Goal: Transaction & Acquisition: Purchase product/service

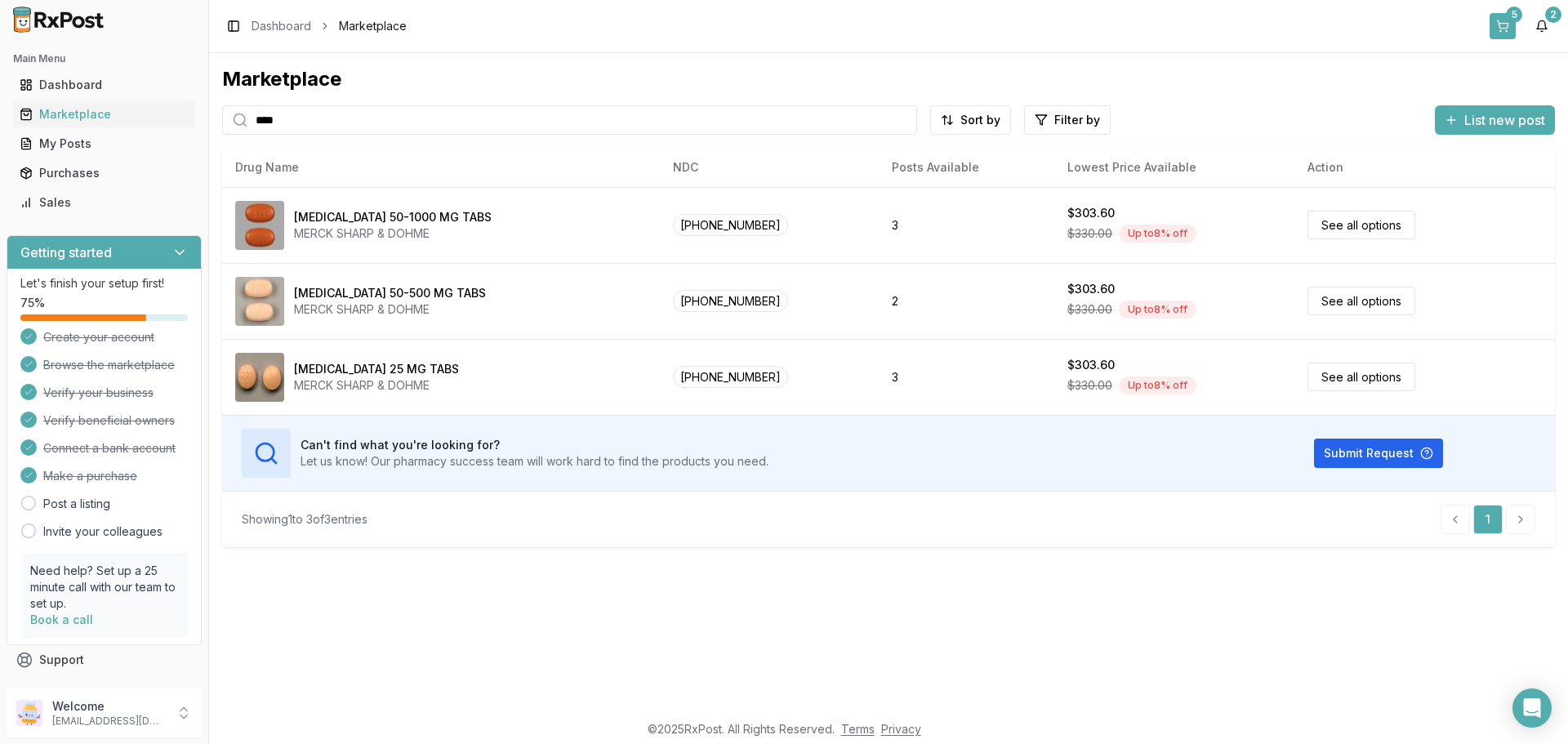
click at [1505, 25] on button "5" at bounding box center [1503, 26] width 26 height 26
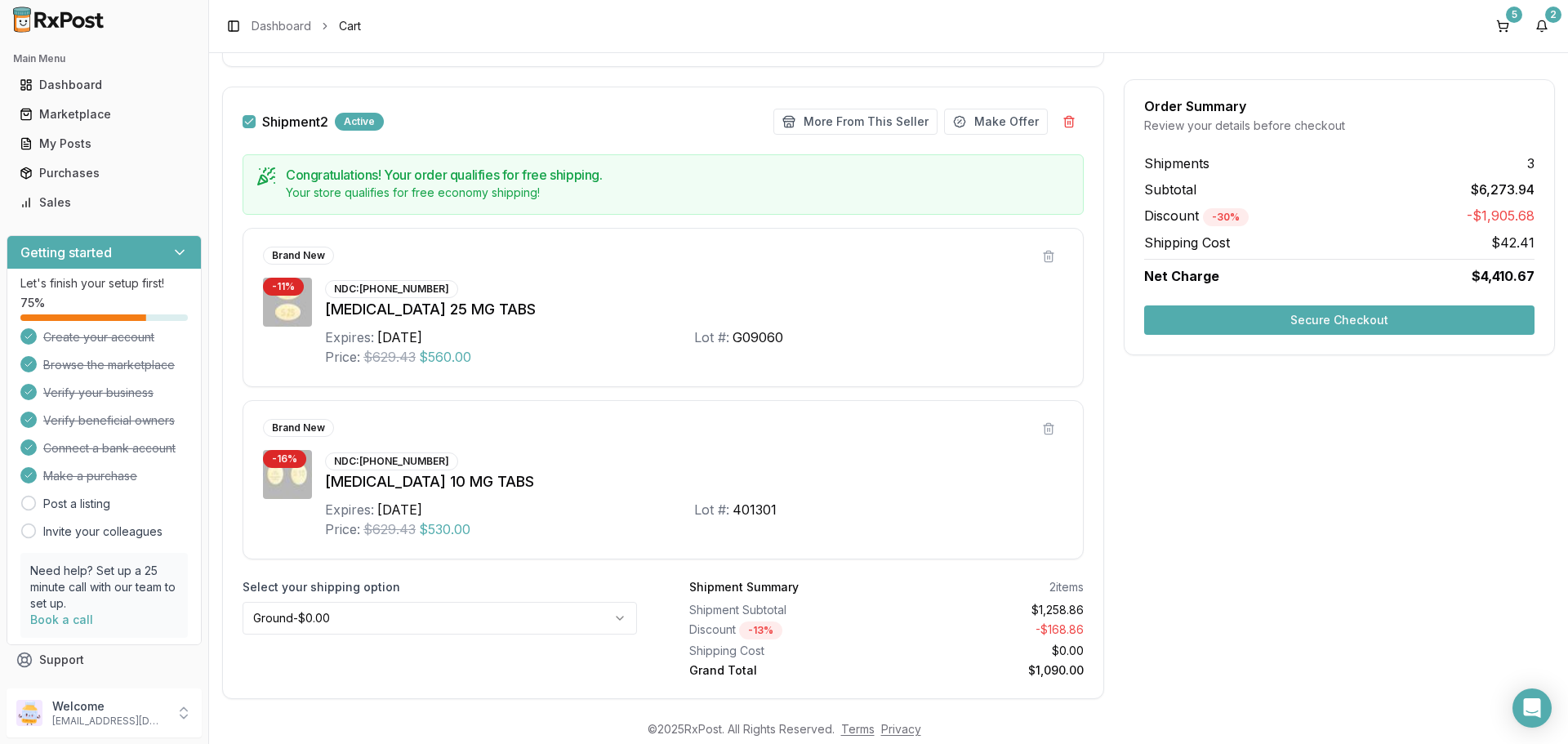
scroll to position [816, 0]
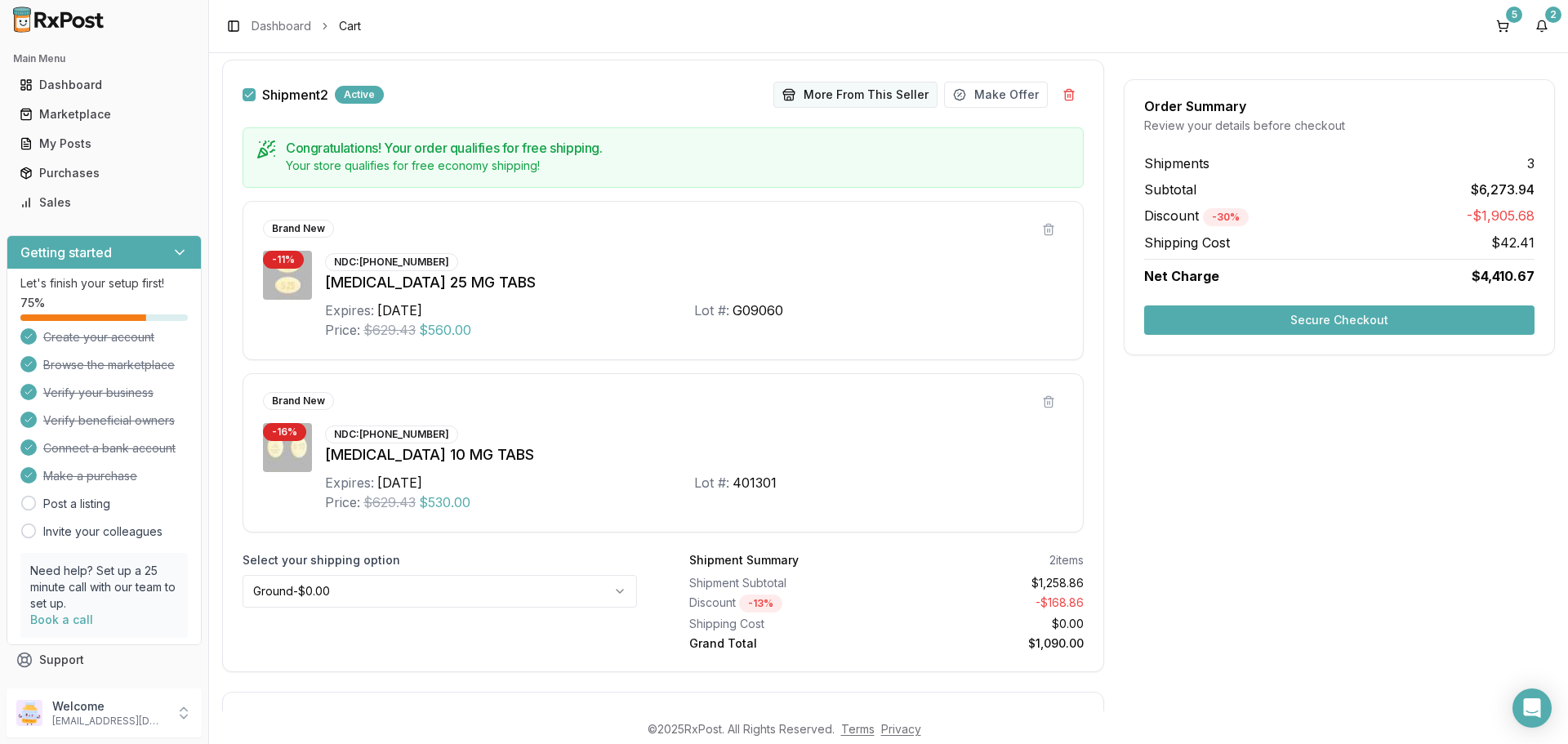
click at [861, 98] on button "More From This Seller" at bounding box center [855, 94] width 165 height 26
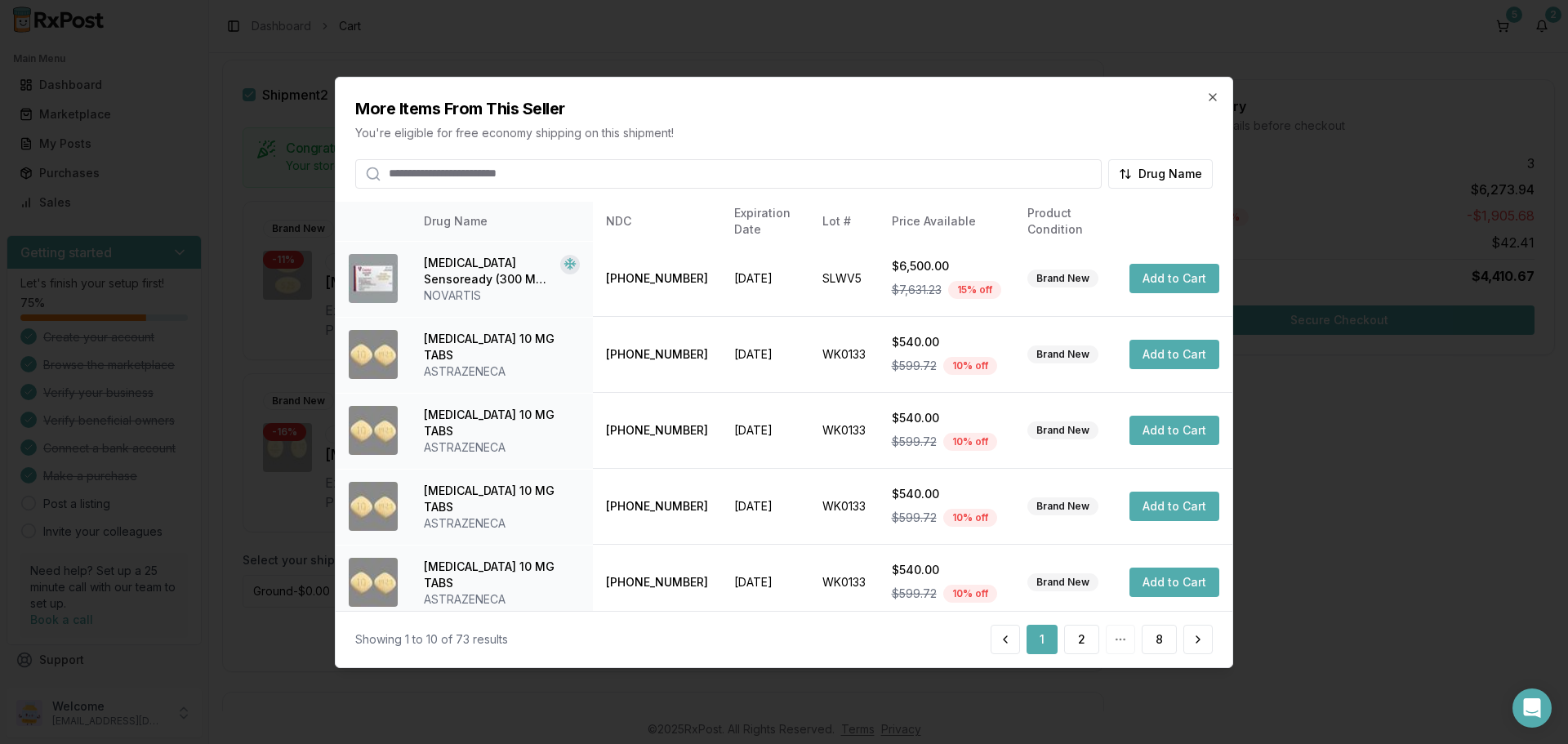
click at [462, 177] on input "search" at bounding box center [728, 173] width 746 height 30
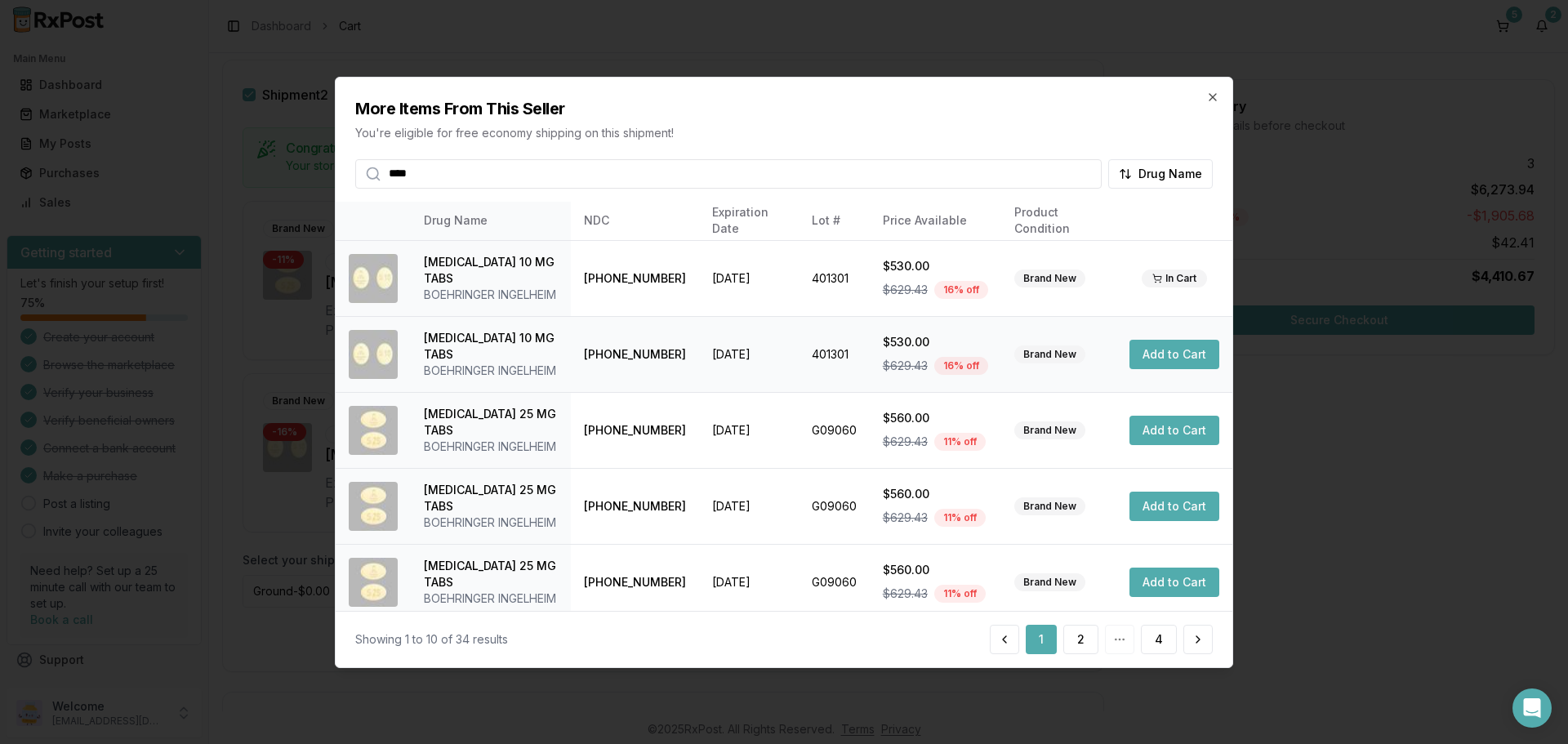
type input "****"
click at [1159, 361] on button "Add to Cart" at bounding box center [1173, 354] width 90 height 30
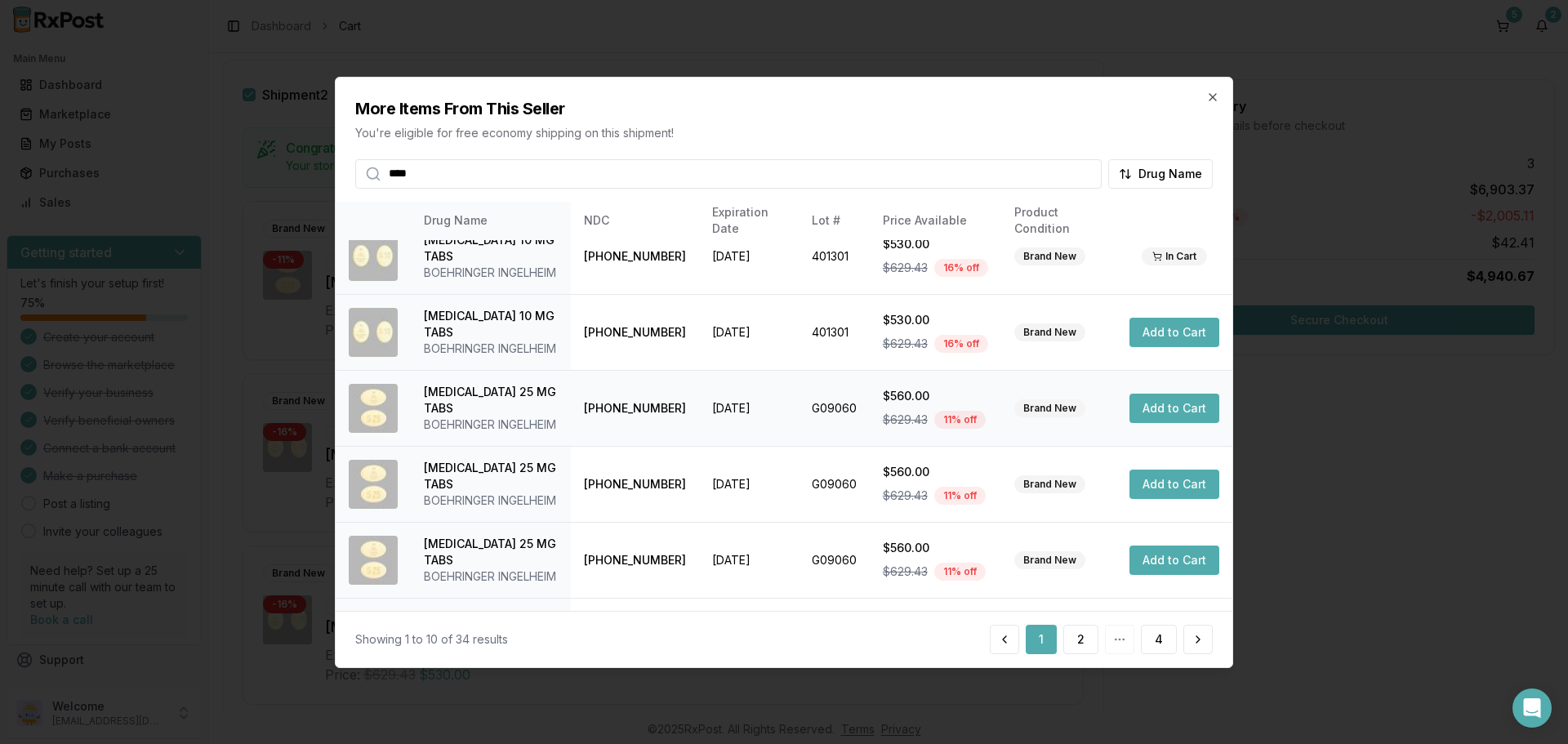
scroll to position [0, 0]
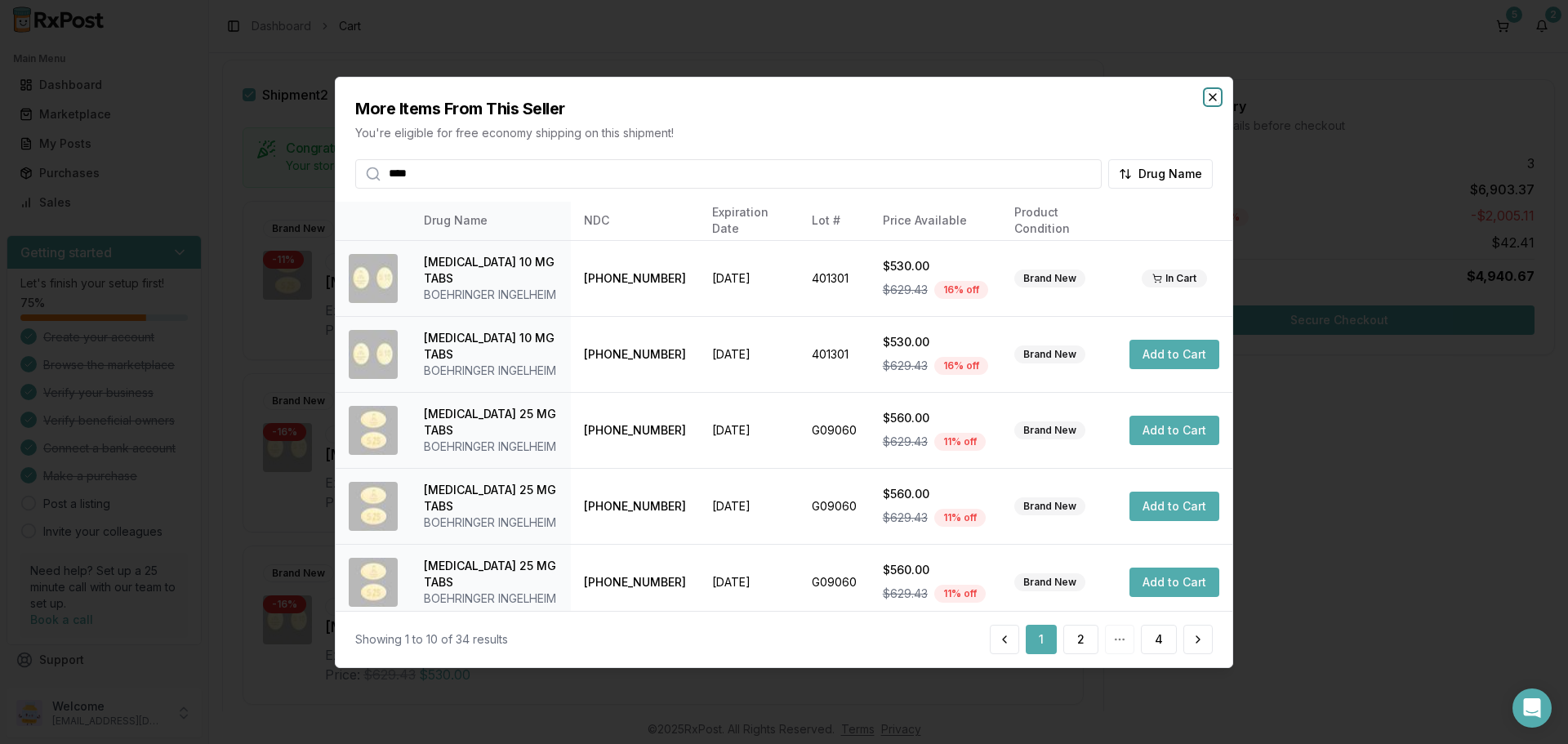
click at [1212, 94] on icon "button" at bounding box center [1213, 96] width 13 height 13
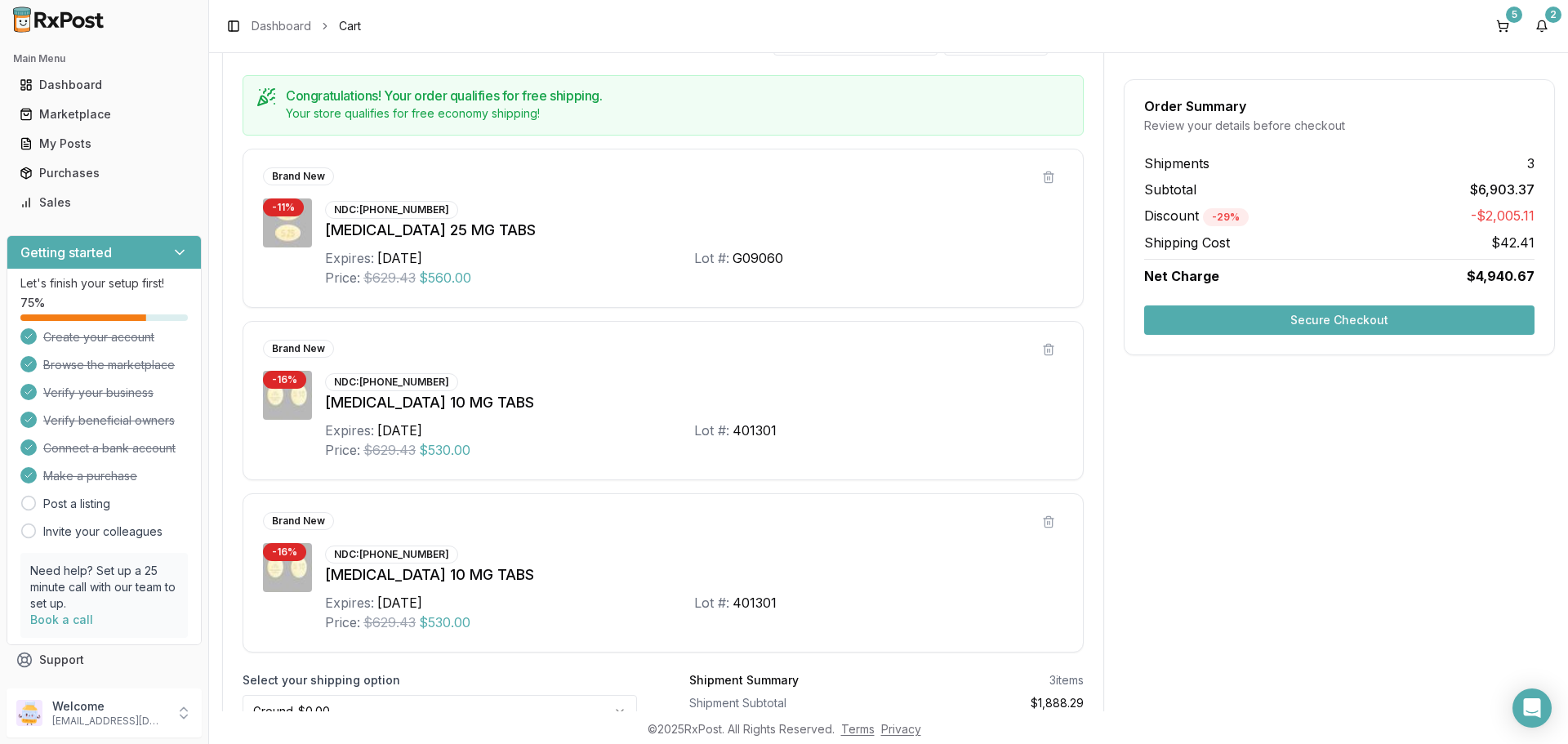
scroll to position [898, 0]
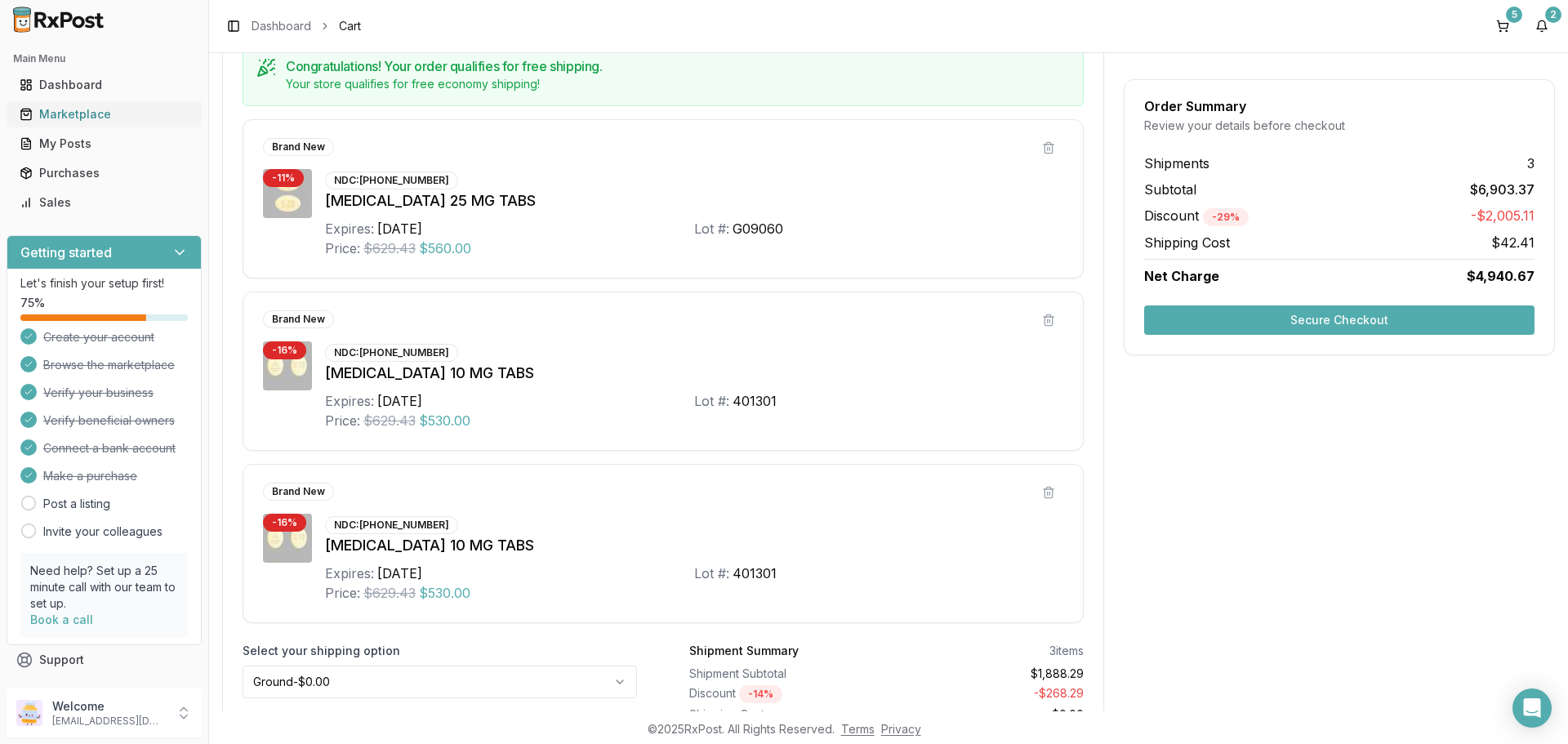
click at [100, 109] on div "Marketplace" at bounding box center [104, 114] width 169 height 16
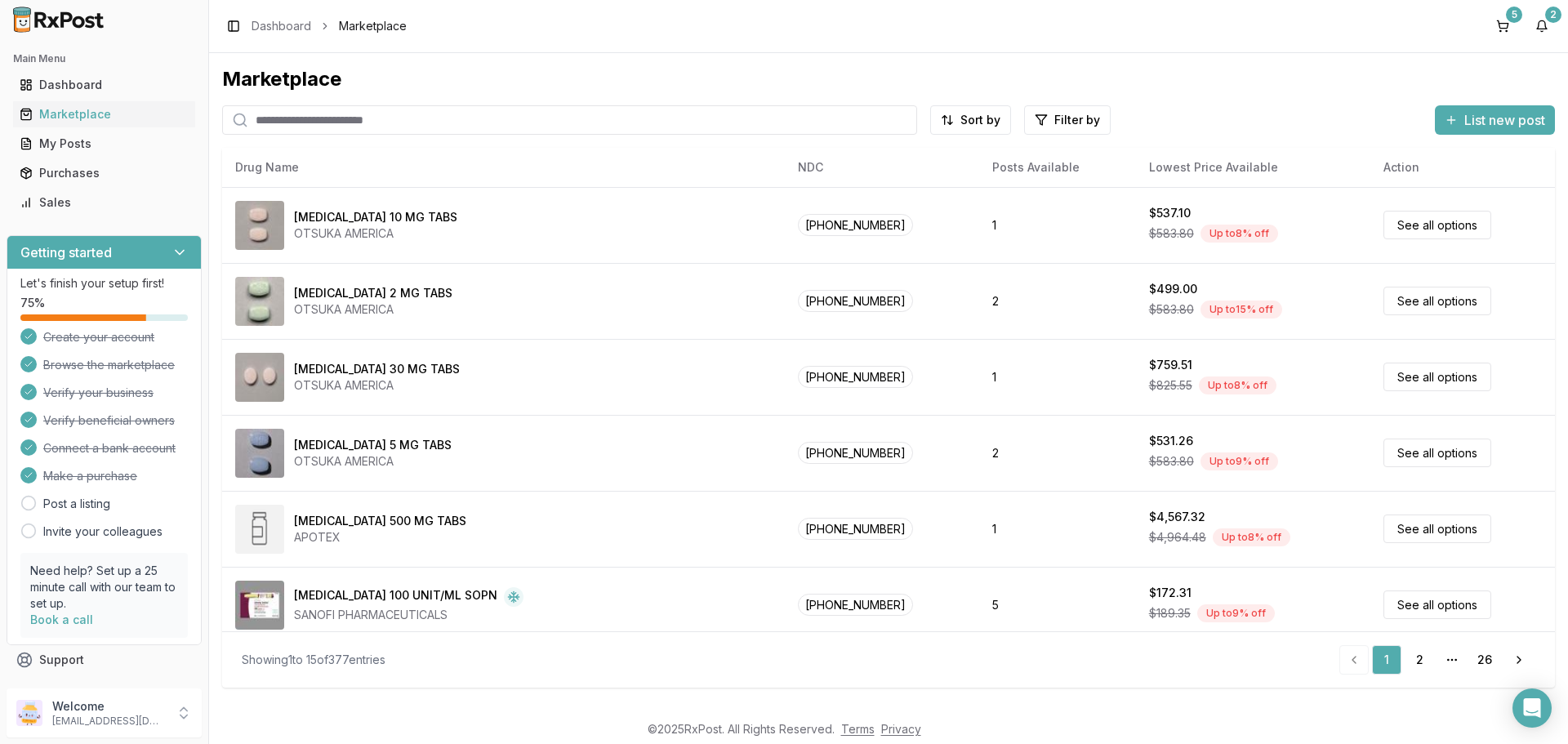
click at [321, 121] on input "search" at bounding box center [570, 119] width 695 height 30
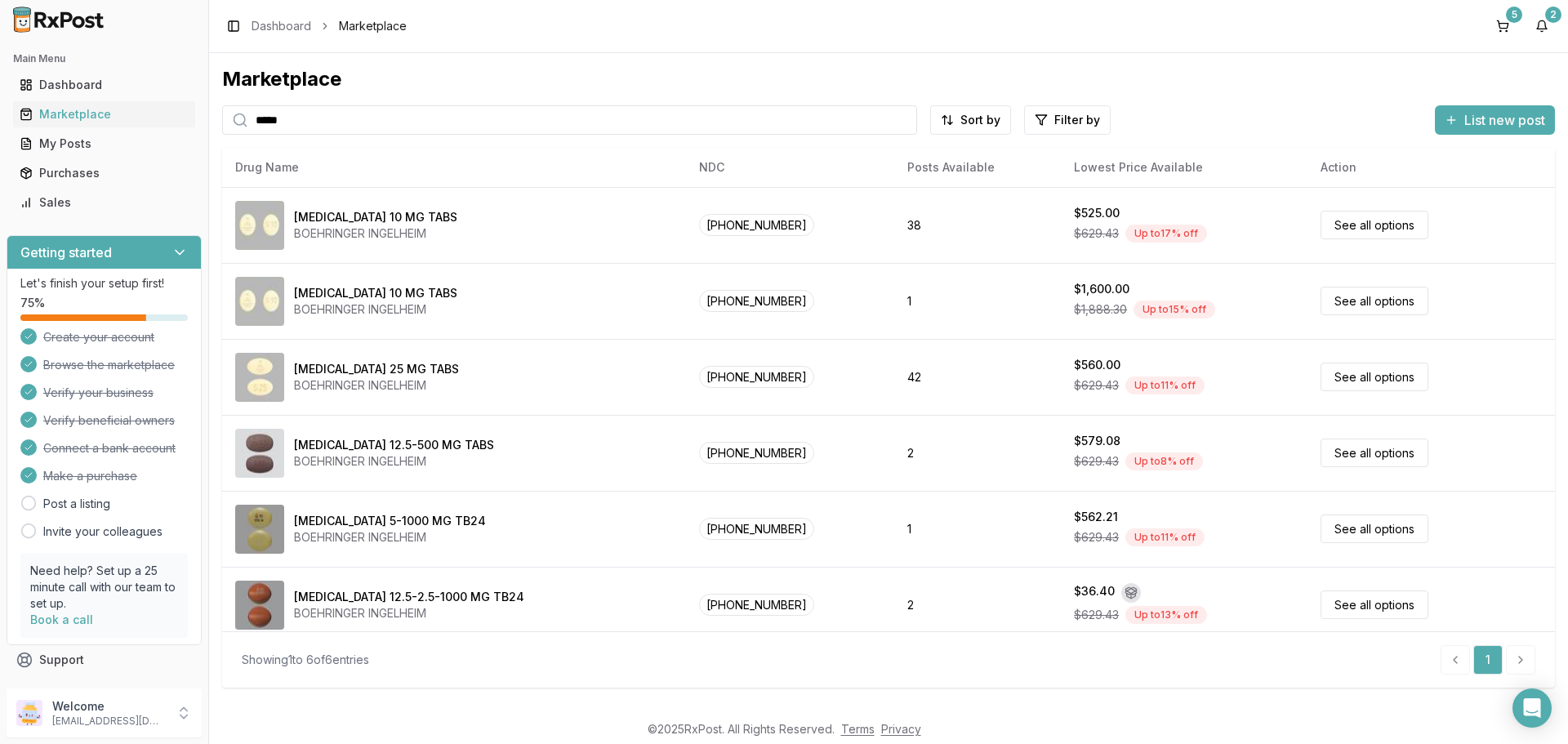
type input "*****"
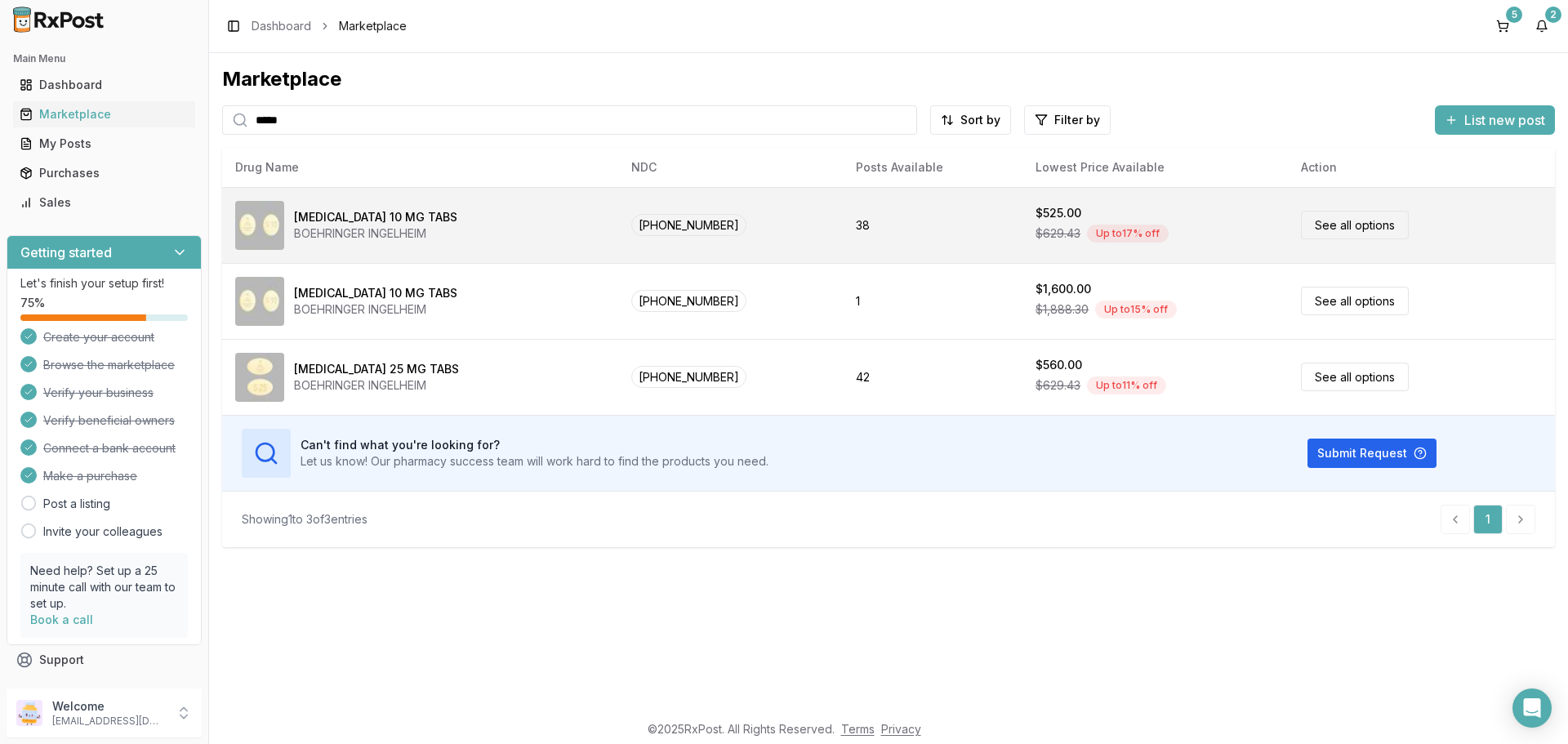
click at [1331, 230] on link "See all options" at bounding box center [1355, 225] width 108 height 29
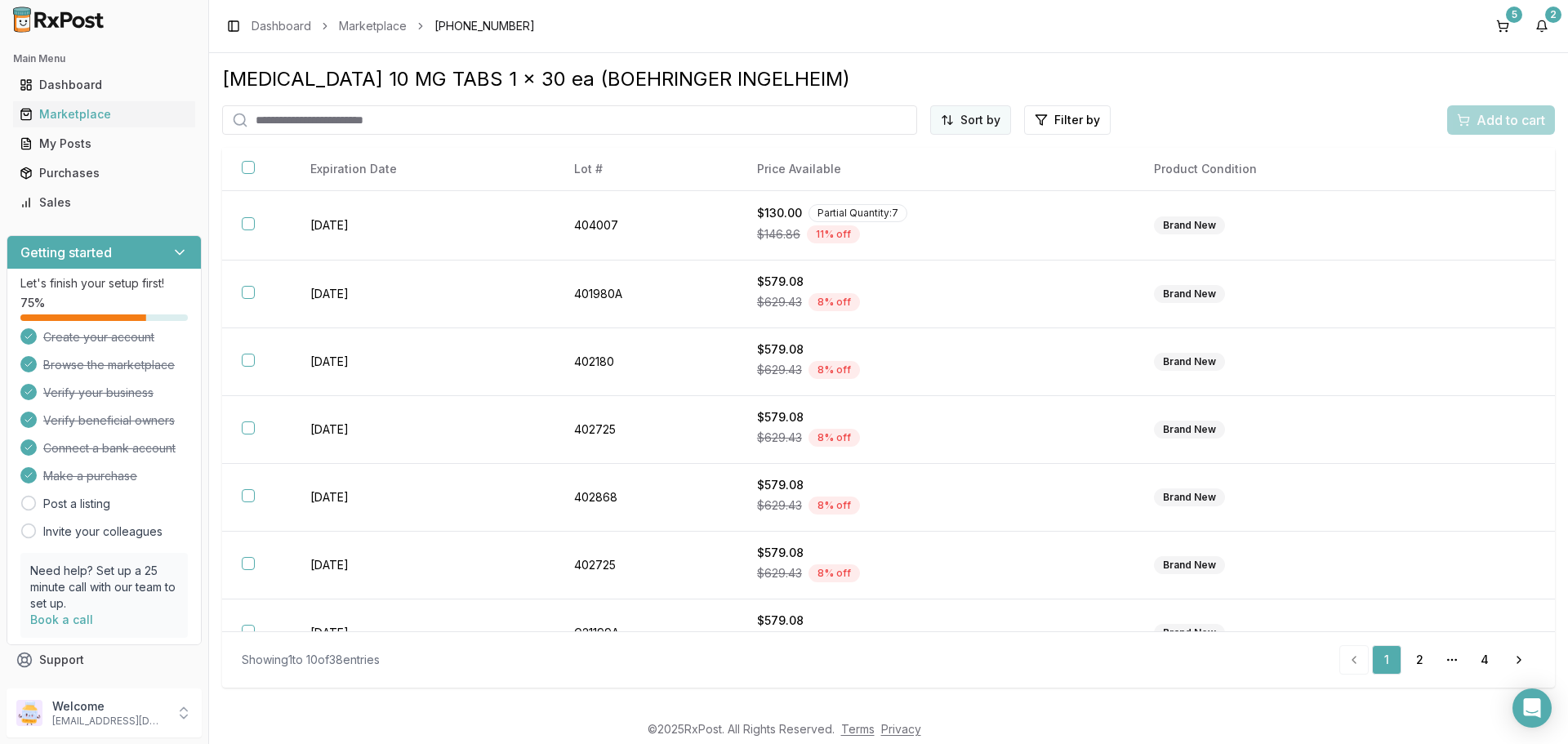
click at [993, 124] on html "Main Menu Dashboard Marketplace My Posts Purchases Sales Getting started Let's …" at bounding box center [784, 372] width 1568 height 744
click at [920, 175] on div "Price (Low to High)" at bounding box center [931, 181] width 155 height 26
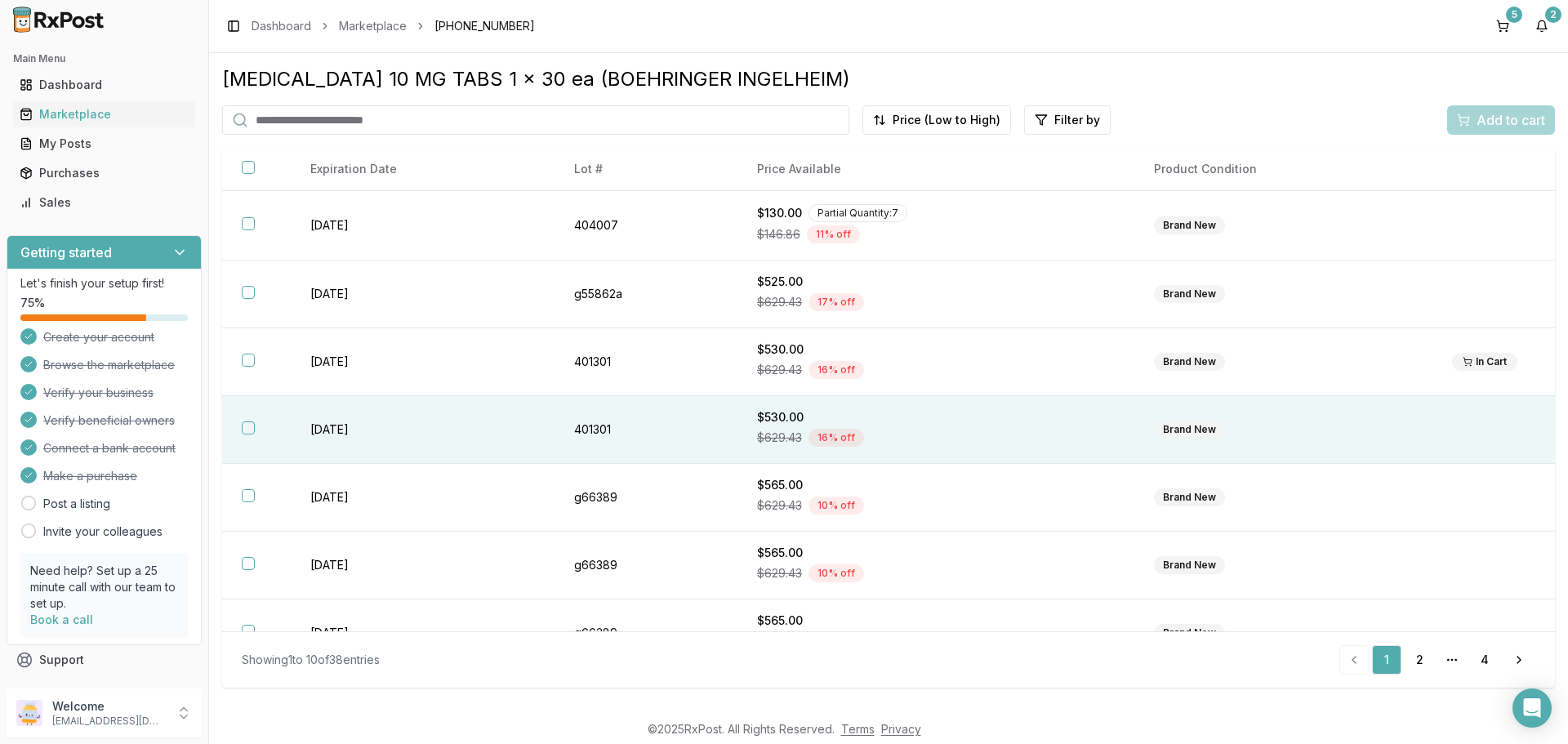
click at [248, 429] on button "button" at bounding box center [248, 428] width 13 height 13
click at [1491, 122] on span "Add to cart" at bounding box center [1510, 120] width 68 height 19
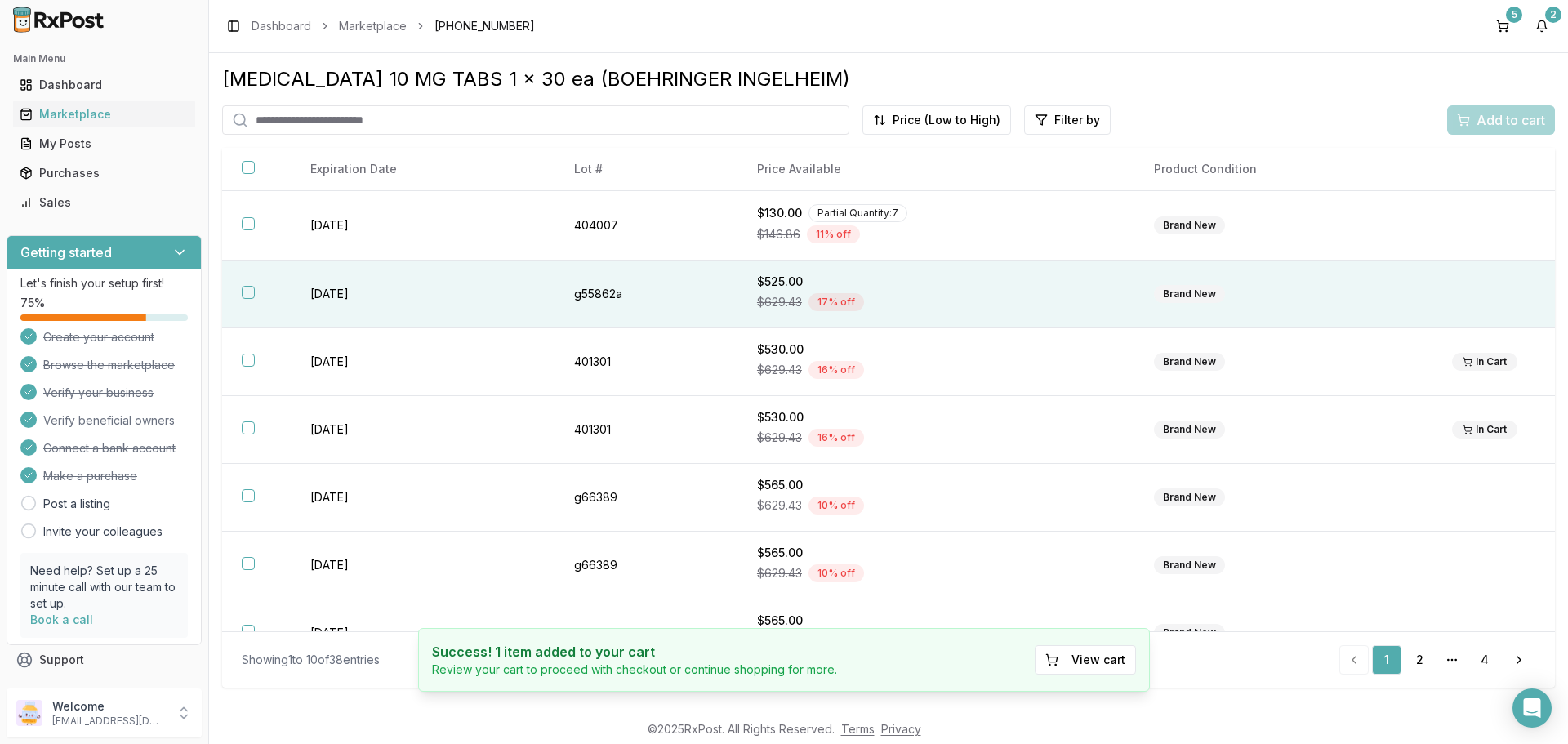
click at [248, 299] on th at bounding box center [256, 295] width 68 height 67
click at [1487, 128] on span "Add to cart" at bounding box center [1510, 120] width 68 height 19
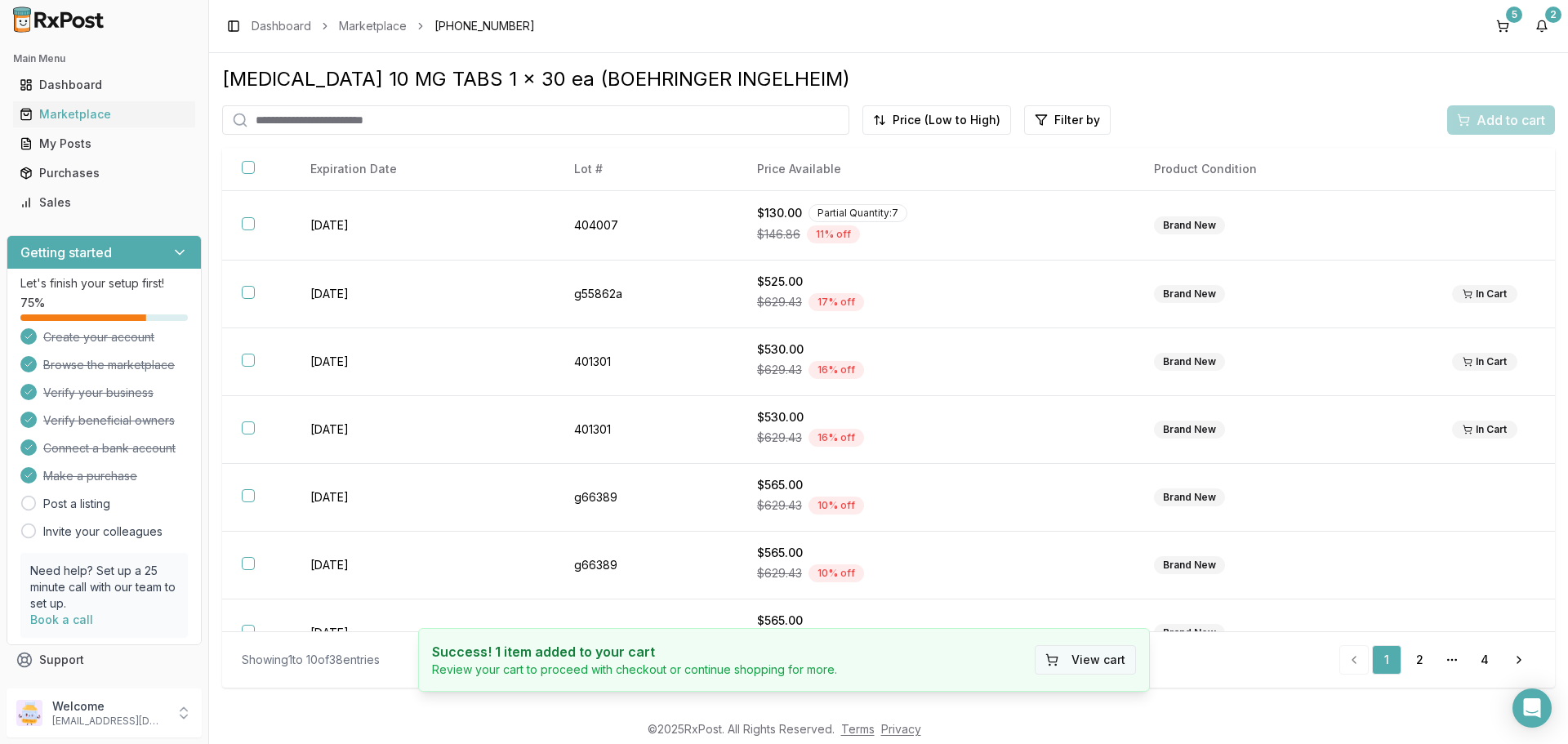
click at [1096, 664] on button "View cart" at bounding box center [1085, 659] width 101 height 30
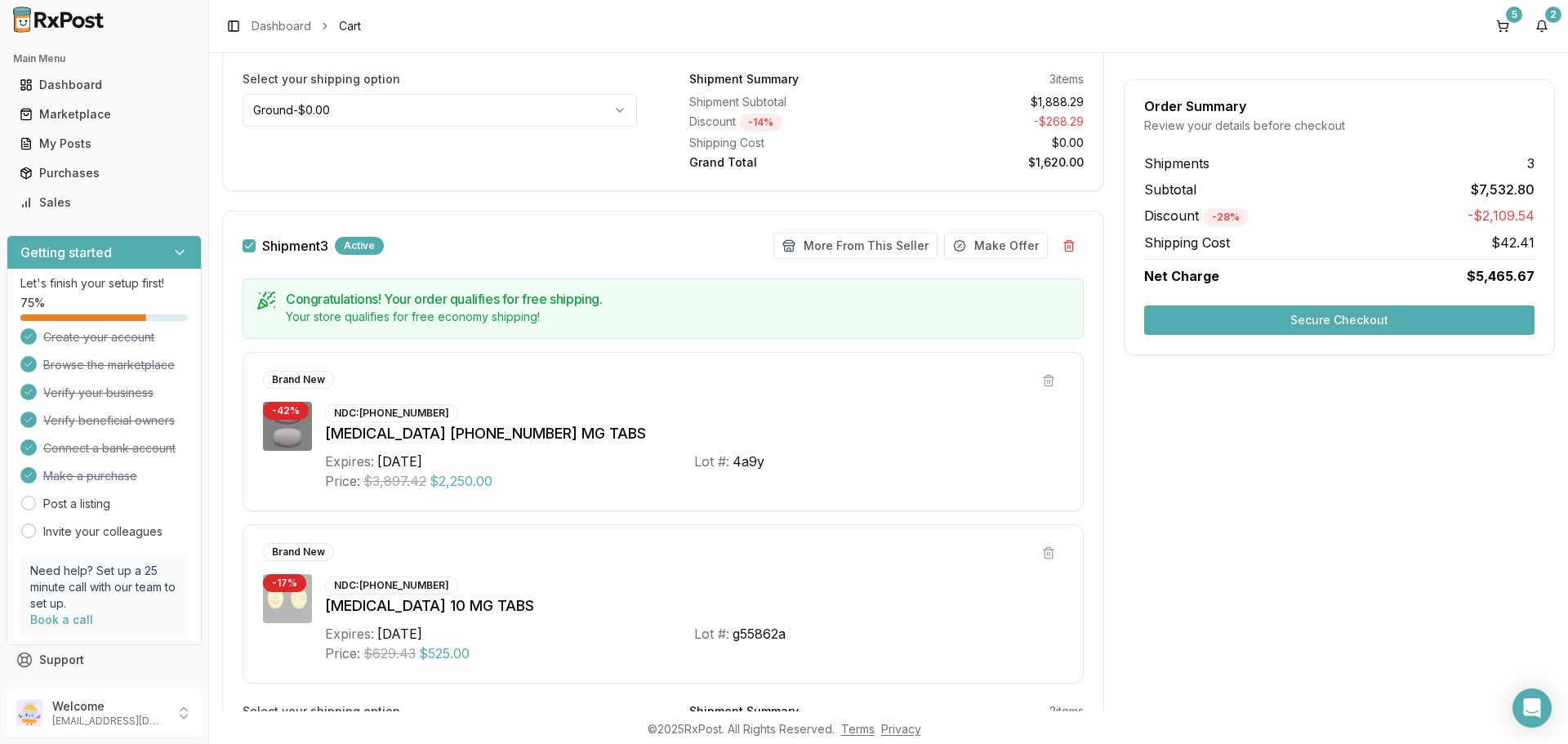
scroll to position [1628, 0]
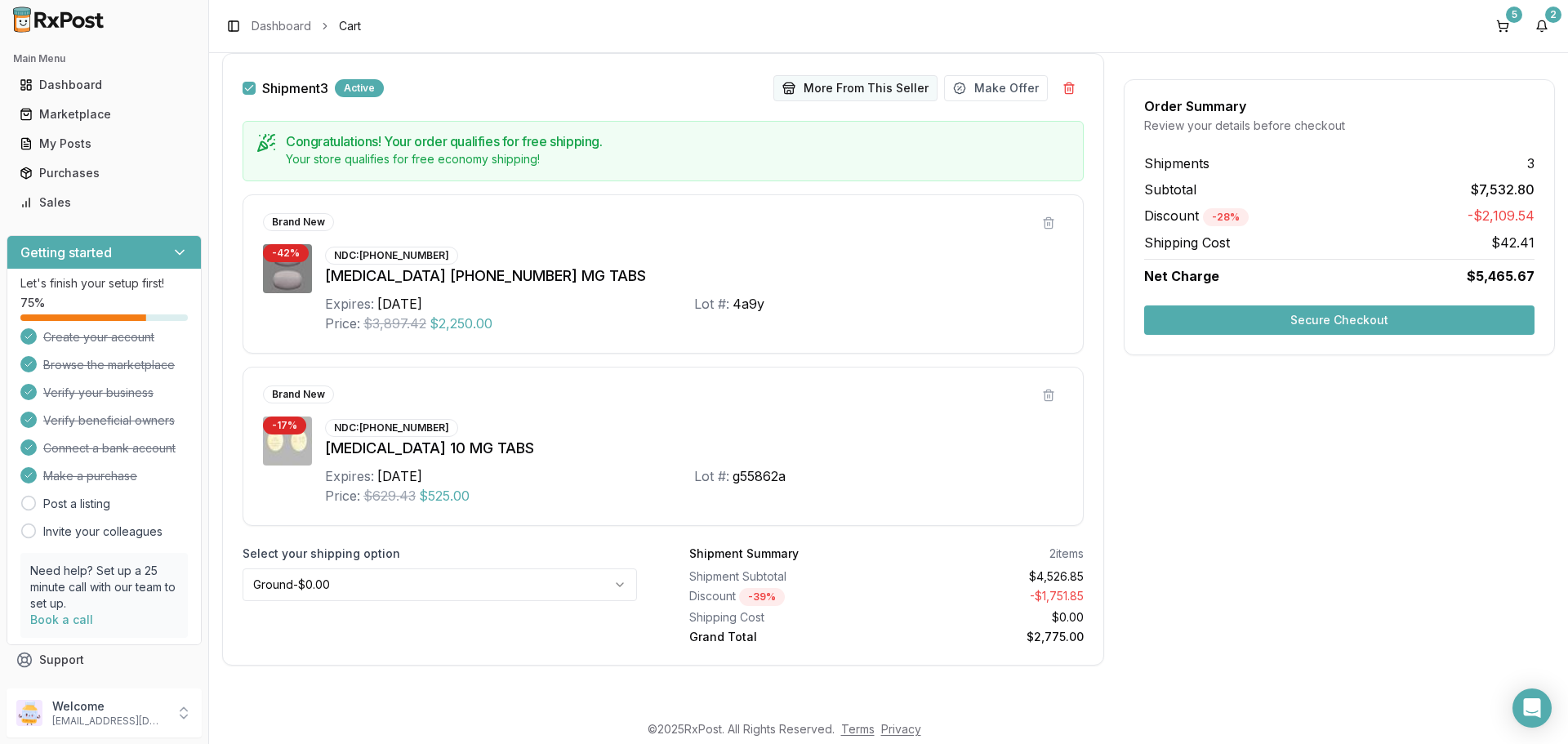
click at [853, 90] on button "More From This Seller" at bounding box center [855, 88] width 165 height 26
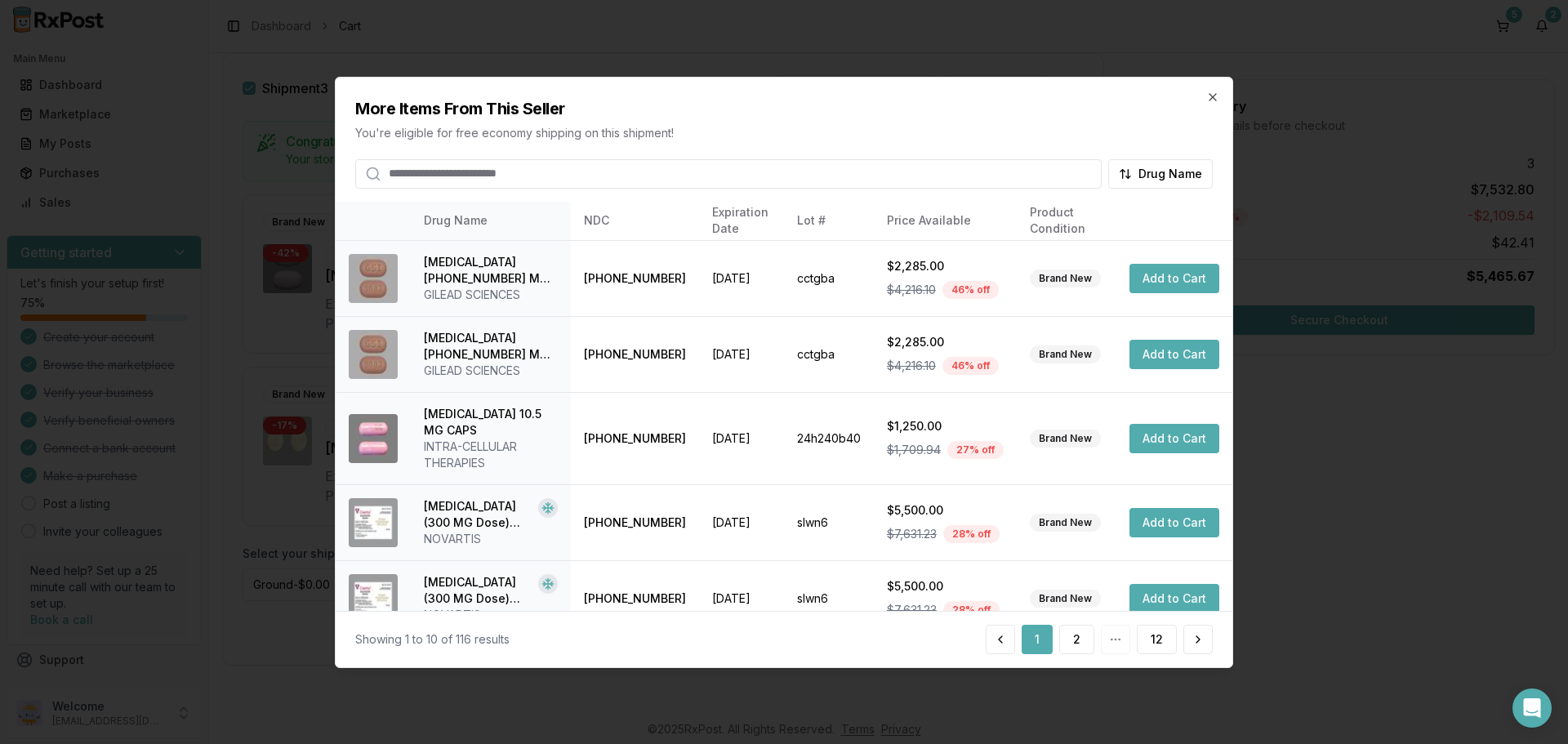
click at [539, 175] on input "search" at bounding box center [728, 173] width 746 height 30
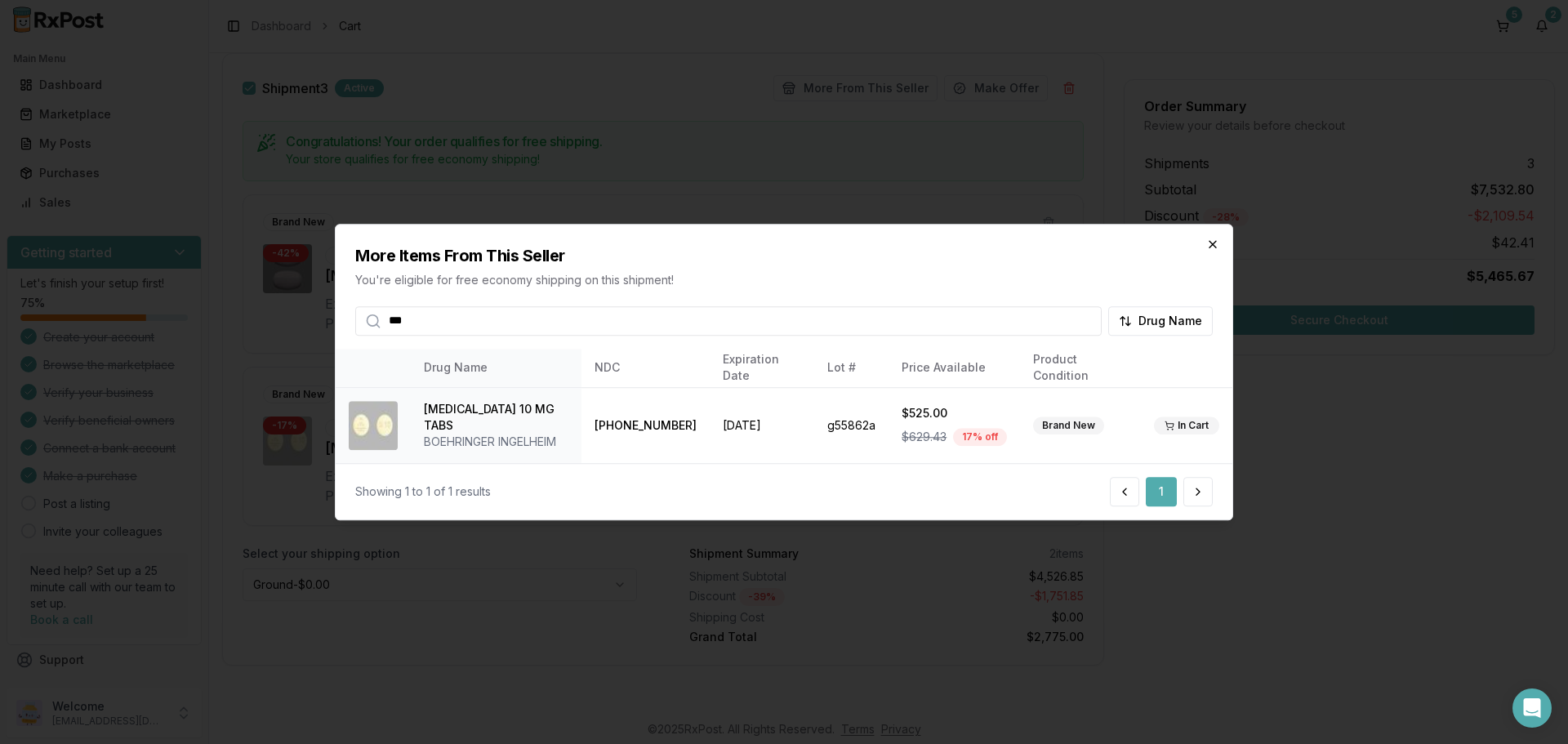
type input "***"
click at [1211, 247] on icon "button" at bounding box center [1213, 244] width 13 height 13
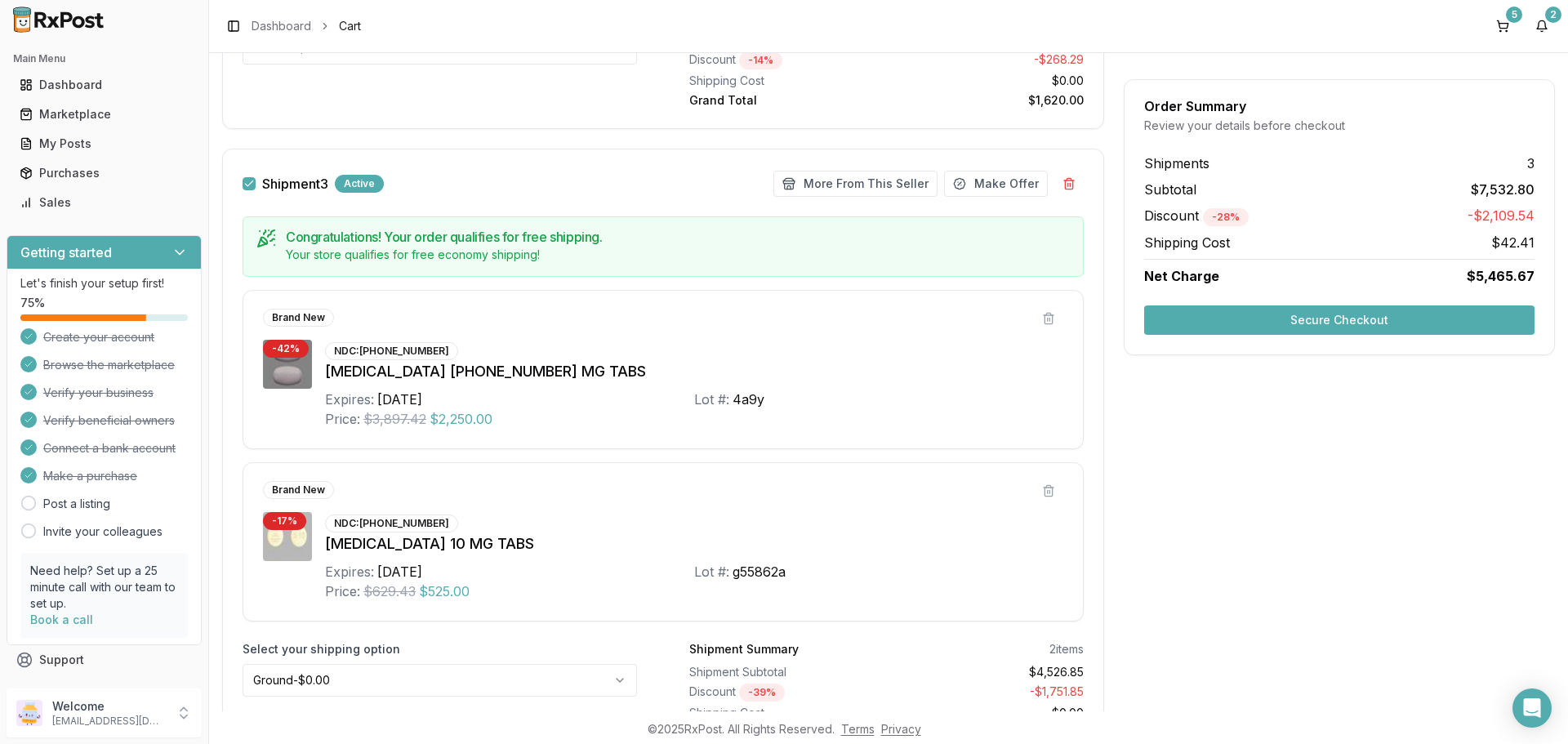
scroll to position [1382, 0]
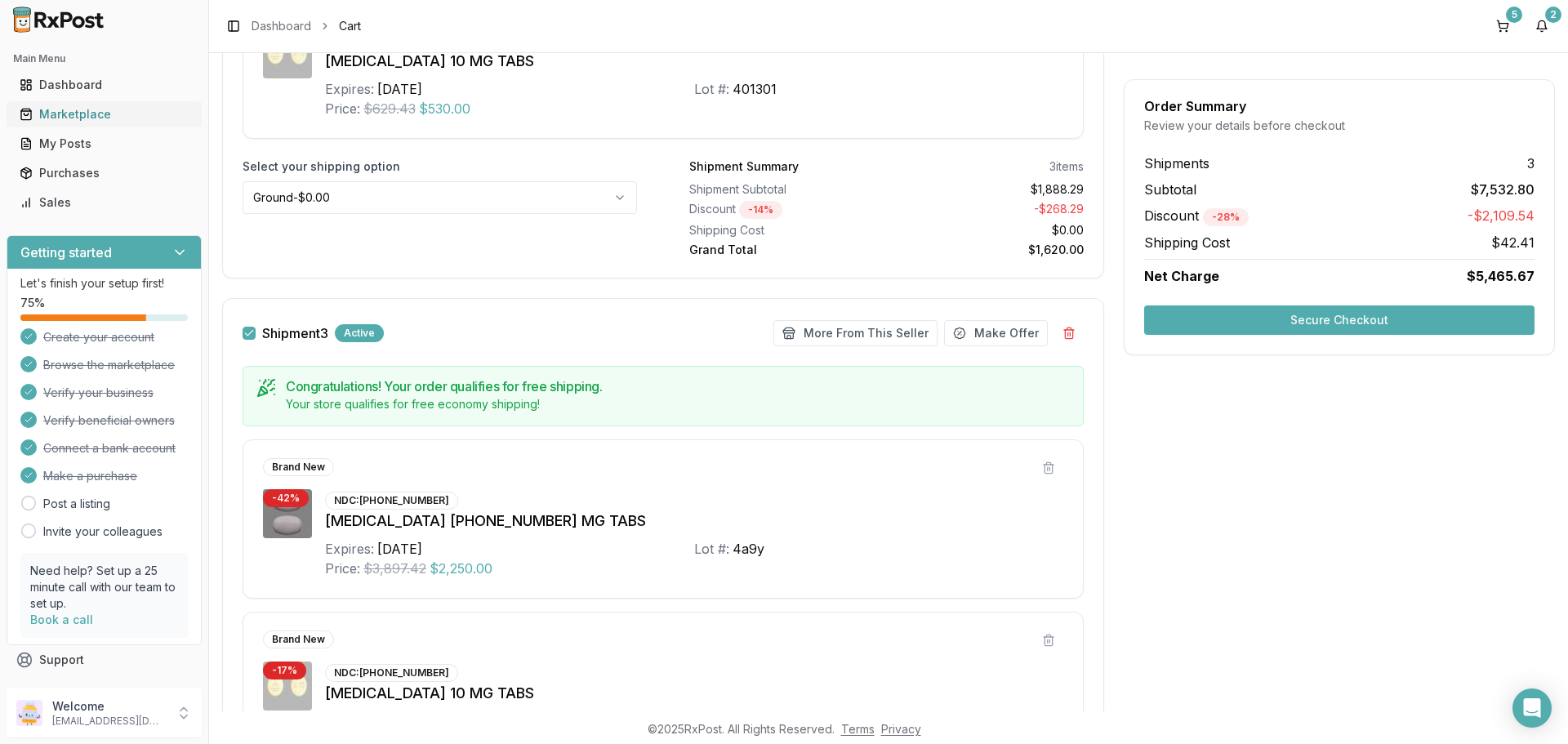
click at [74, 119] on div "Marketplace" at bounding box center [104, 114] width 169 height 16
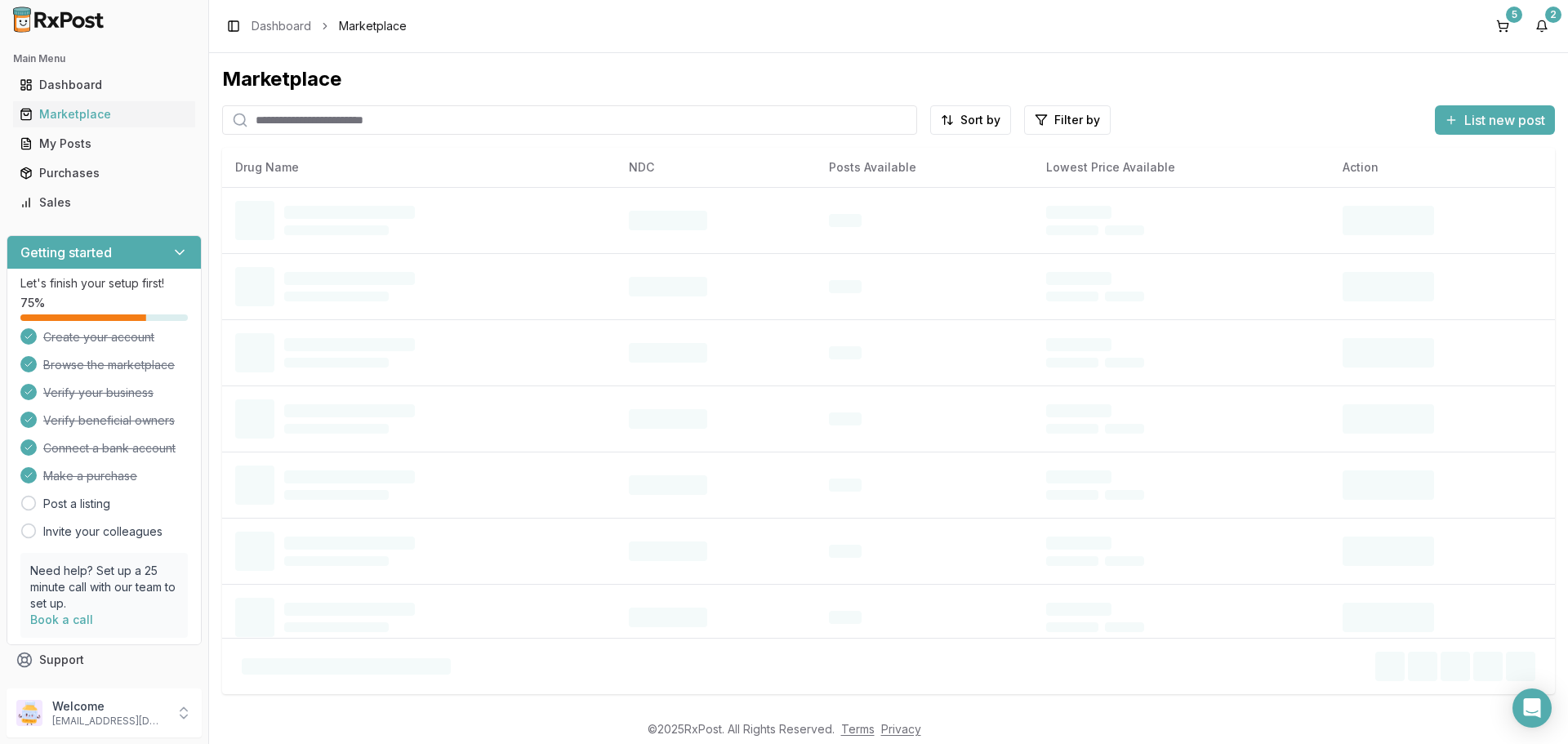
click at [414, 120] on input "search" at bounding box center [570, 119] width 695 height 30
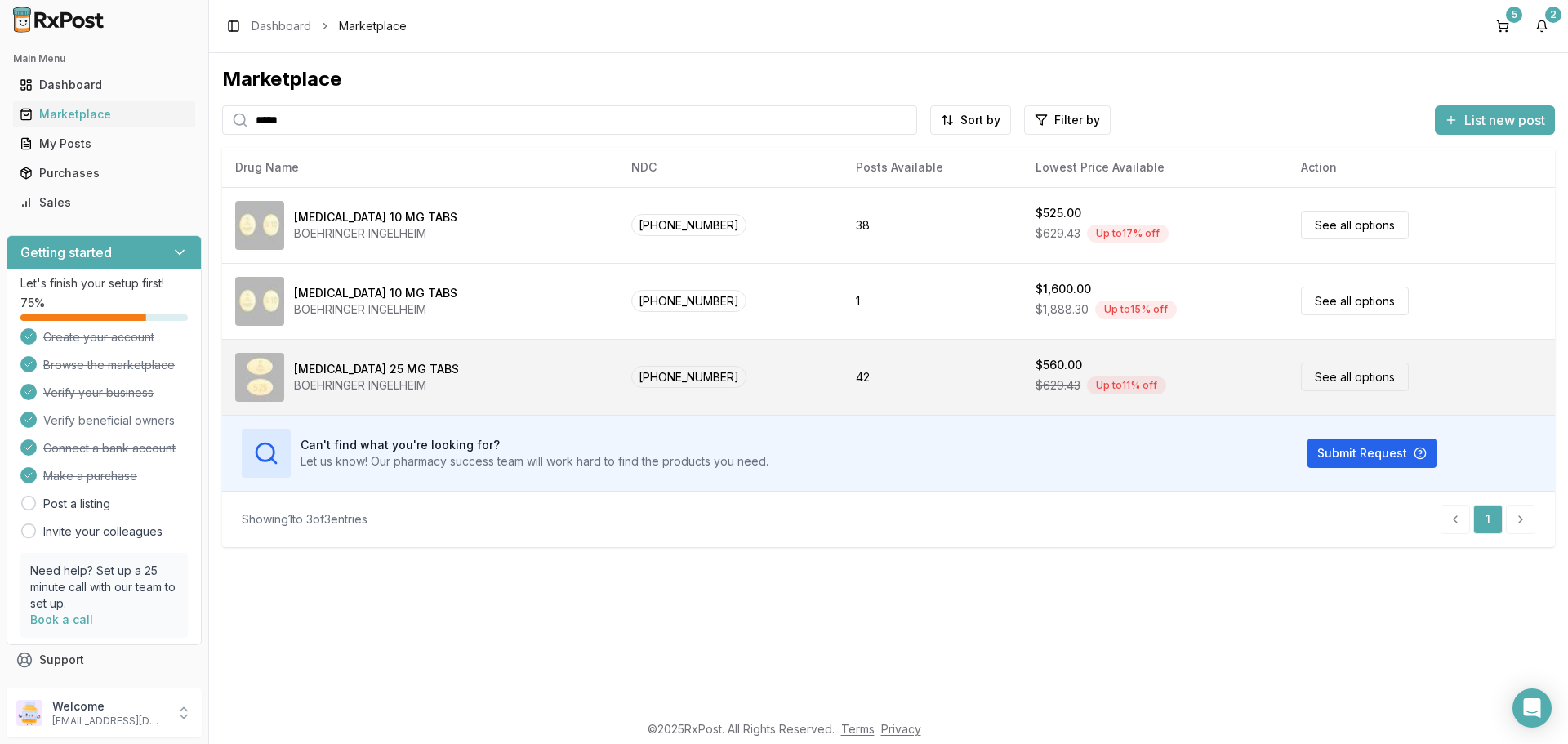
type input "*****"
click at [399, 377] on div "BOEHRINGER INGELHEIM" at bounding box center [375, 385] width 165 height 16
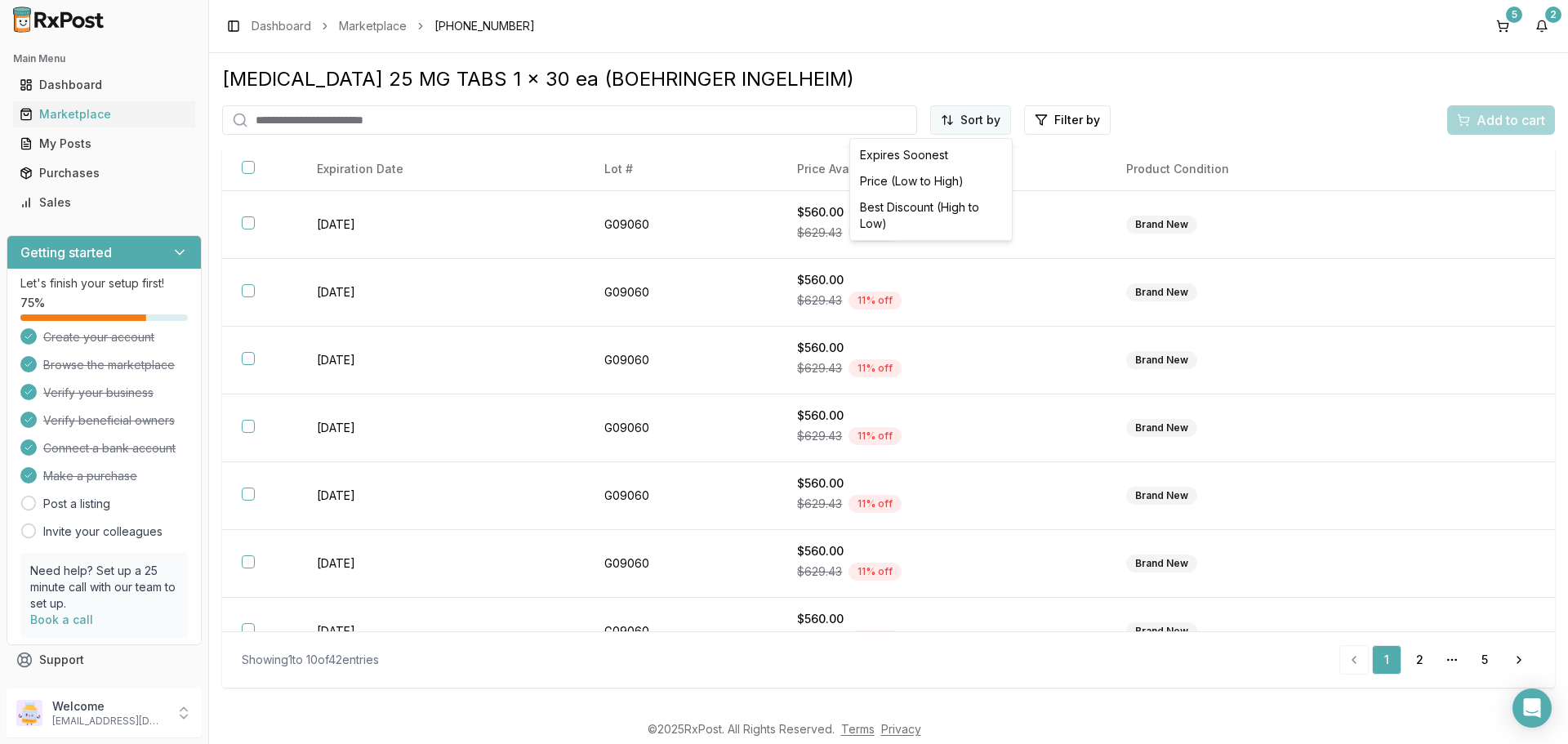
click at [971, 121] on html "Main Menu Dashboard Marketplace My Posts Purchases Sales Getting started Let's …" at bounding box center [784, 372] width 1568 height 744
click at [930, 181] on div "Price (Low to High)" at bounding box center [931, 181] width 155 height 26
click at [1505, 23] on button "5" at bounding box center [1503, 26] width 26 height 26
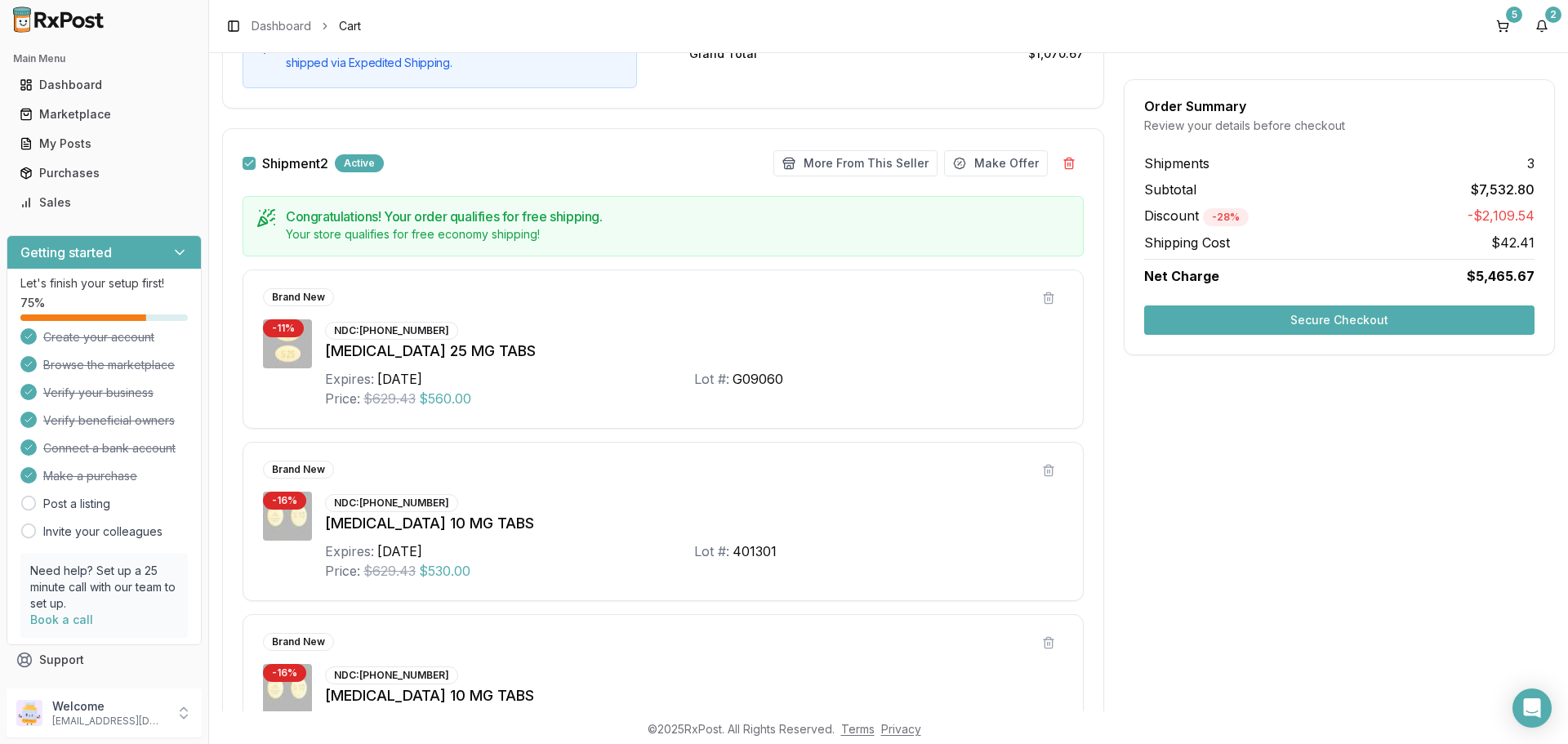
scroll to position [735, 0]
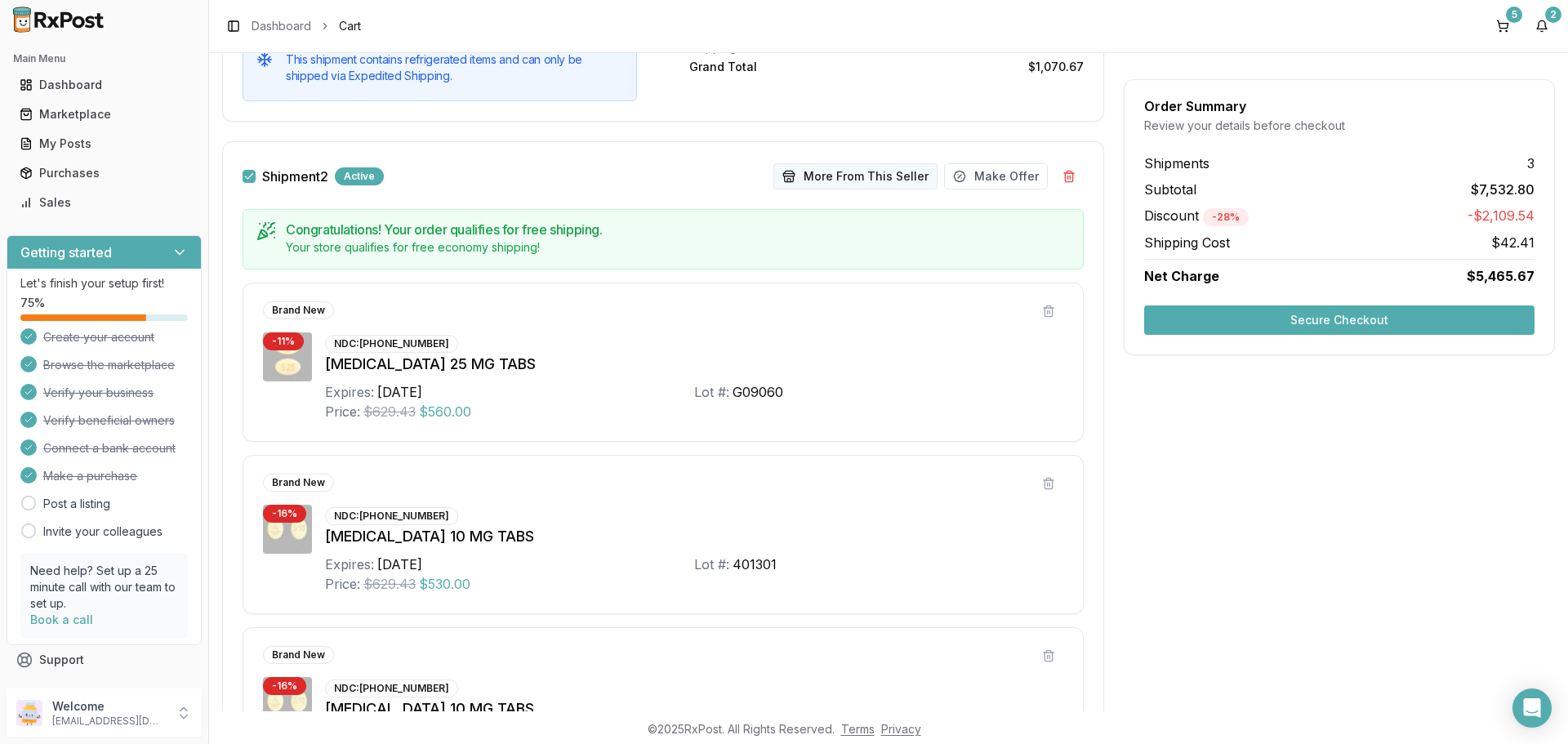
click at [833, 174] on button "More From This Seller" at bounding box center [855, 176] width 165 height 26
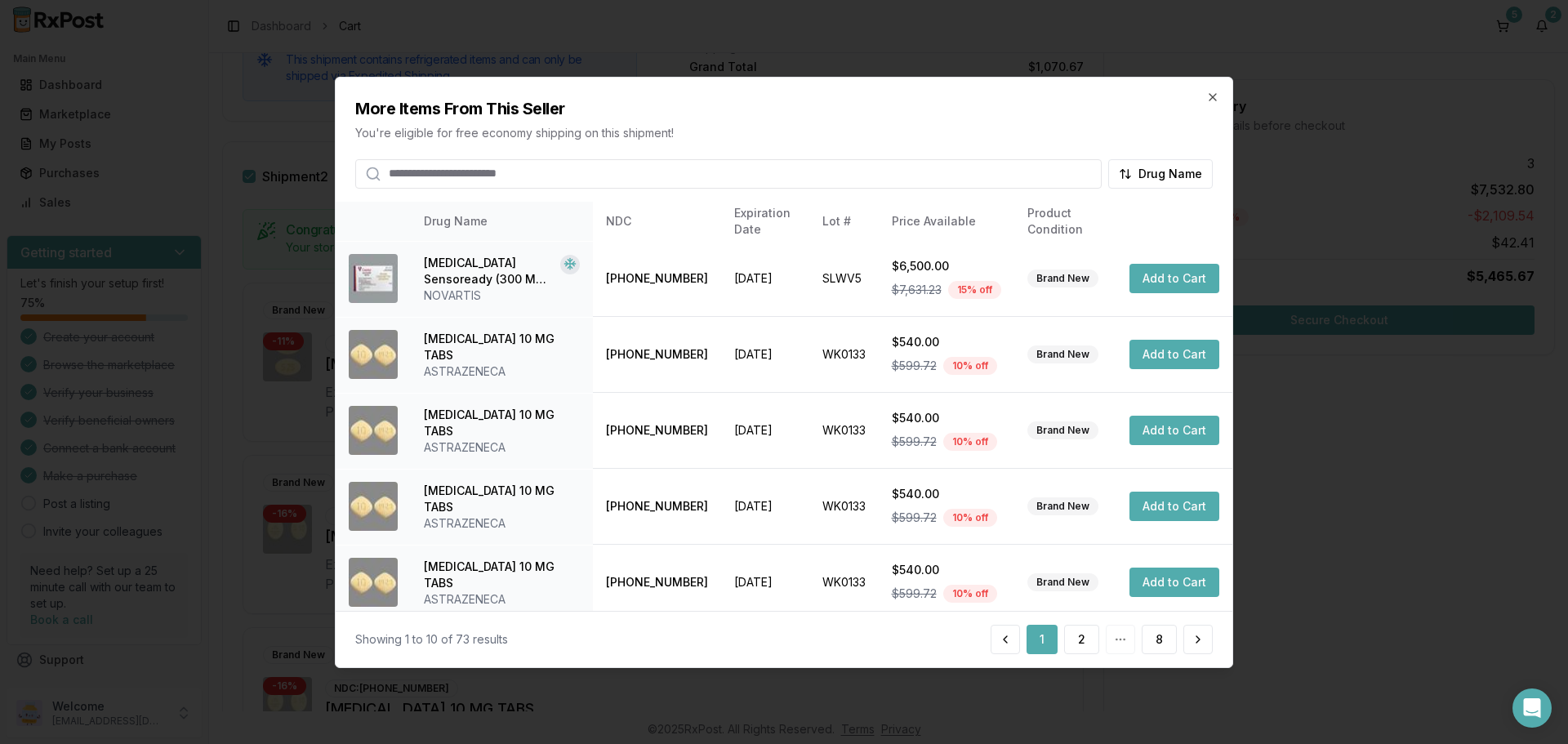
click at [583, 179] on input "search" at bounding box center [728, 173] width 746 height 30
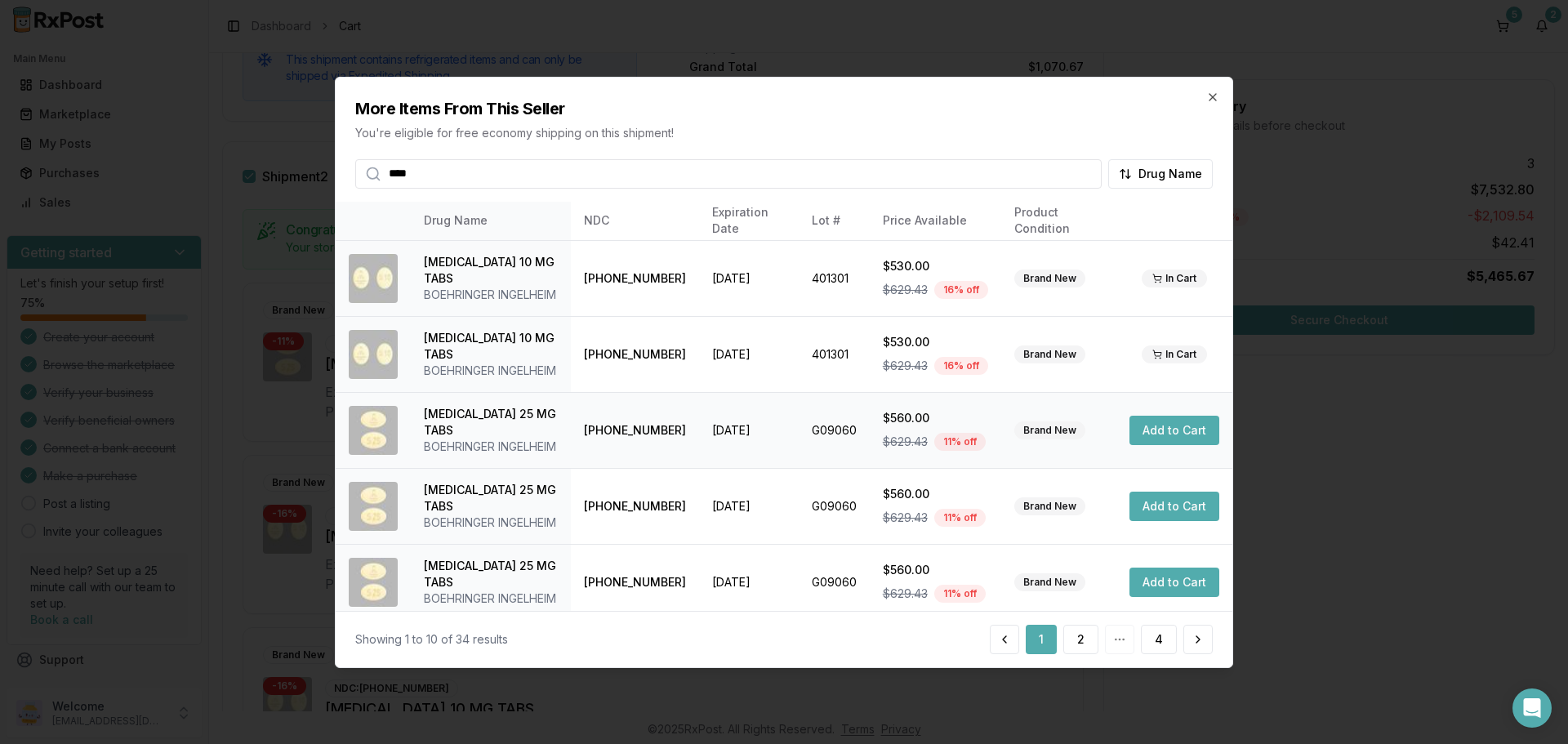
type input "****"
click at [1161, 436] on button "Add to Cart" at bounding box center [1173, 430] width 90 height 30
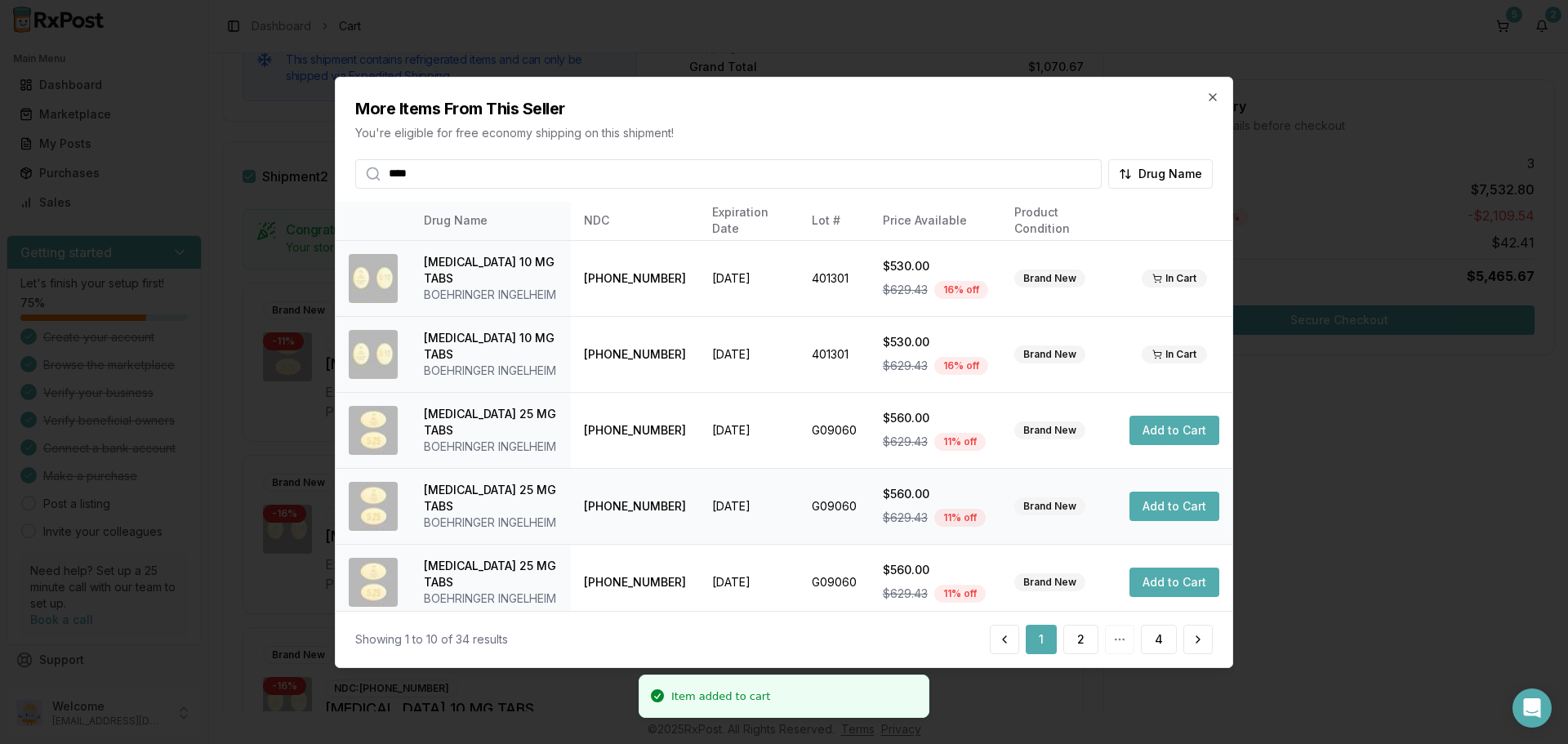
click at [1158, 507] on button "Add to Cart" at bounding box center [1173, 506] width 90 height 30
click at [1134, 579] on button "Add to Cart" at bounding box center [1173, 582] width 90 height 30
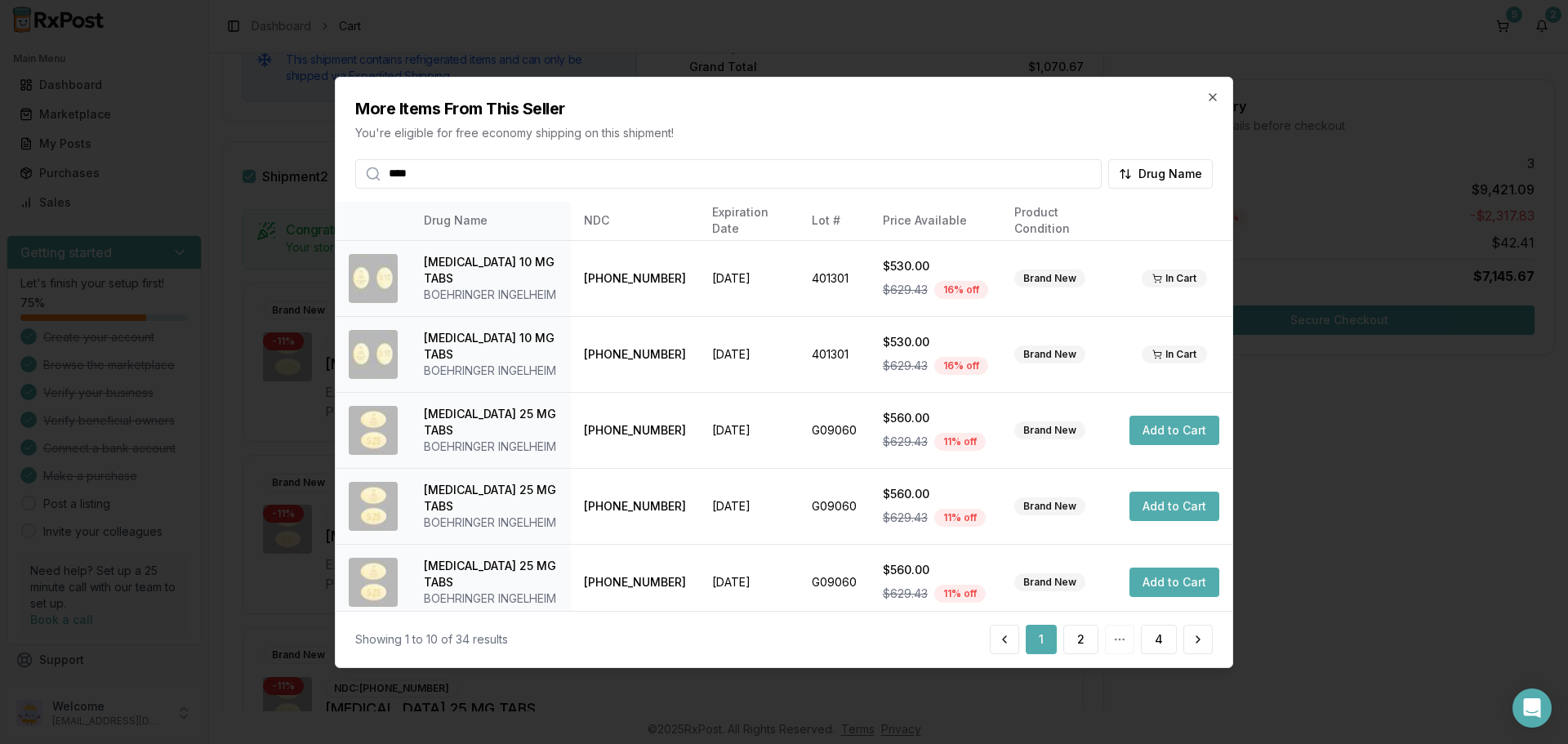
click at [1084, 174] on input "****" at bounding box center [728, 173] width 746 height 30
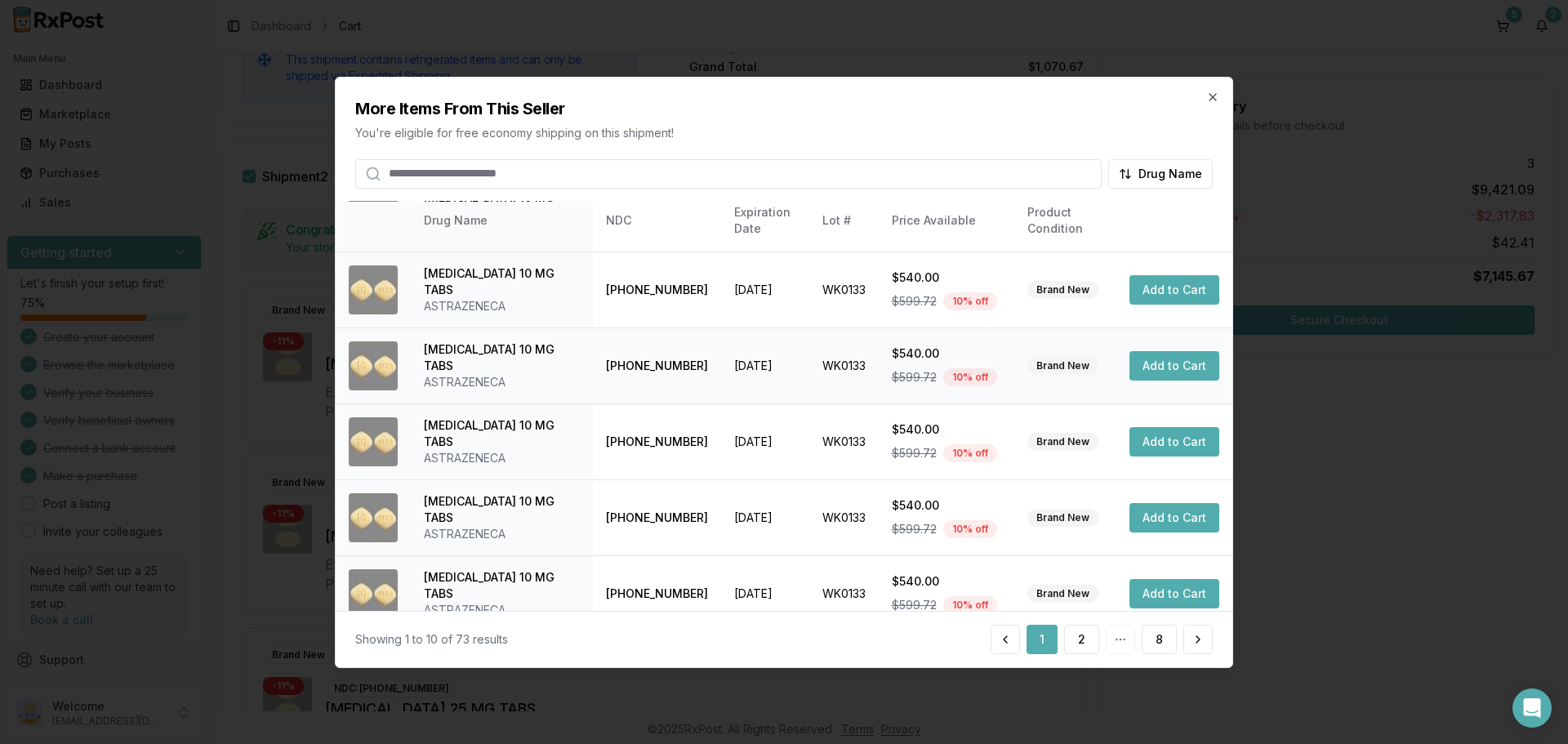
scroll to position [389, 0]
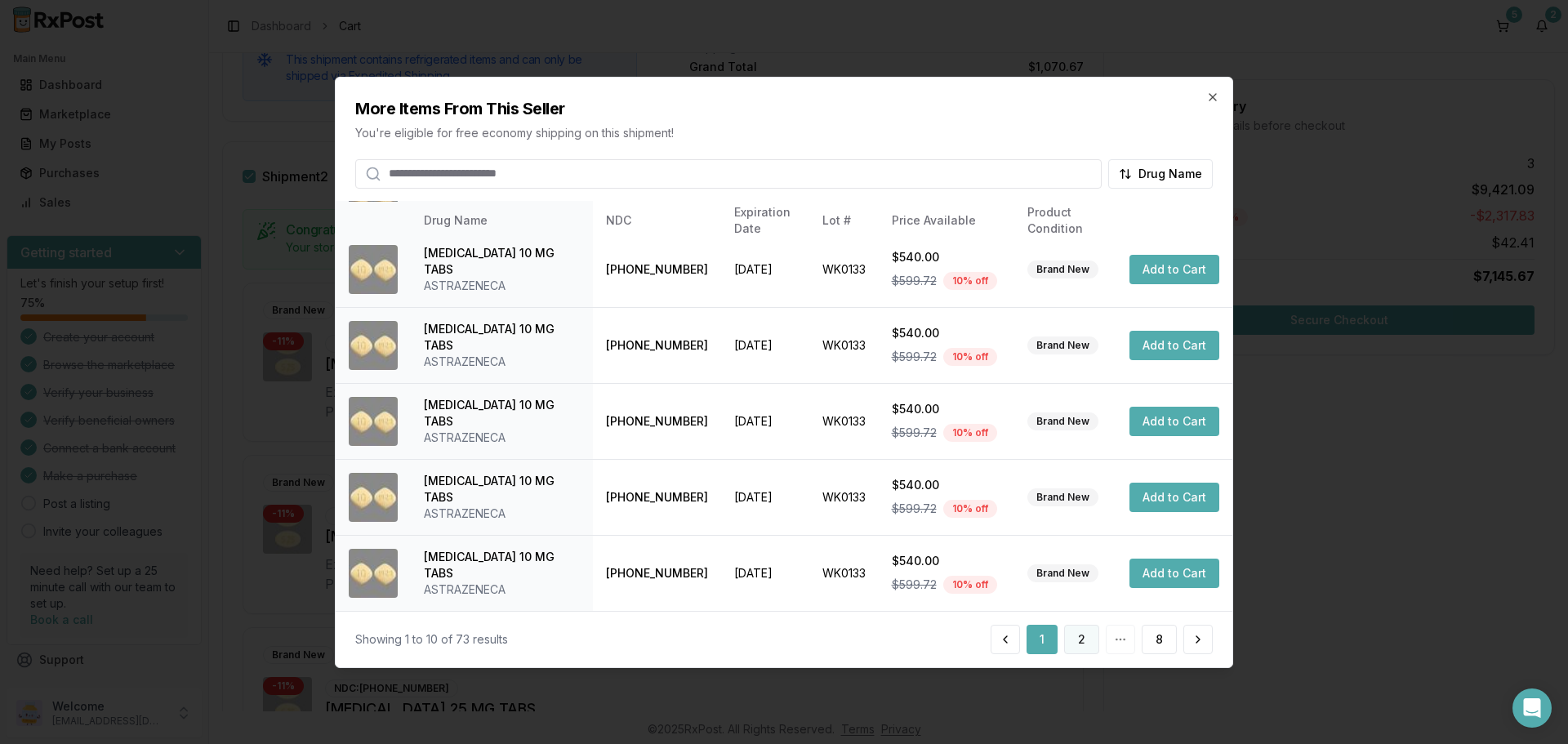
click at [1088, 642] on button "2" at bounding box center [1082, 639] width 35 height 30
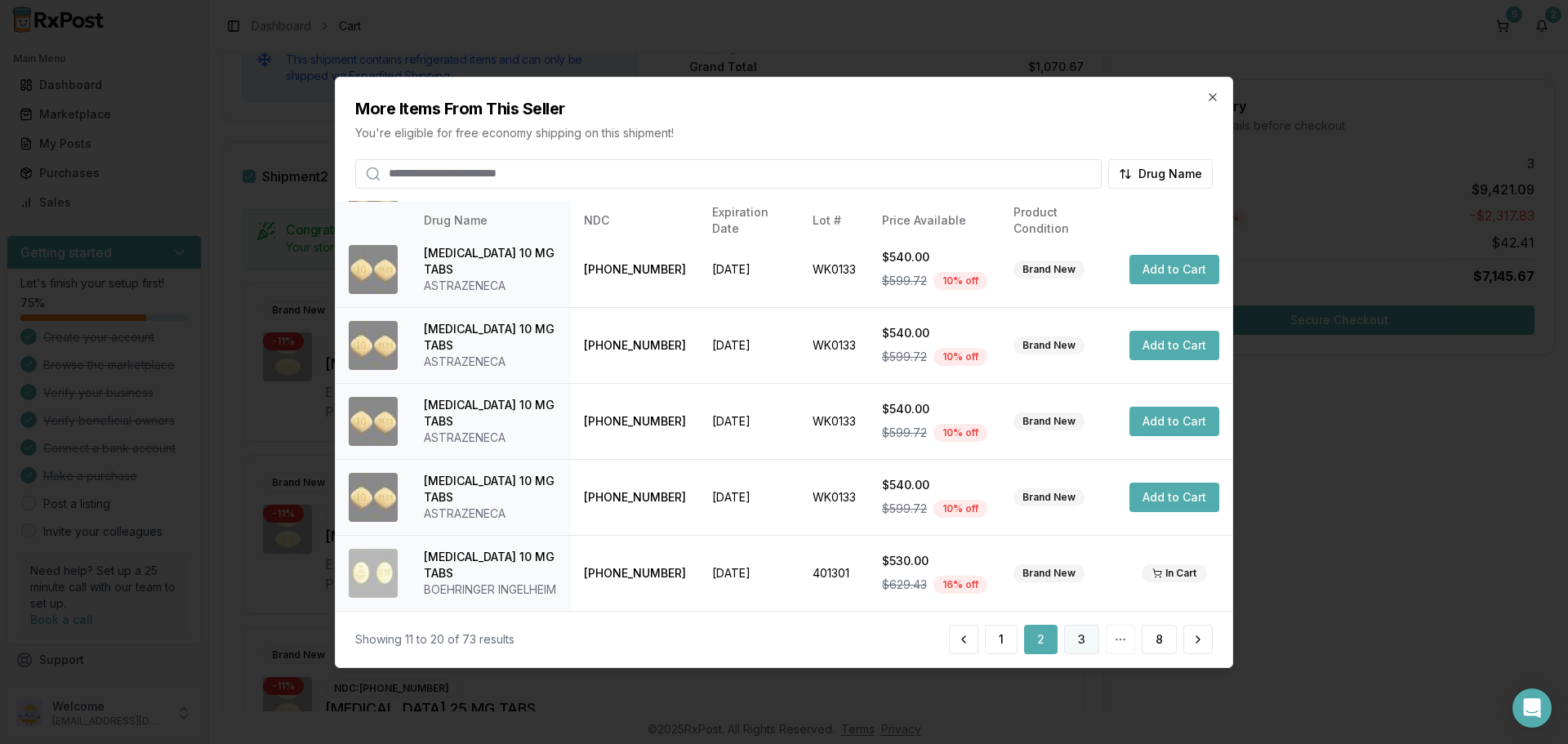
click at [1075, 633] on button "3" at bounding box center [1082, 639] width 35 height 30
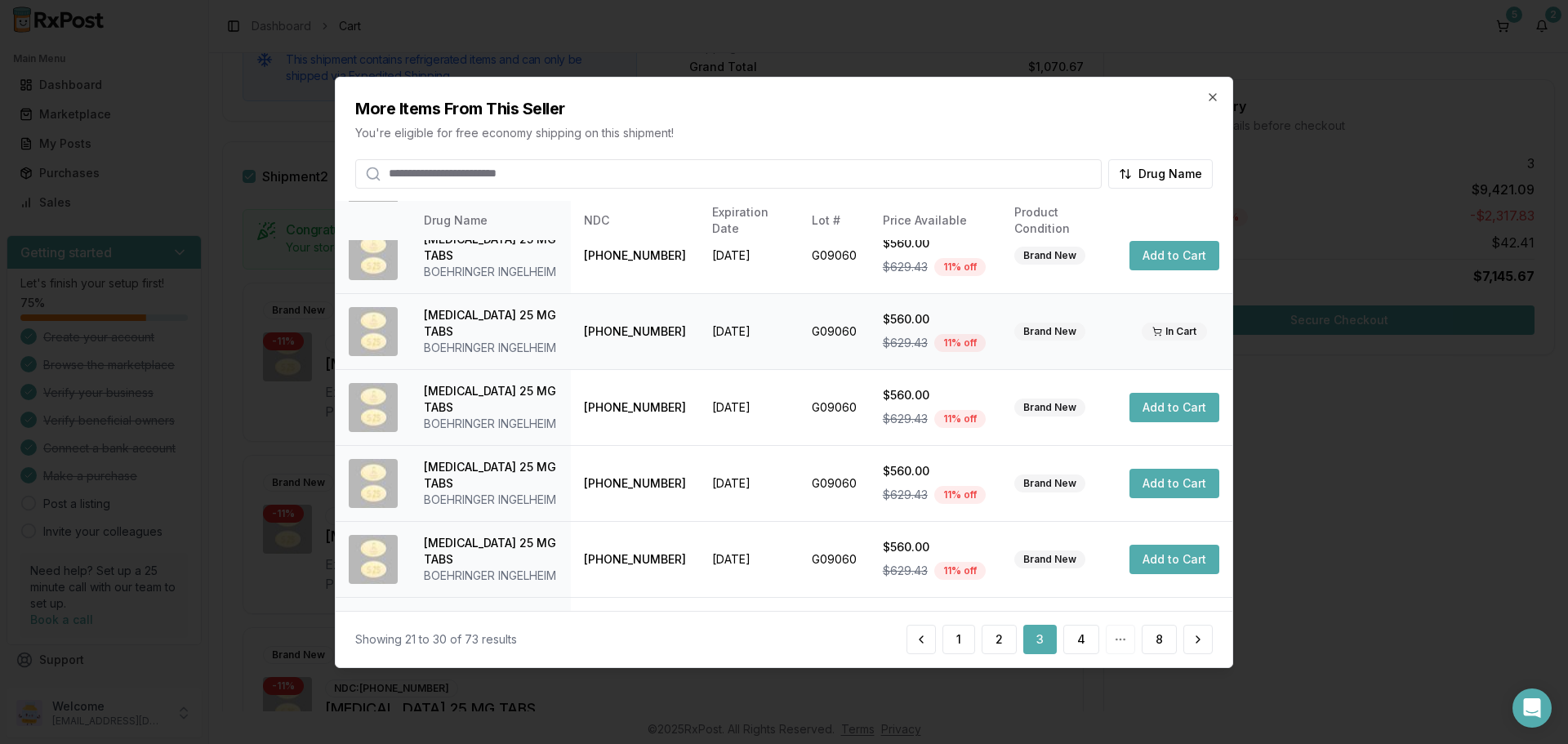
scroll to position [326, 0]
click at [1082, 638] on button "4" at bounding box center [1081, 639] width 36 height 30
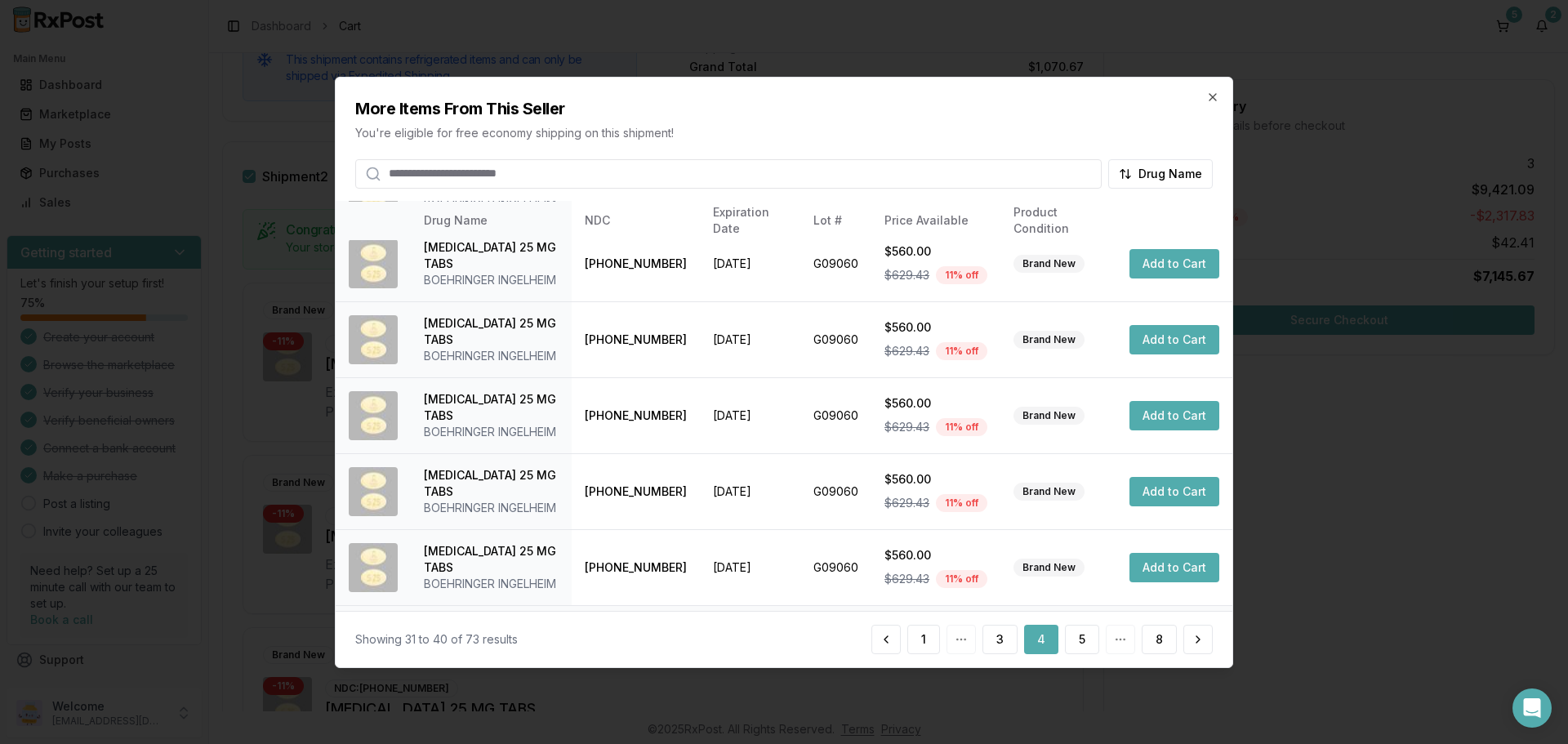
scroll to position [389, 0]
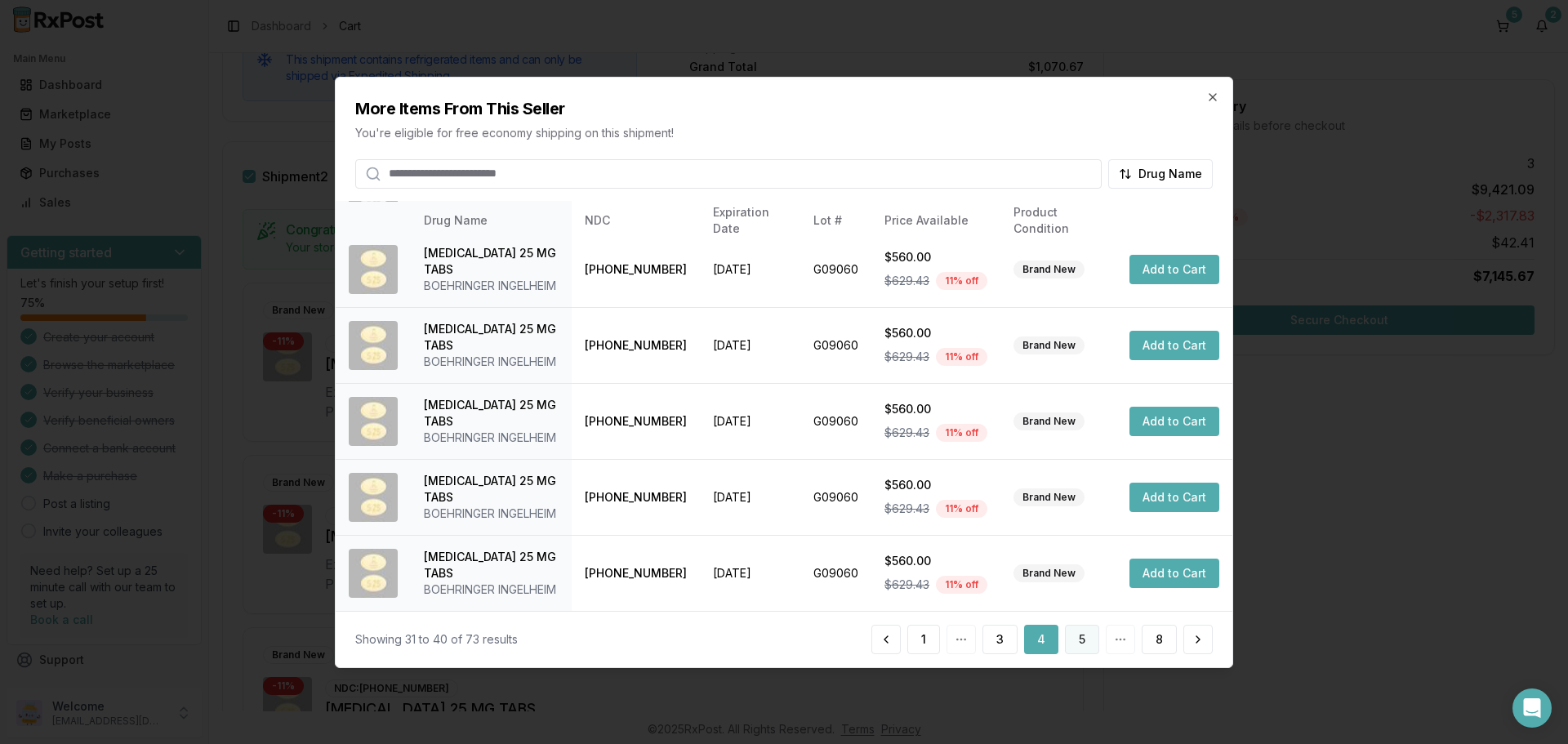
click at [1092, 643] on button "5" at bounding box center [1082, 639] width 35 height 30
click at [1081, 638] on button "6" at bounding box center [1082, 639] width 35 height 30
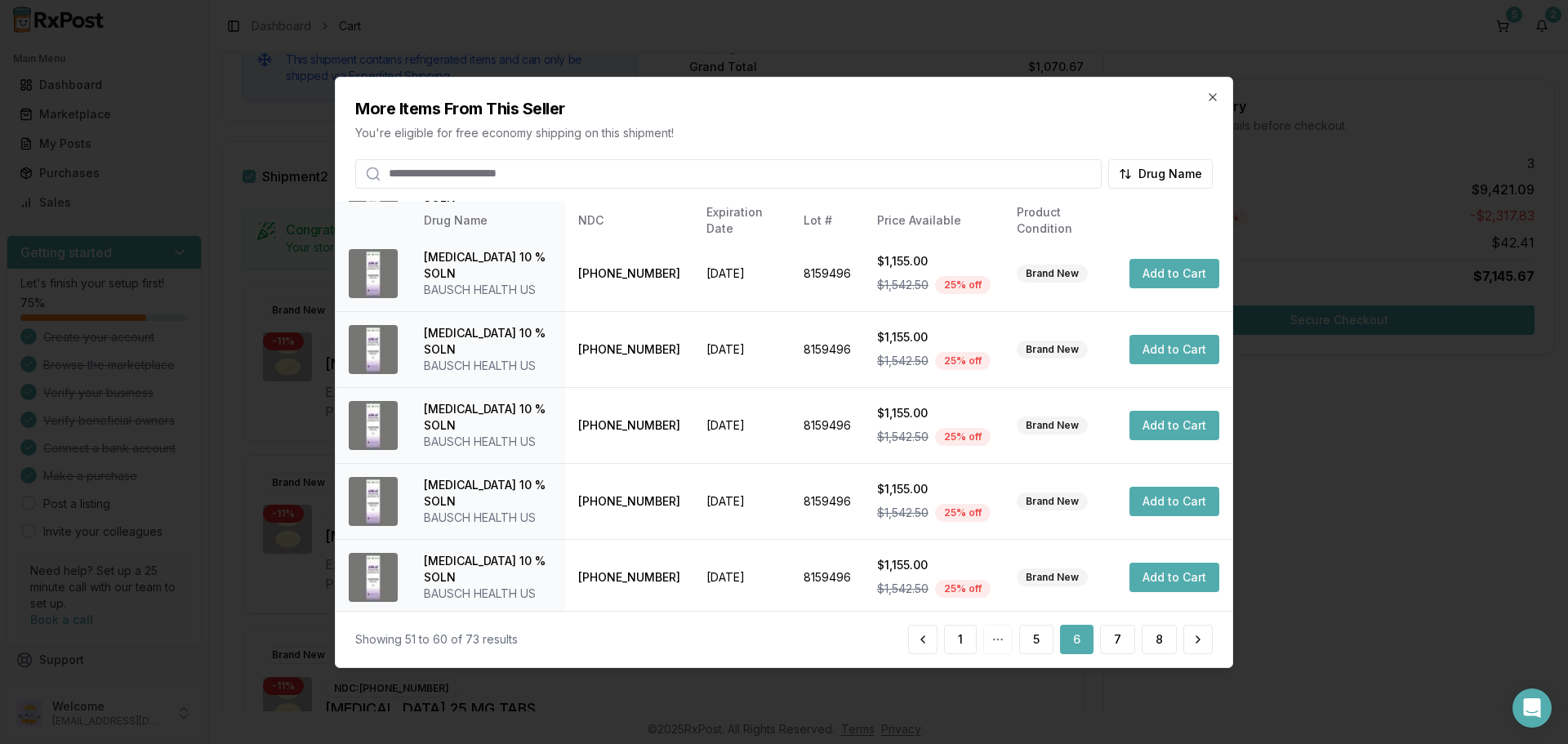
scroll to position [438, 0]
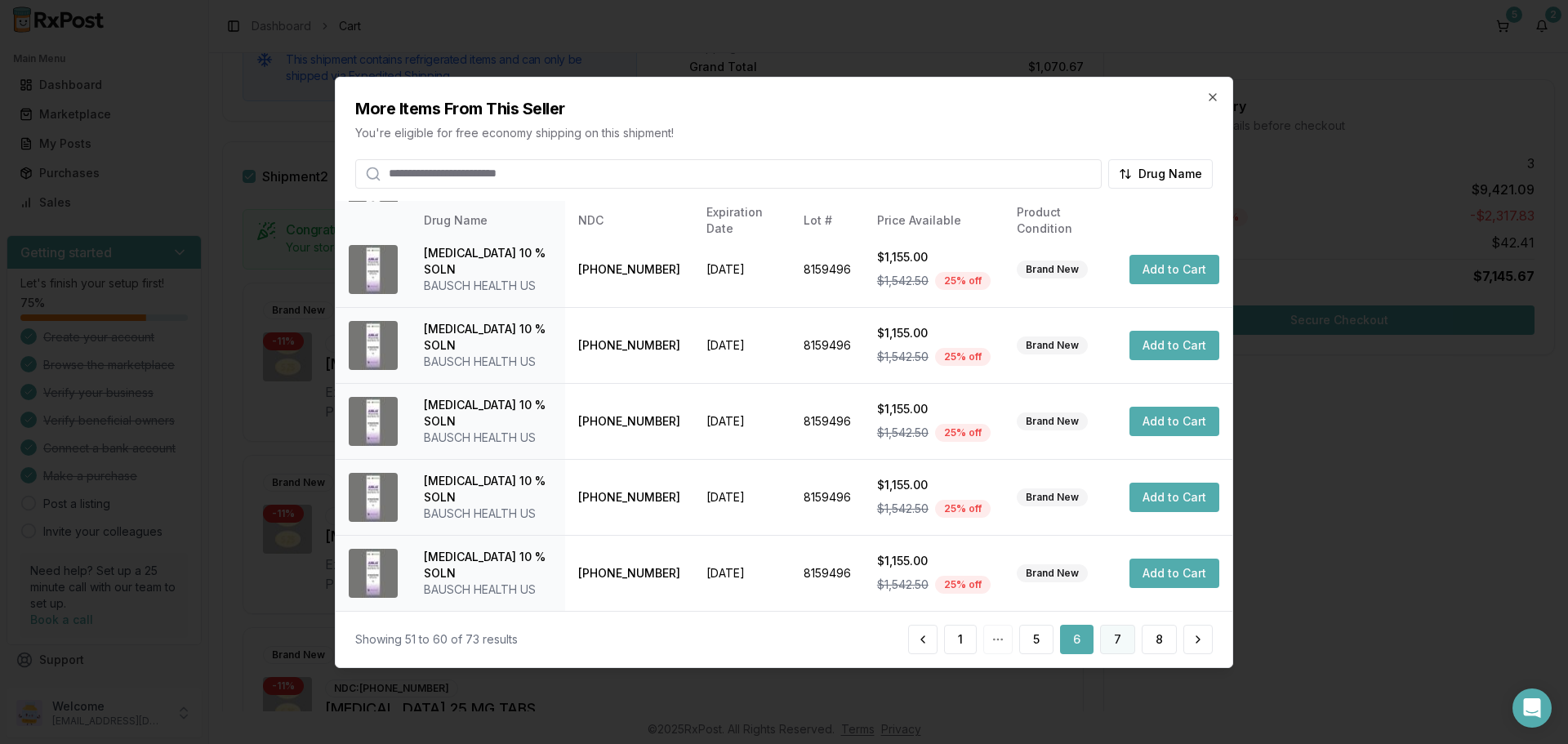
click at [1110, 638] on button "7" at bounding box center [1118, 639] width 35 height 30
click at [1152, 635] on button "8" at bounding box center [1159, 639] width 35 height 30
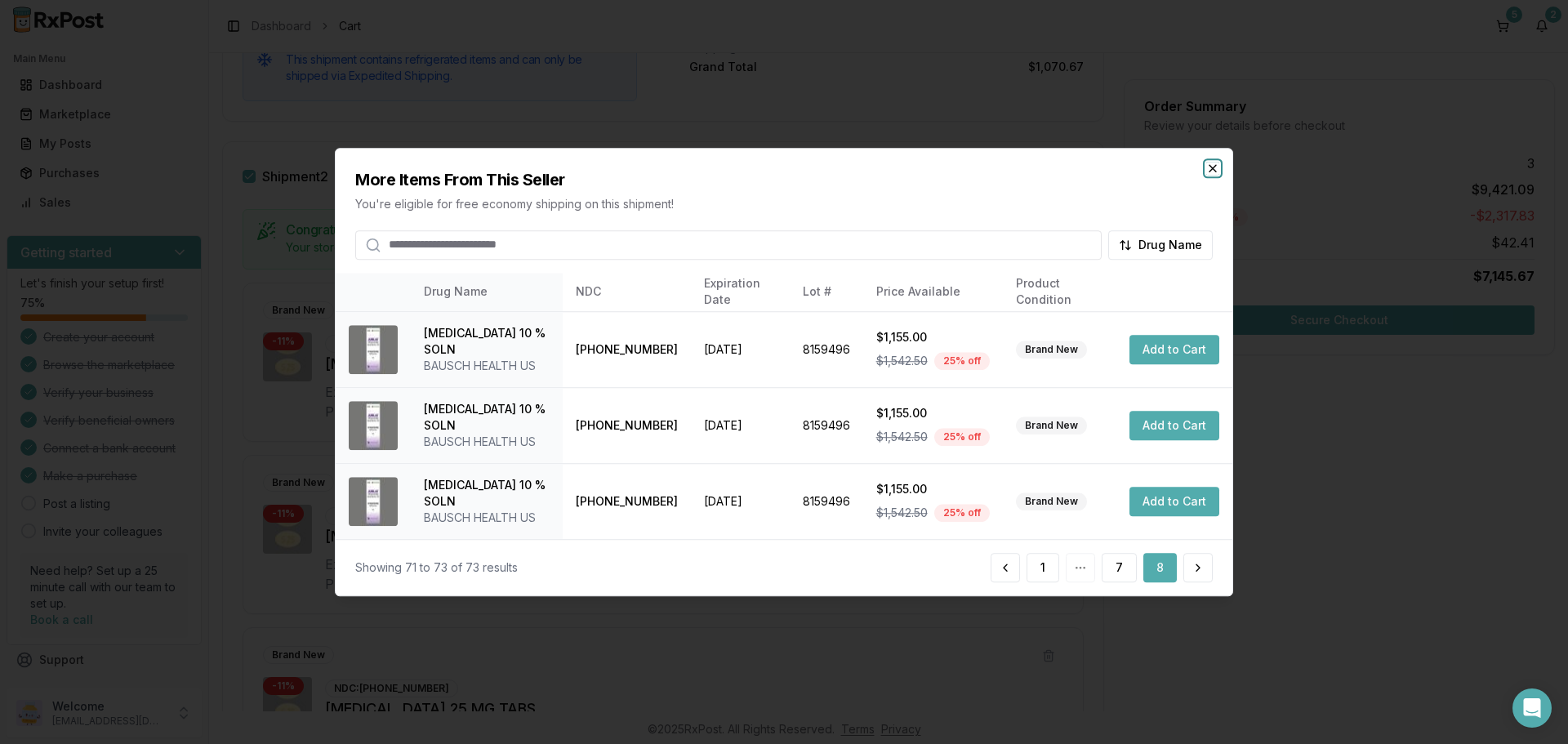
click at [1216, 169] on icon "button" at bounding box center [1213, 168] width 13 height 13
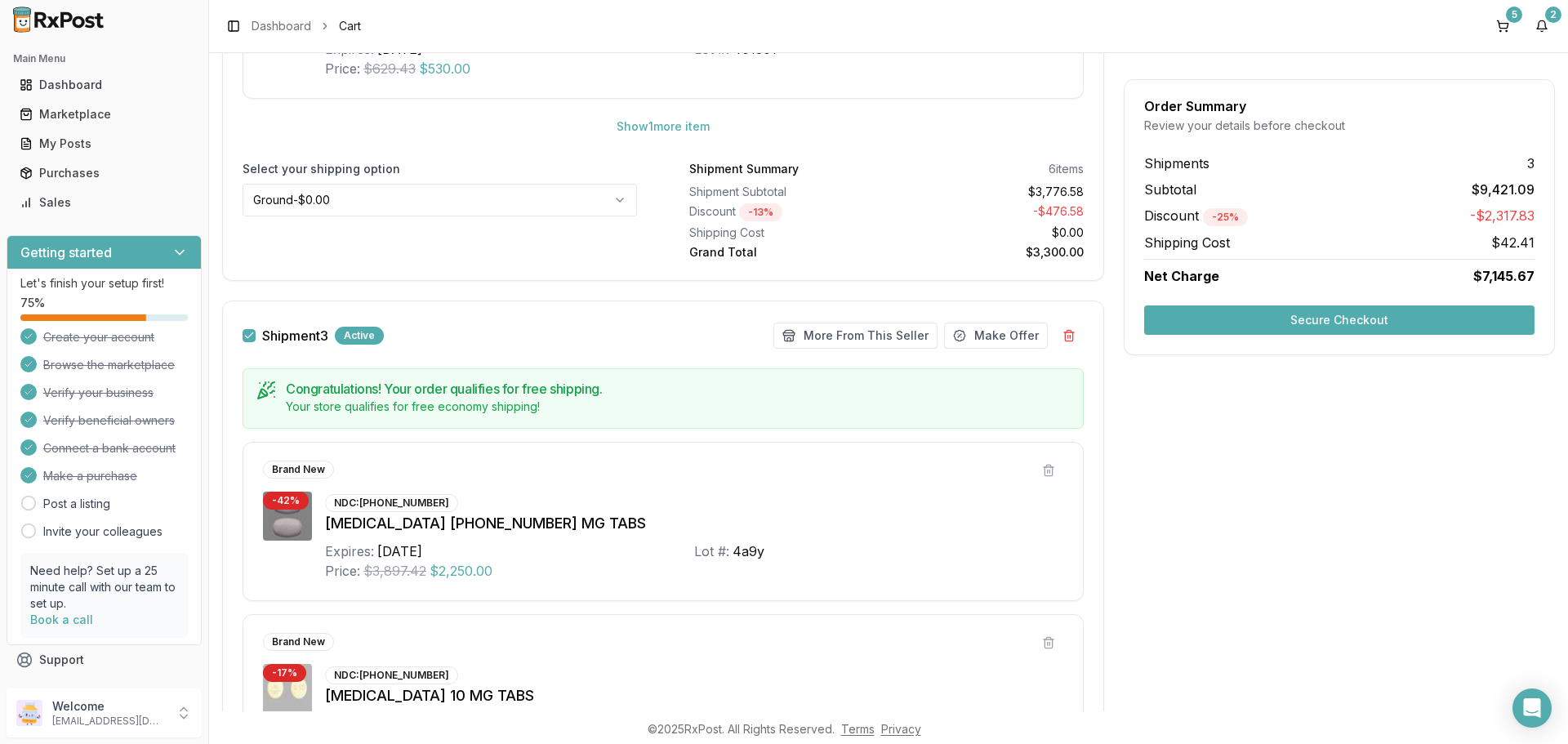
scroll to position [1797, 0]
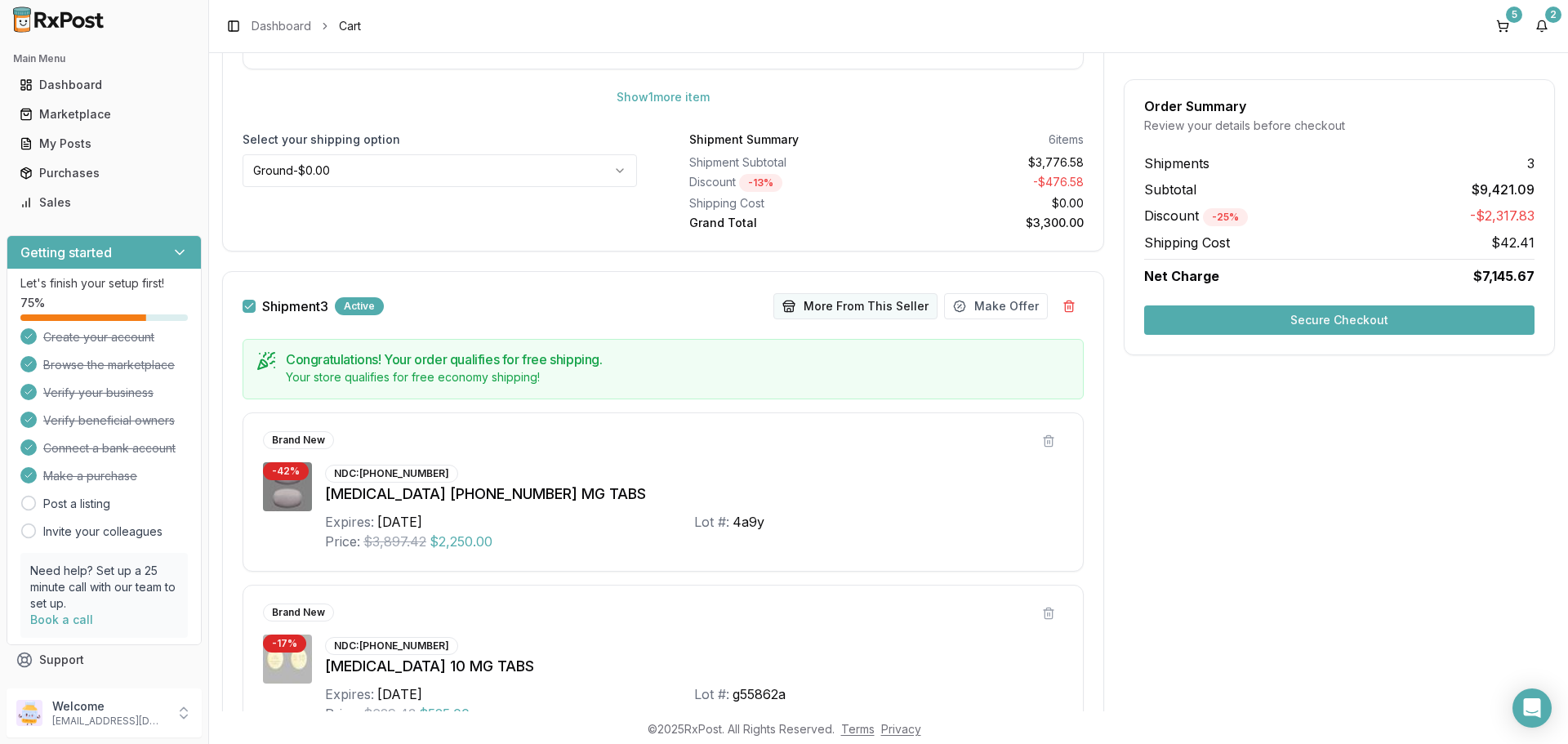
click at [868, 296] on button "More From This Seller" at bounding box center [855, 306] width 165 height 26
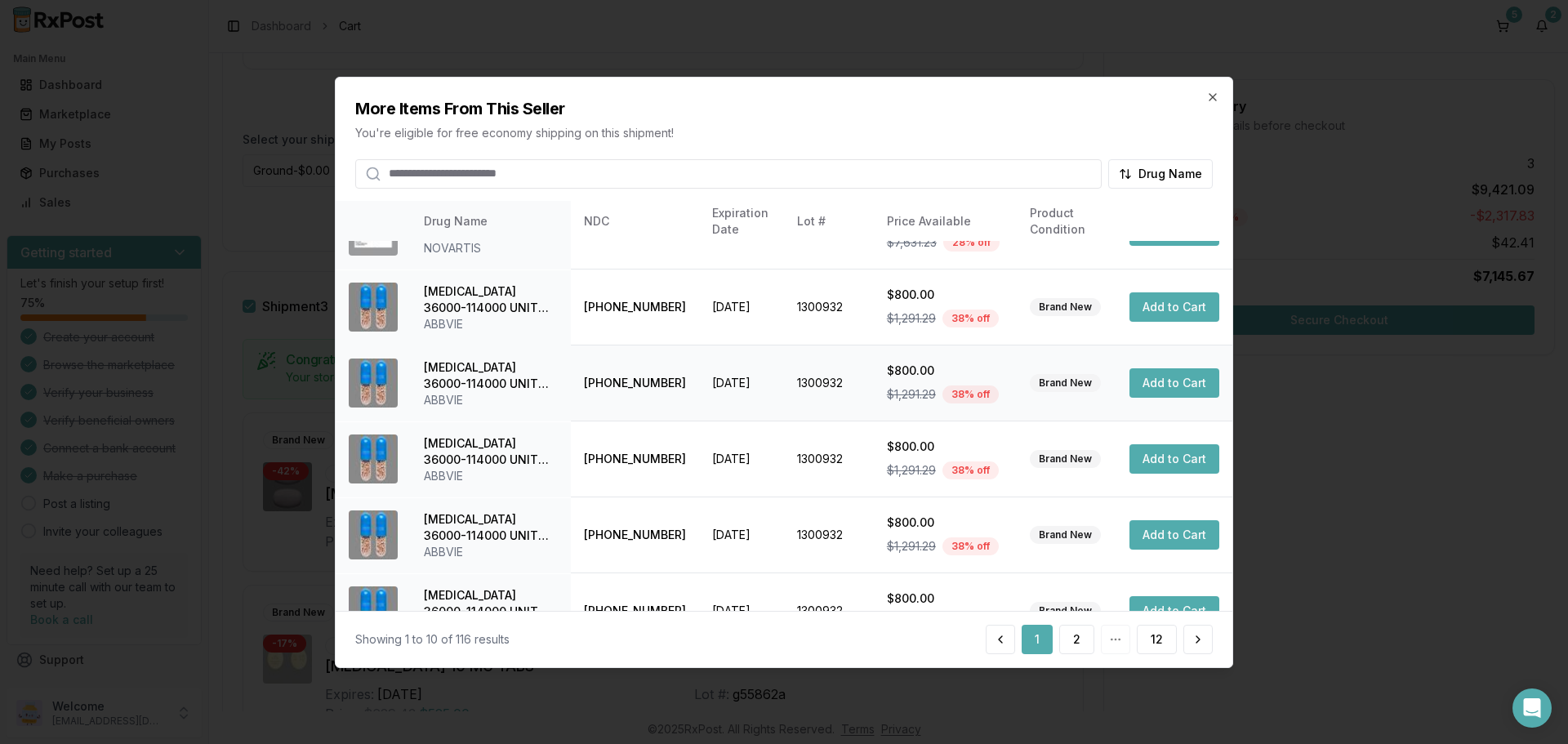
scroll to position [389, 0]
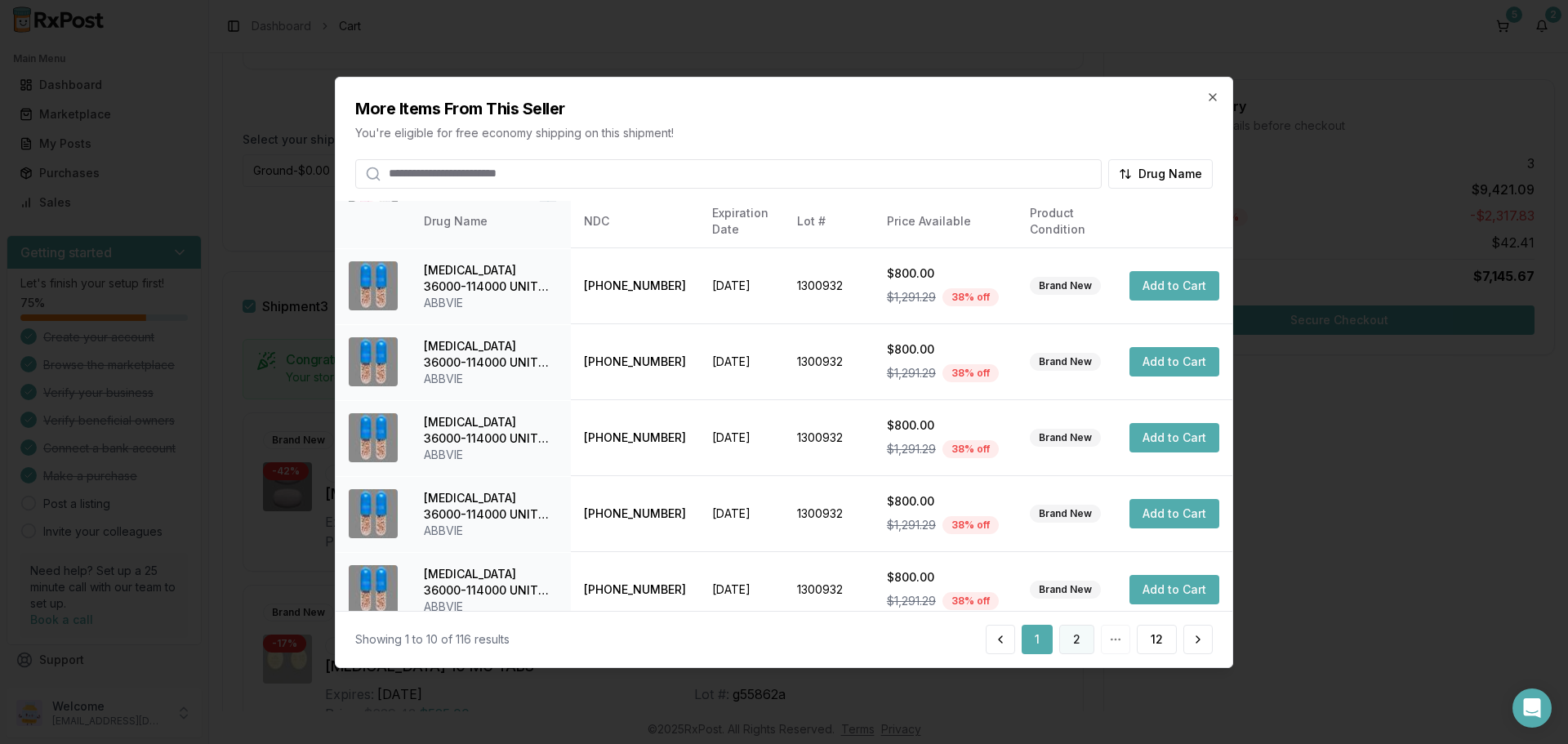
click at [1073, 642] on button "2" at bounding box center [1076, 639] width 35 height 30
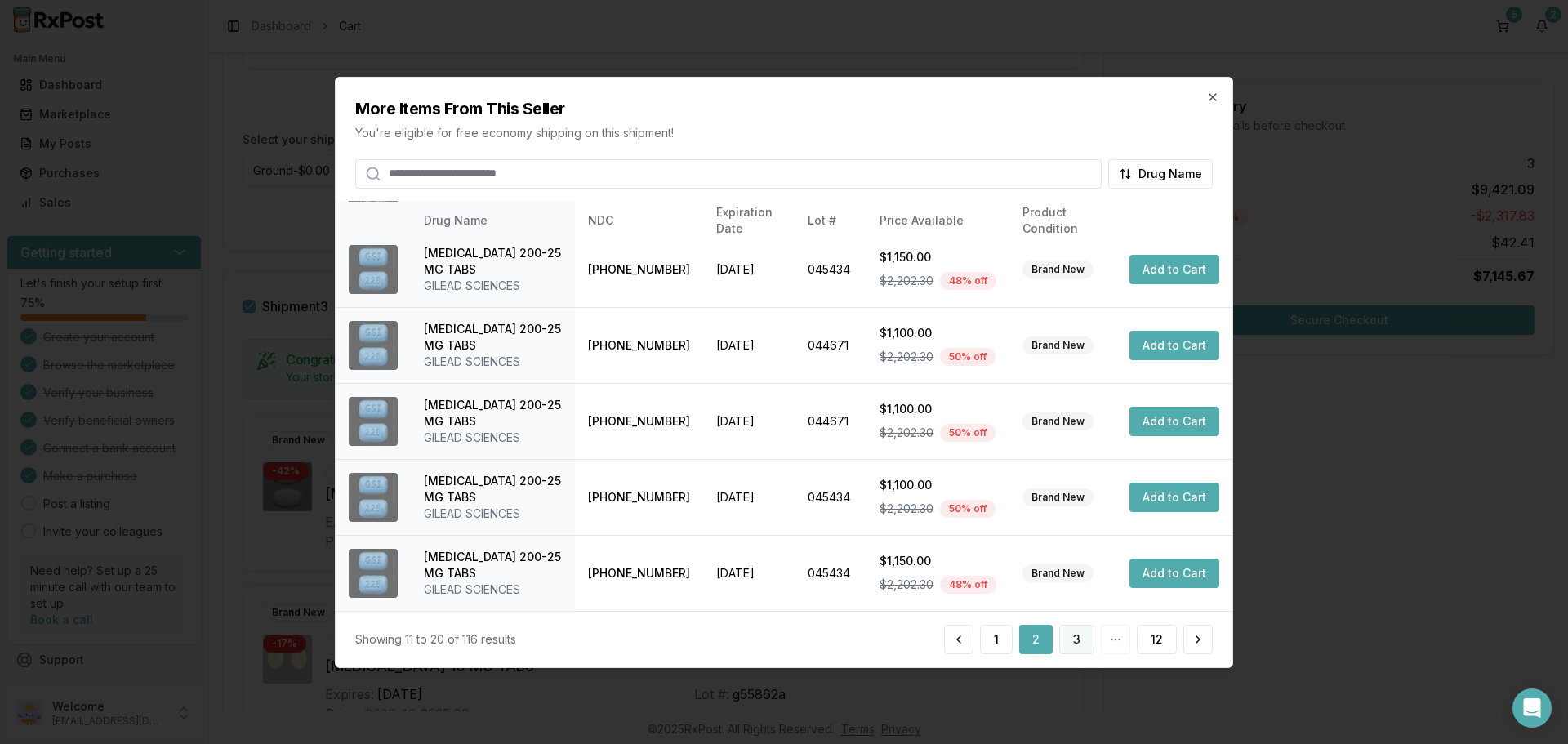
click at [1080, 640] on button "3" at bounding box center [1076, 639] width 35 height 30
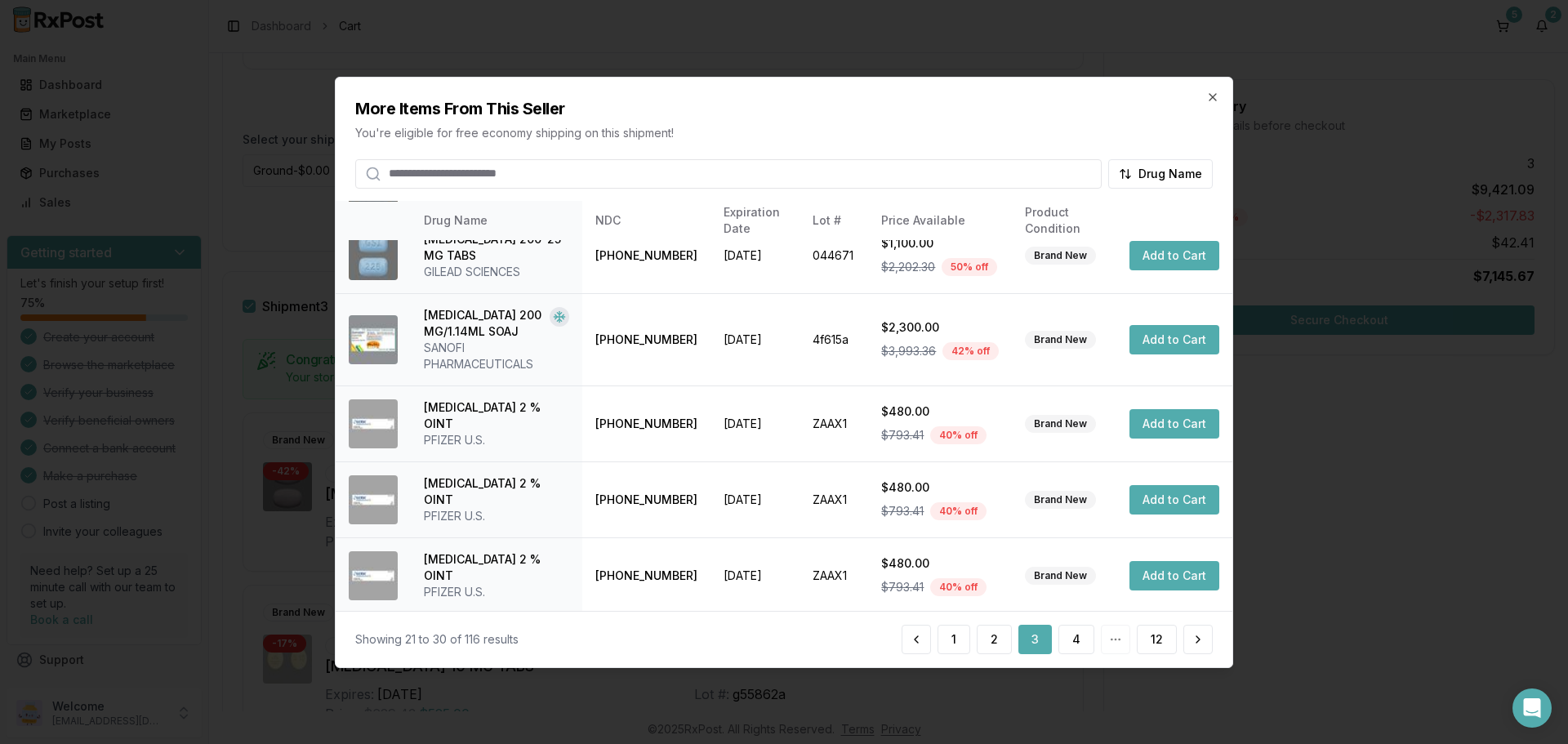
scroll to position [405, 0]
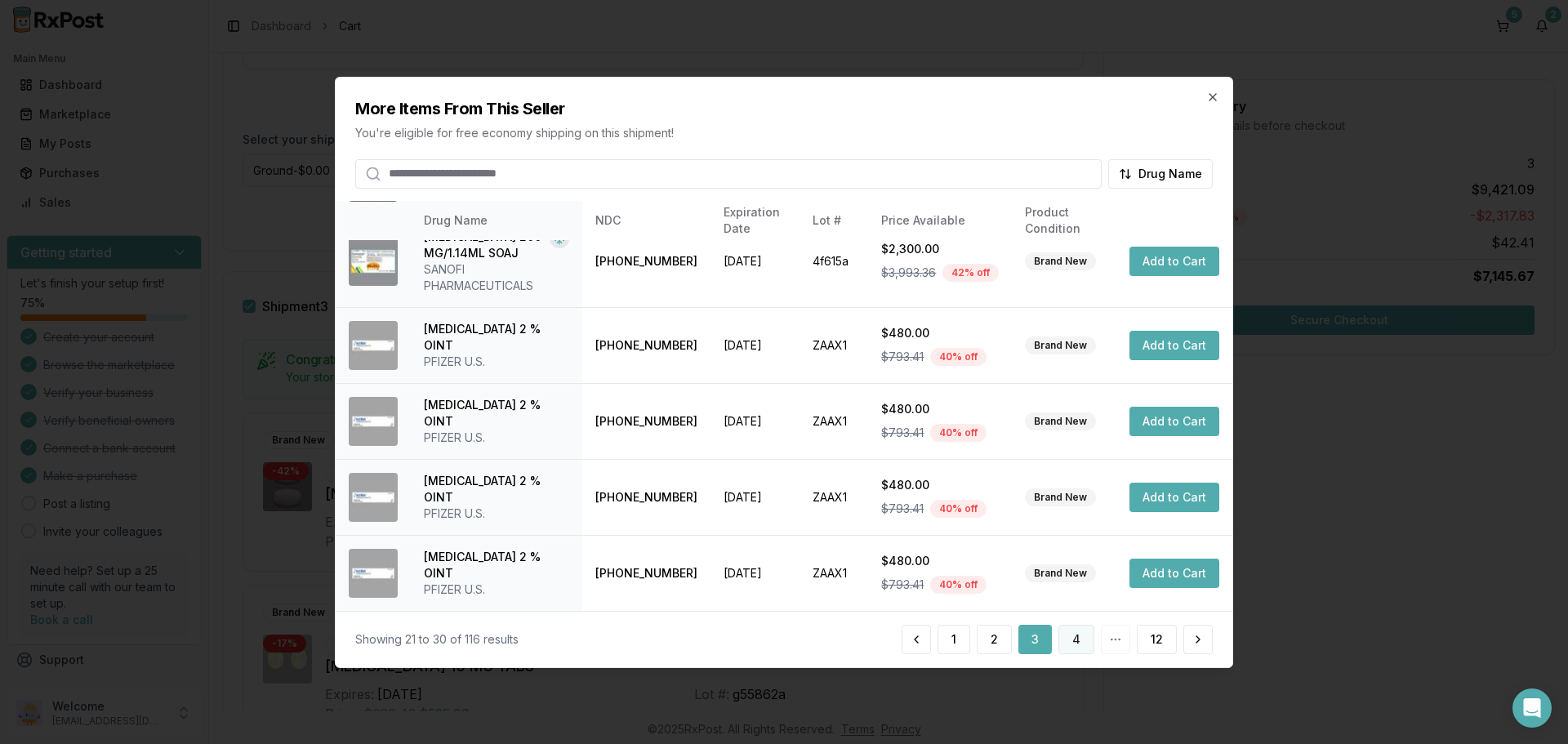
click at [1077, 646] on button "4" at bounding box center [1076, 639] width 36 height 30
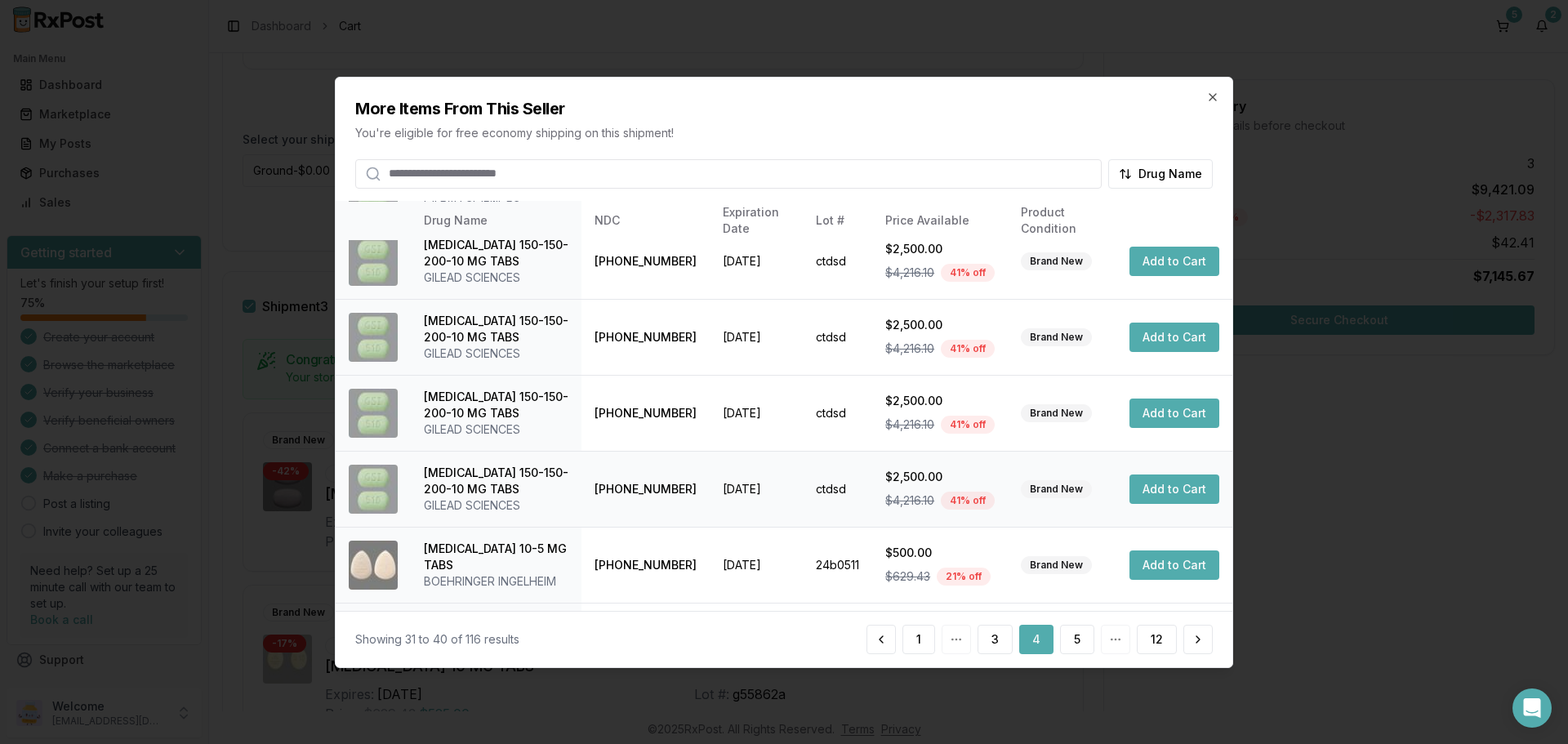
scroll to position [389, 0]
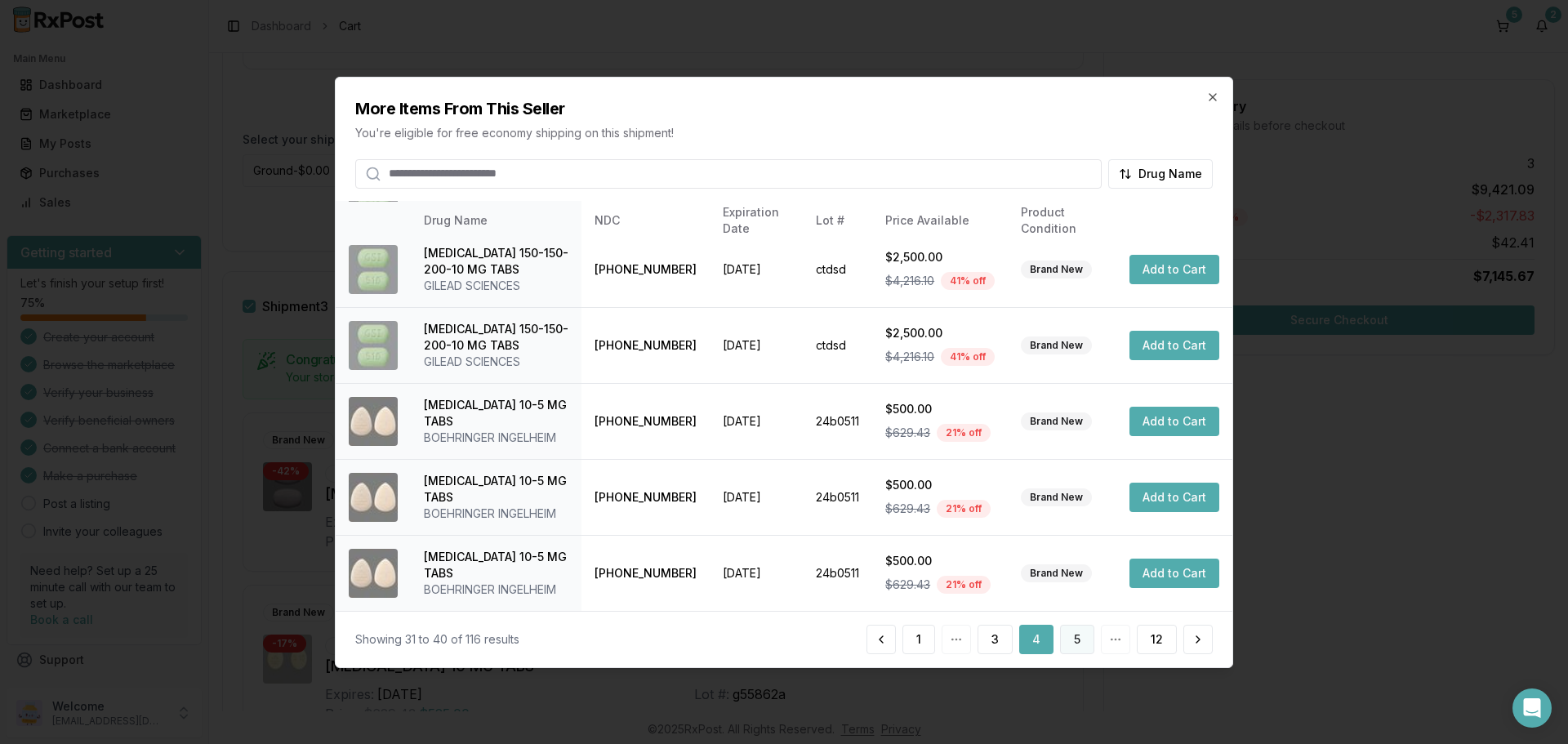
click at [1074, 635] on button "5" at bounding box center [1077, 639] width 35 height 30
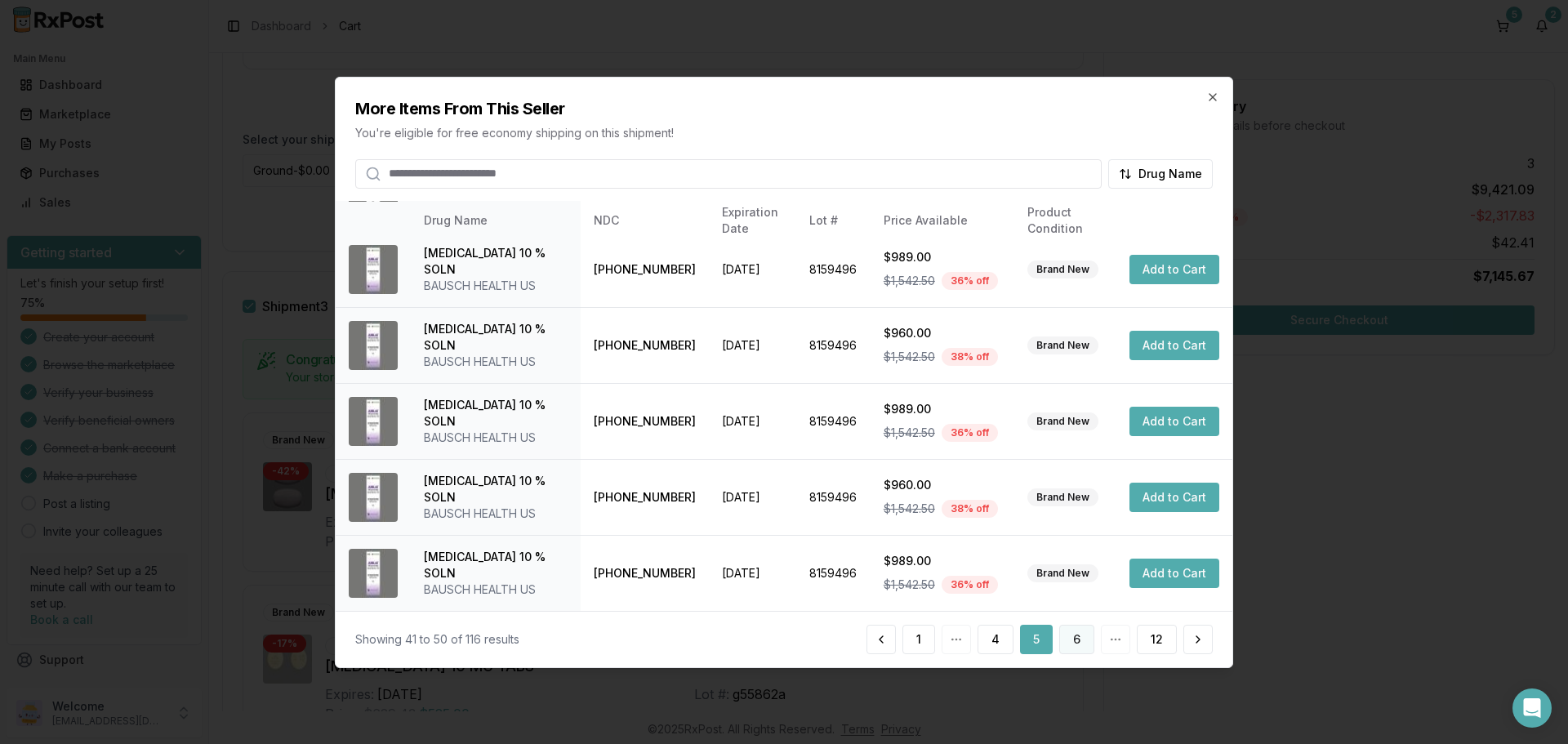
click at [1082, 642] on button "6" at bounding box center [1076, 639] width 35 height 30
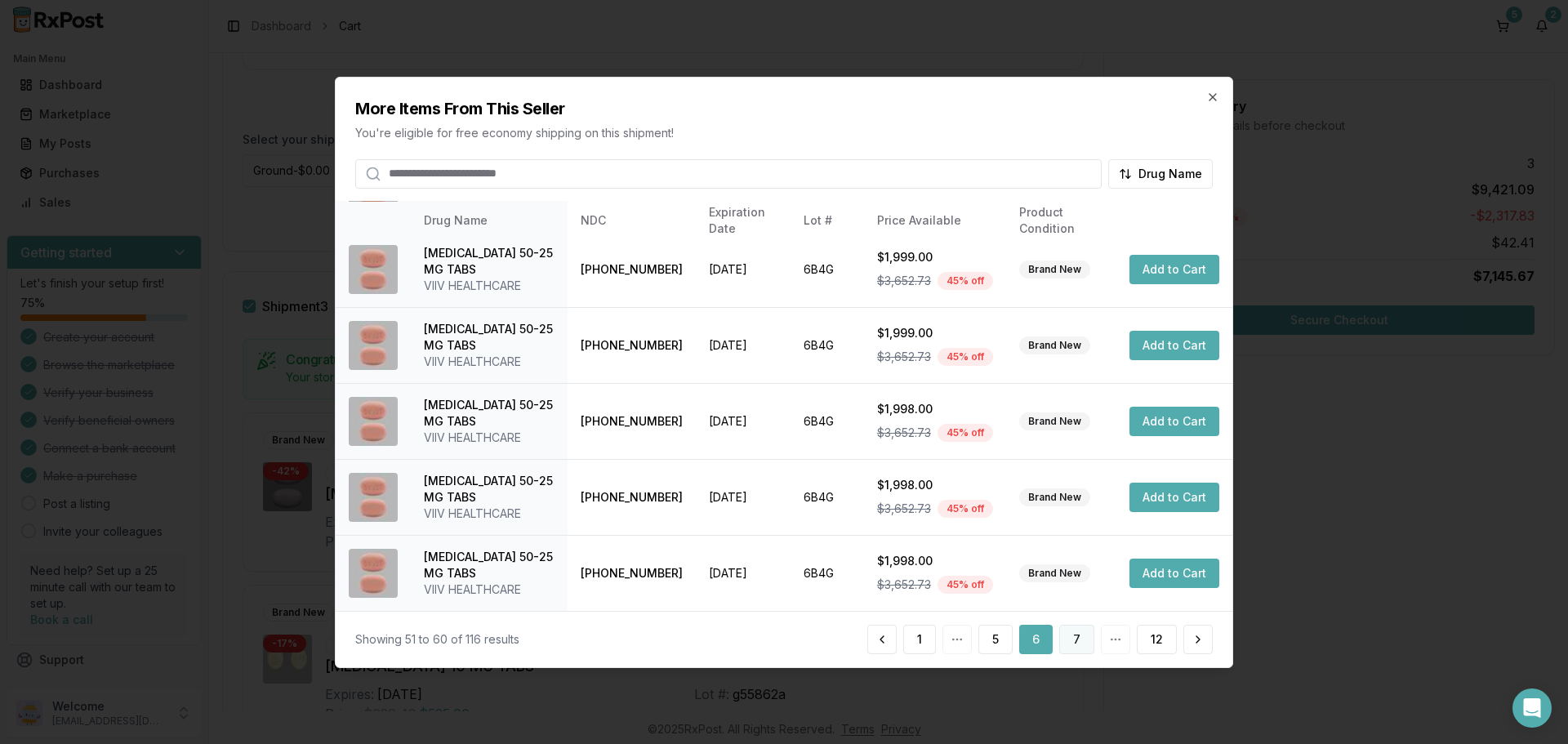
click at [1075, 643] on button "7" at bounding box center [1076, 639] width 35 height 30
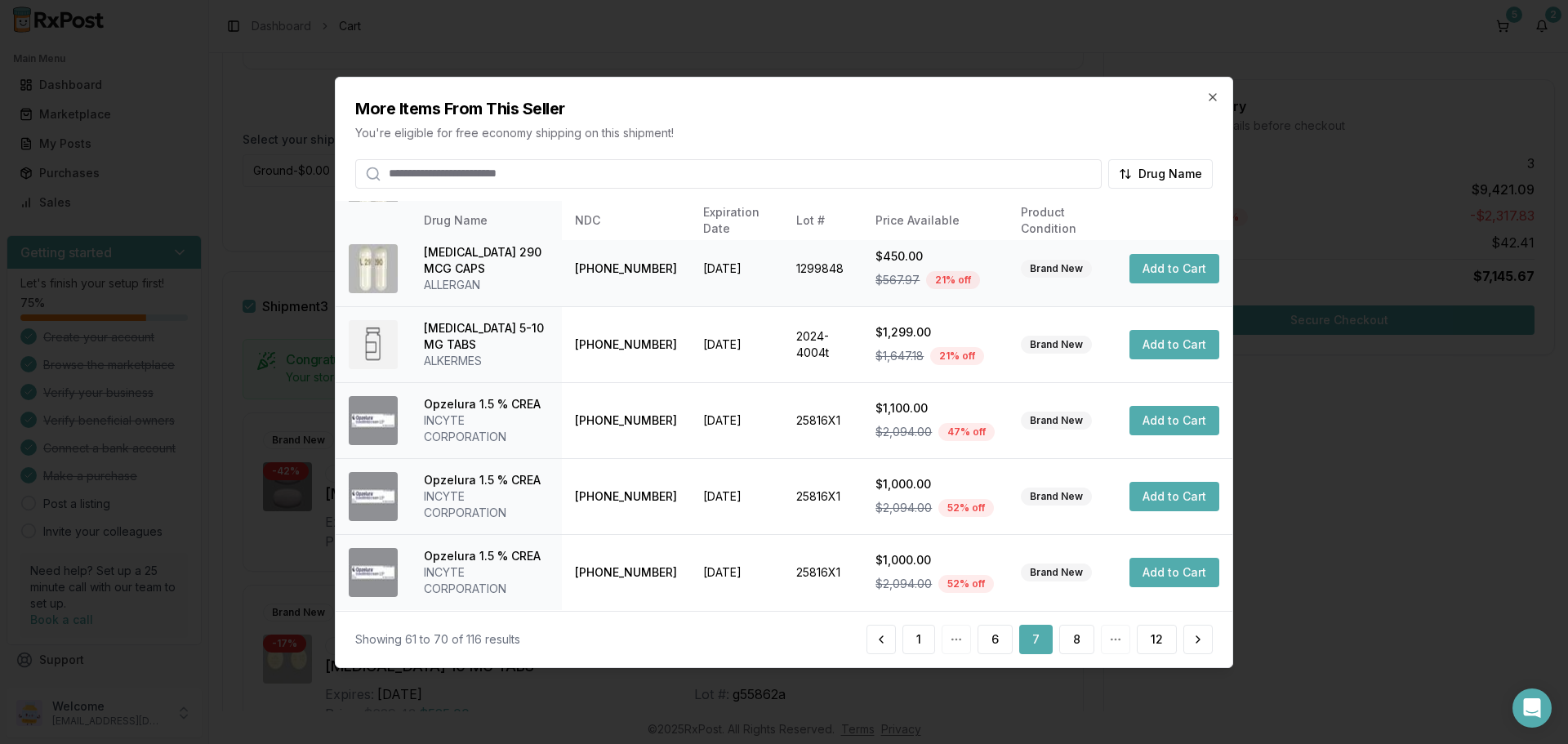
scroll to position [438, 0]
click at [1076, 641] on button "8" at bounding box center [1076, 639] width 35 height 30
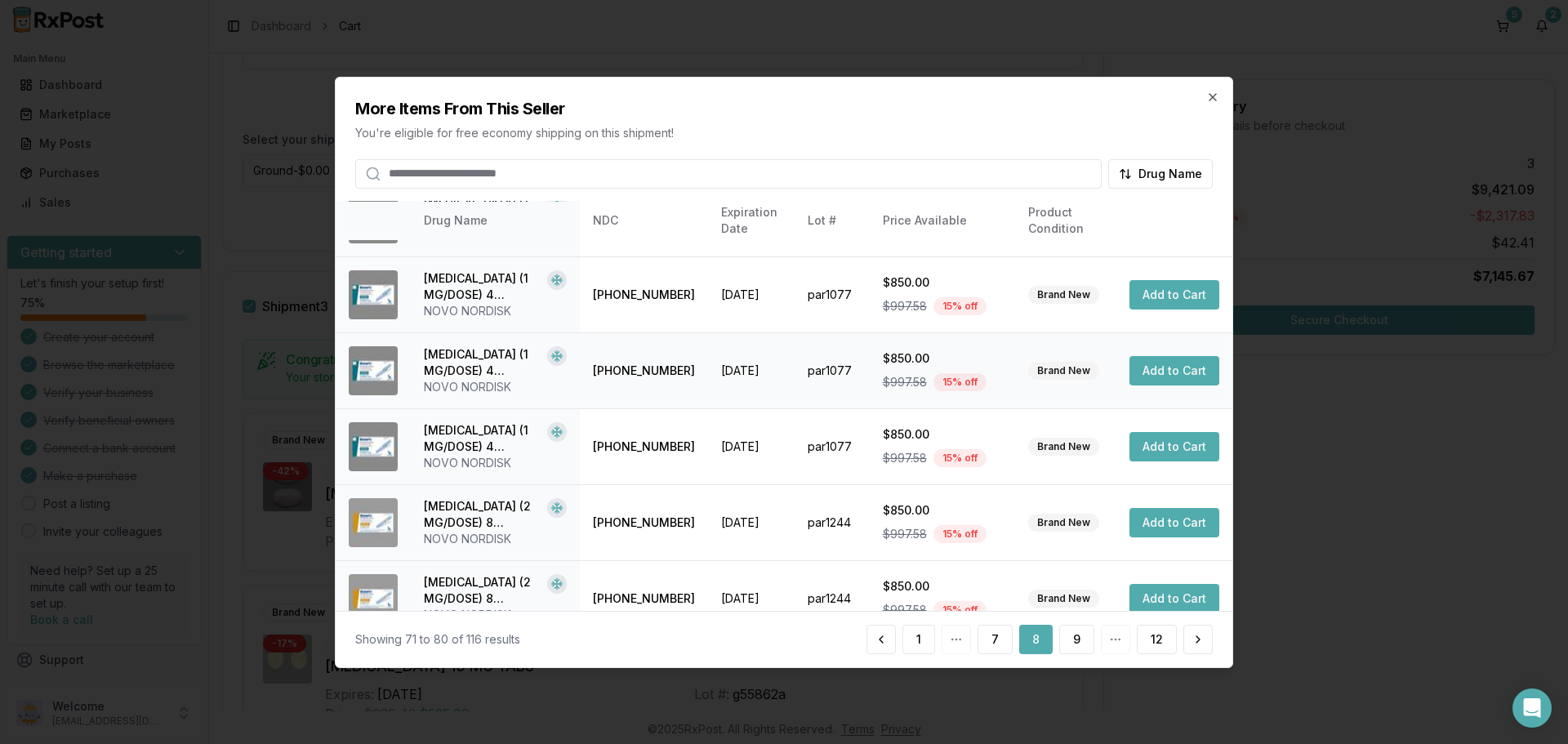
scroll to position [405, 0]
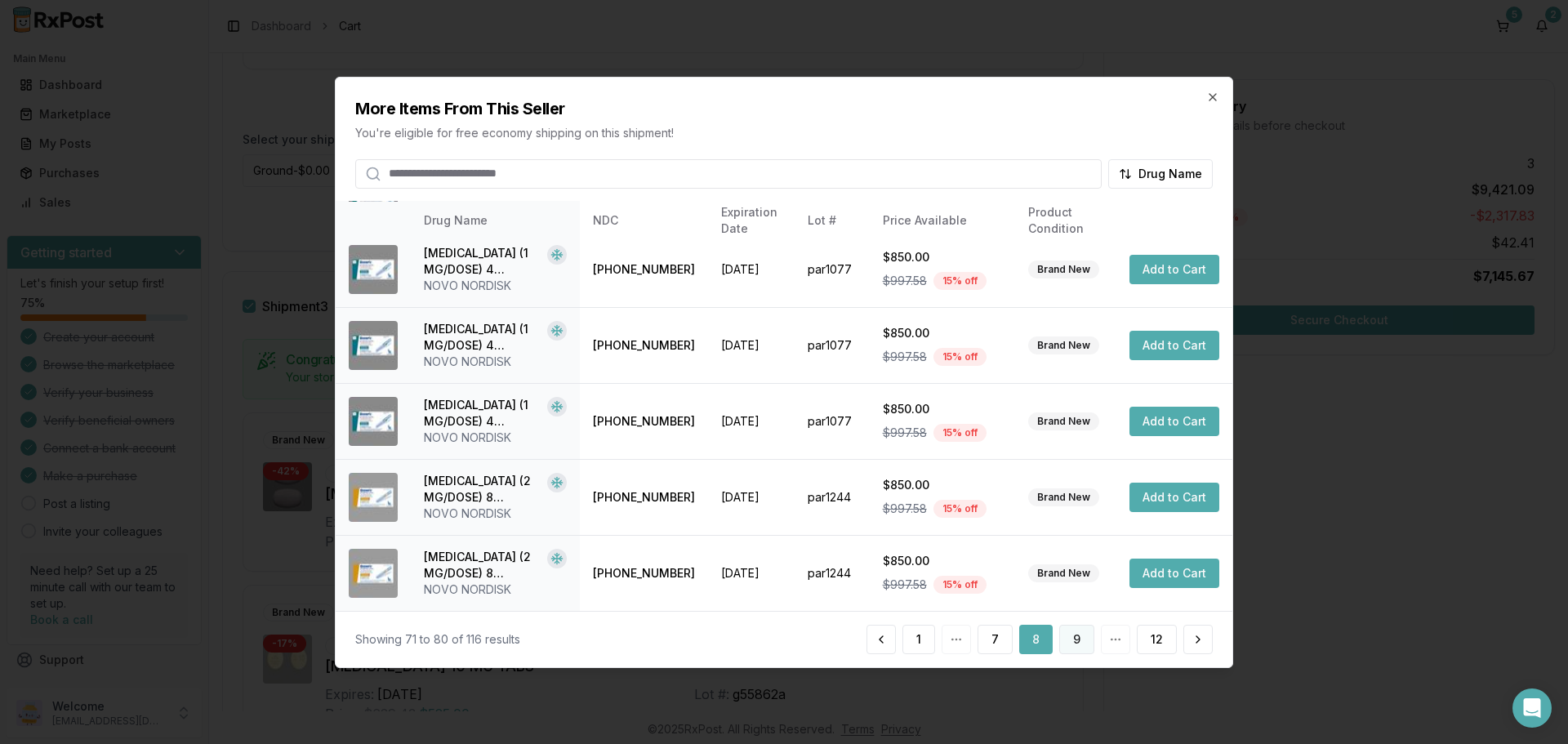
click at [1074, 637] on button "9" at bounding box center [1076, 639] width 35 height 30
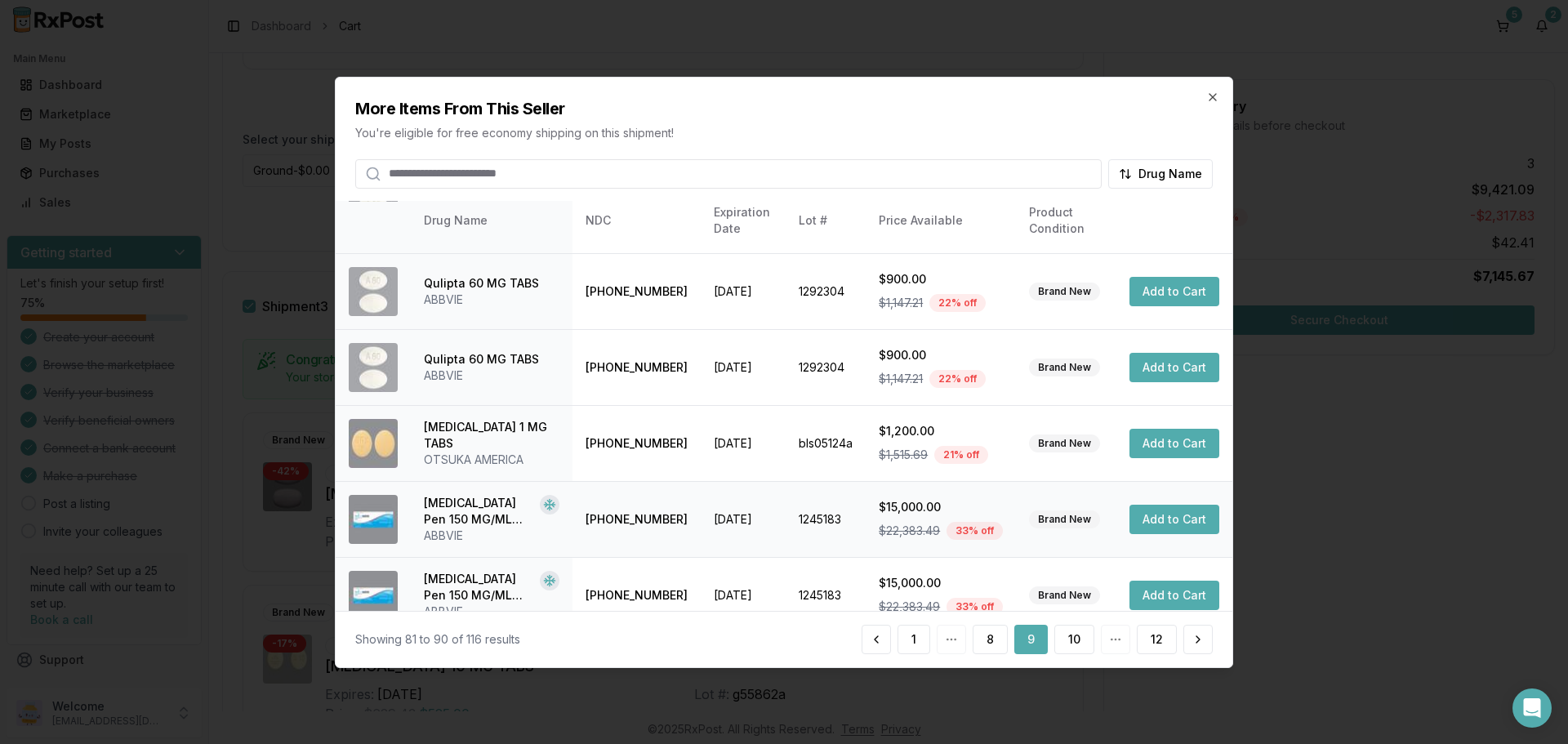
scroll to position [389, 0]
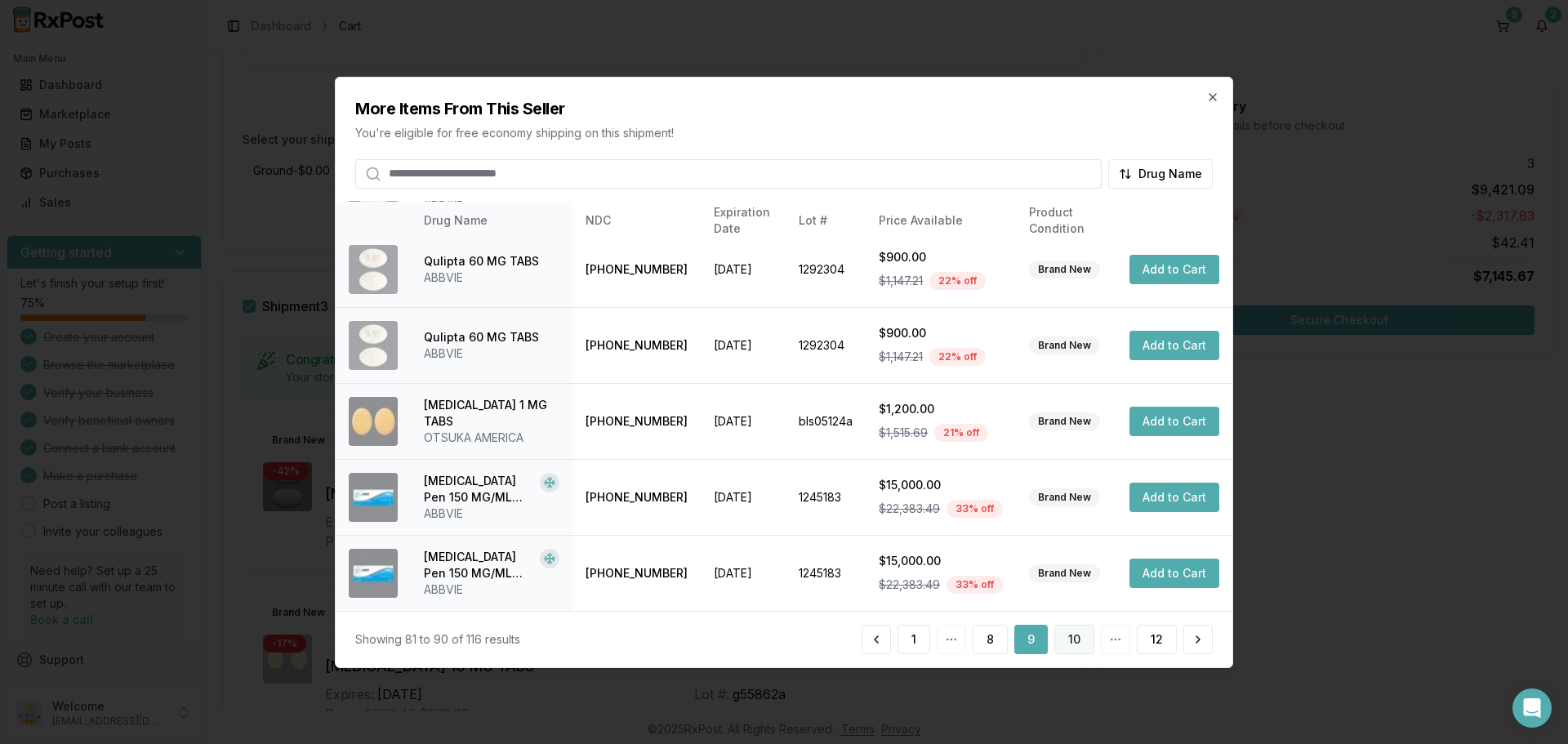
click at [1079, 641] on button "10" at bounding box center [1074, 639] width 40 height 30
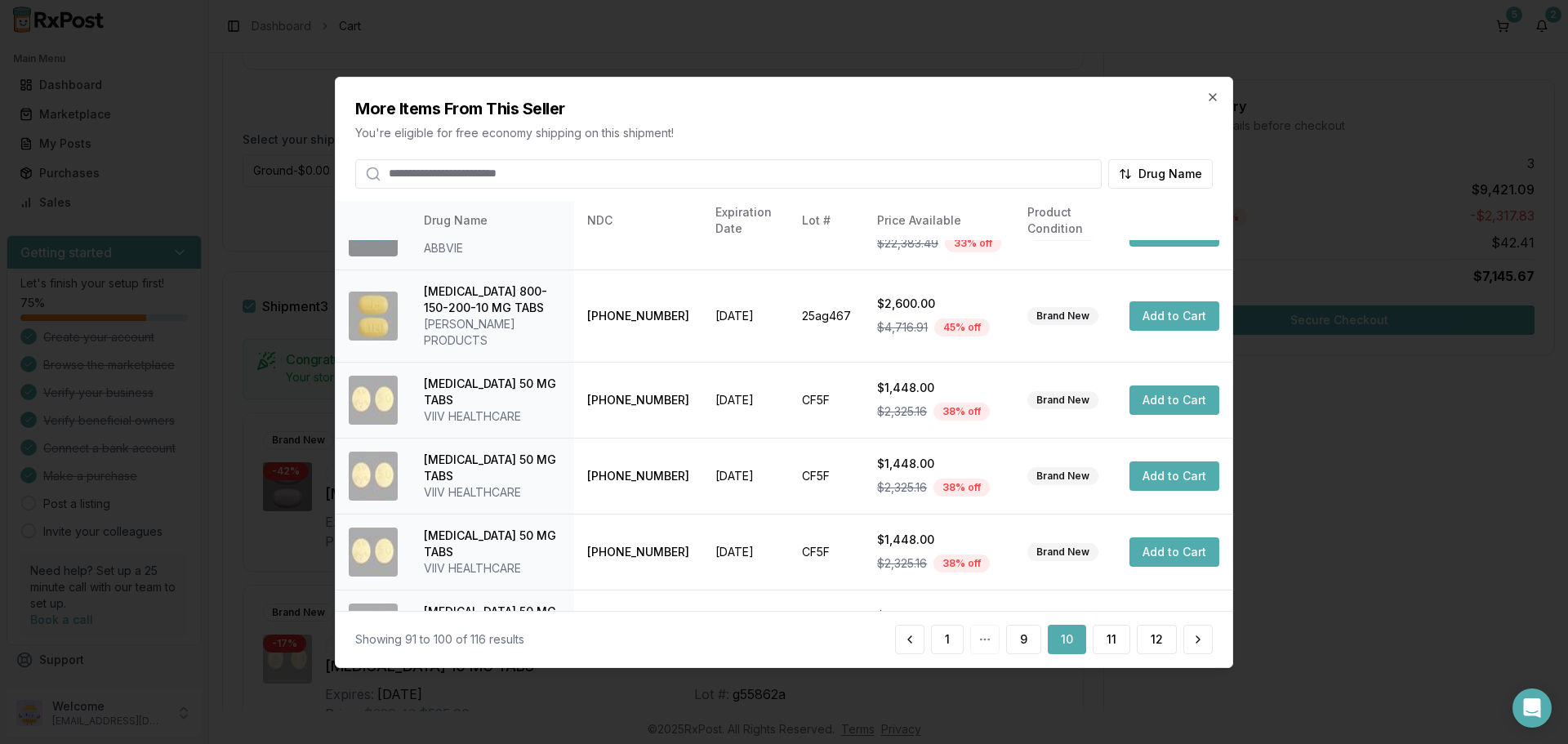
scroll to position [143, 0]
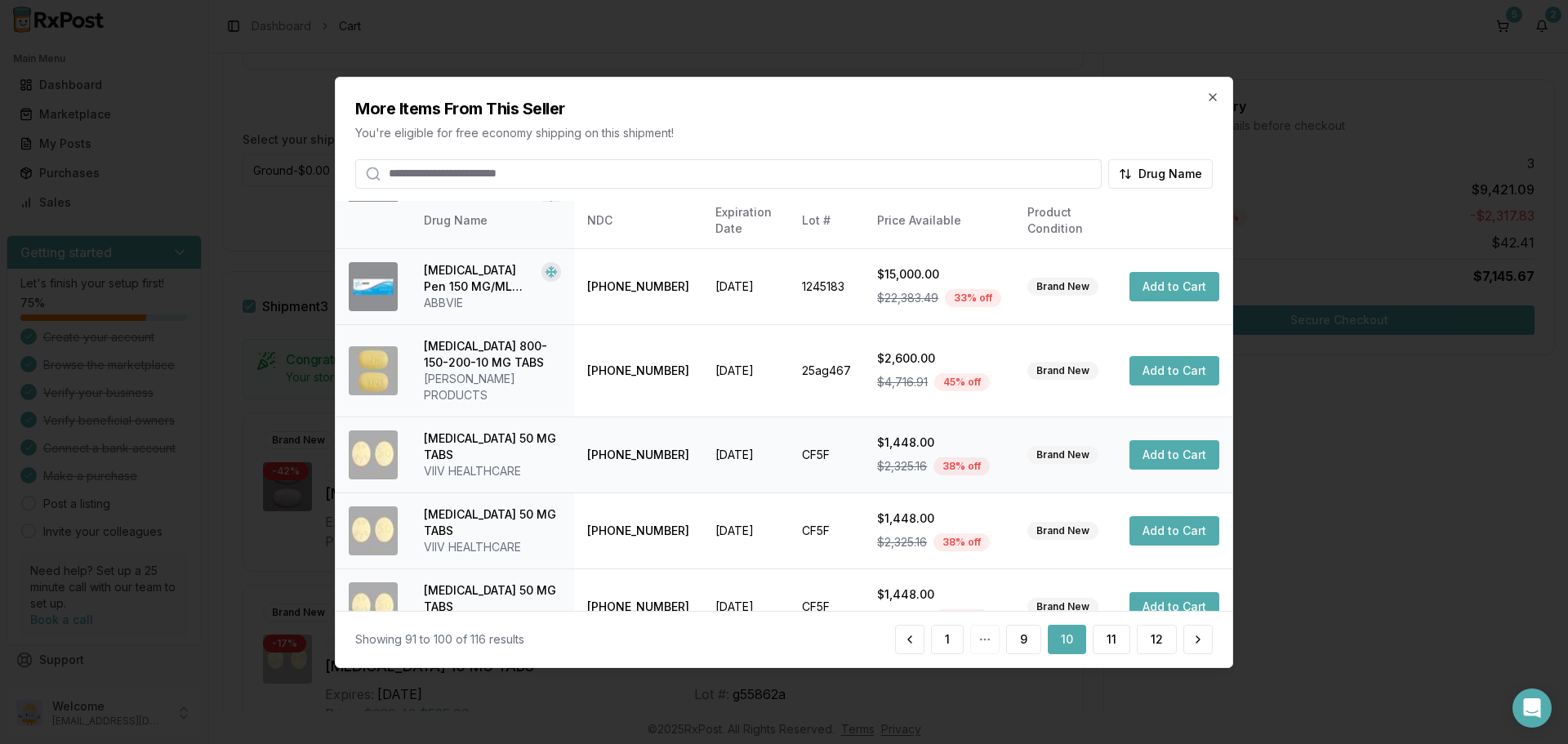
click at [1182, 442] on button "Add to Cart" at bounding box center [1173, 454] width 90 height 30
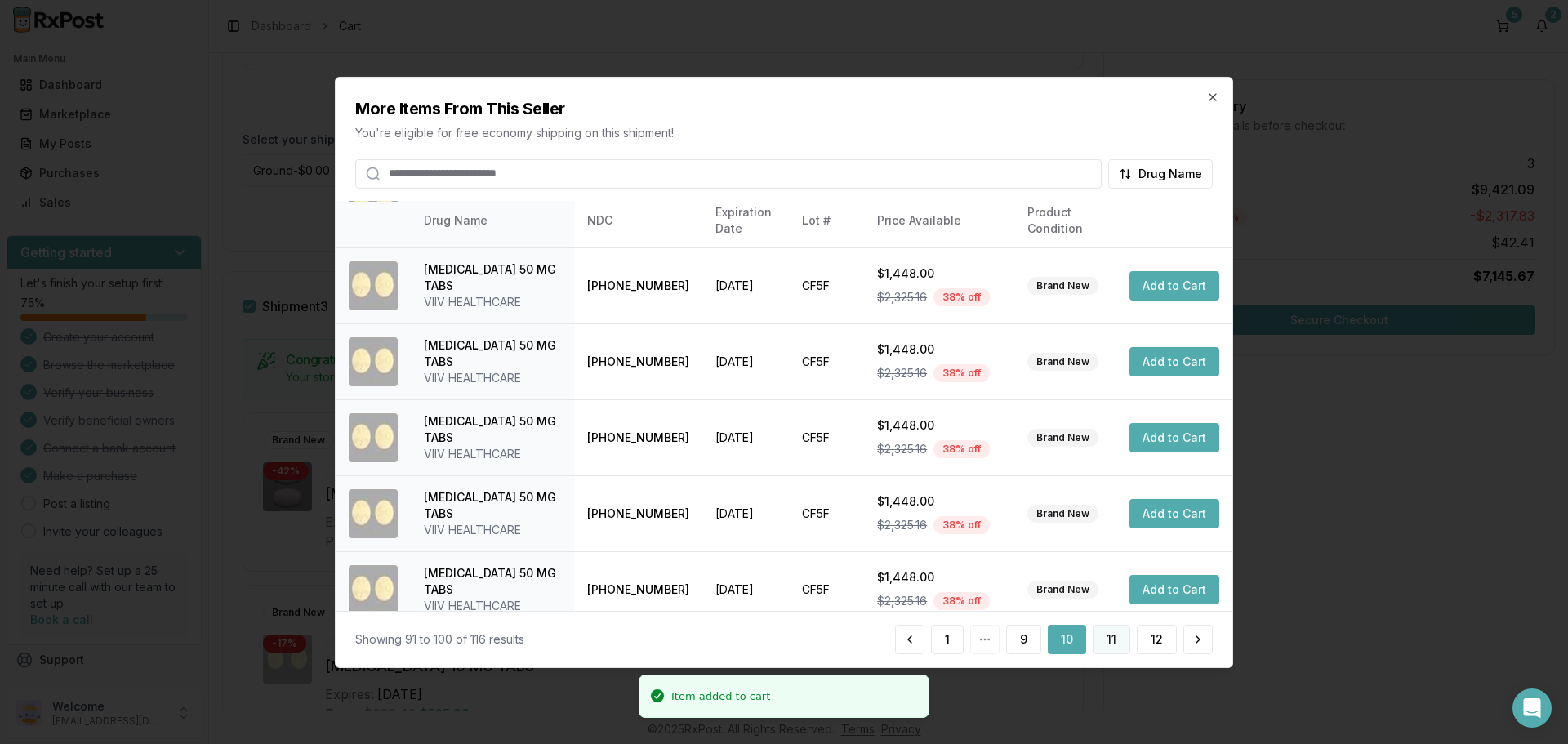
scroll to position [1625, 0]
click at [1099, 638] on button "11" at bounding box center [1111, 639] width 38 height 30
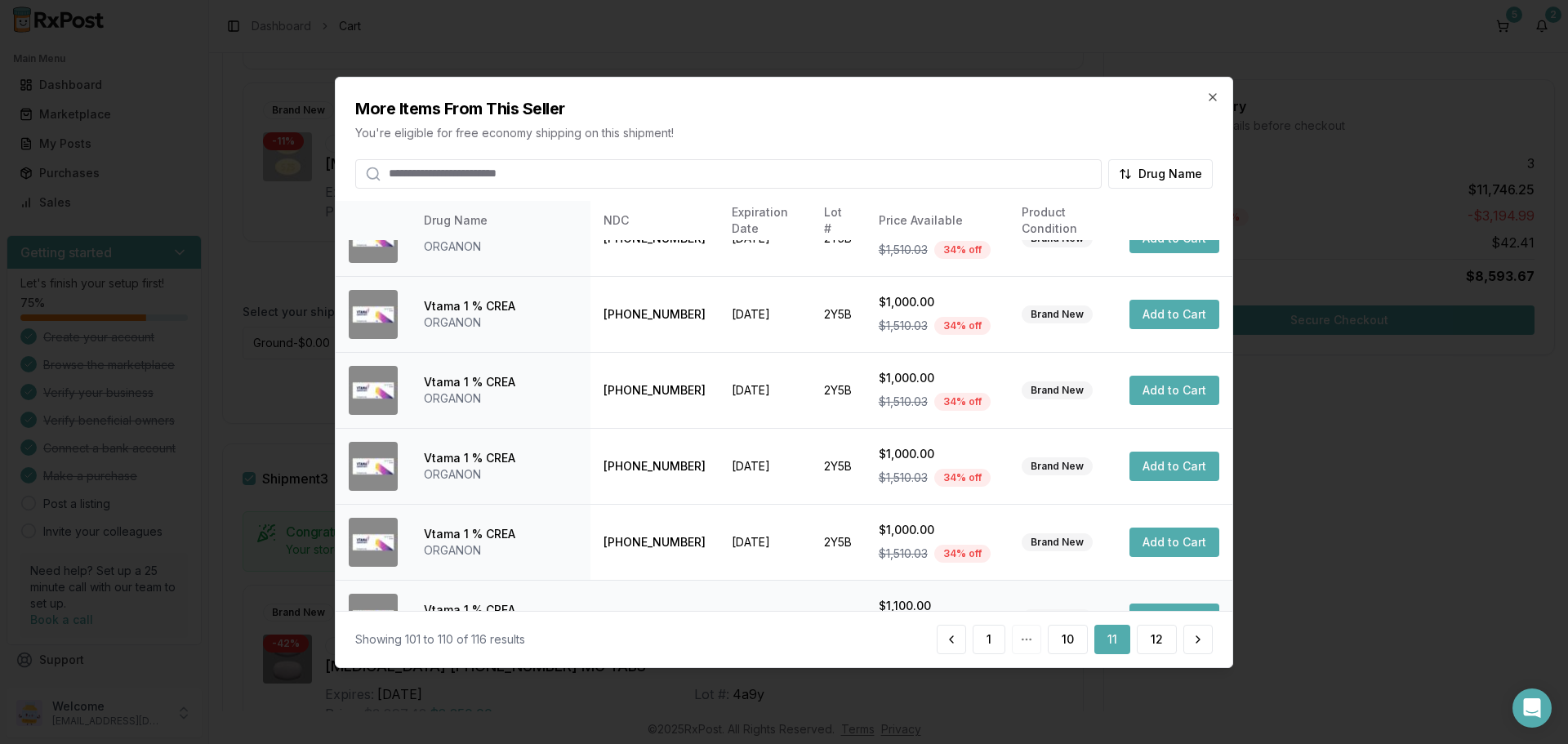
scroll to position [389, 0]
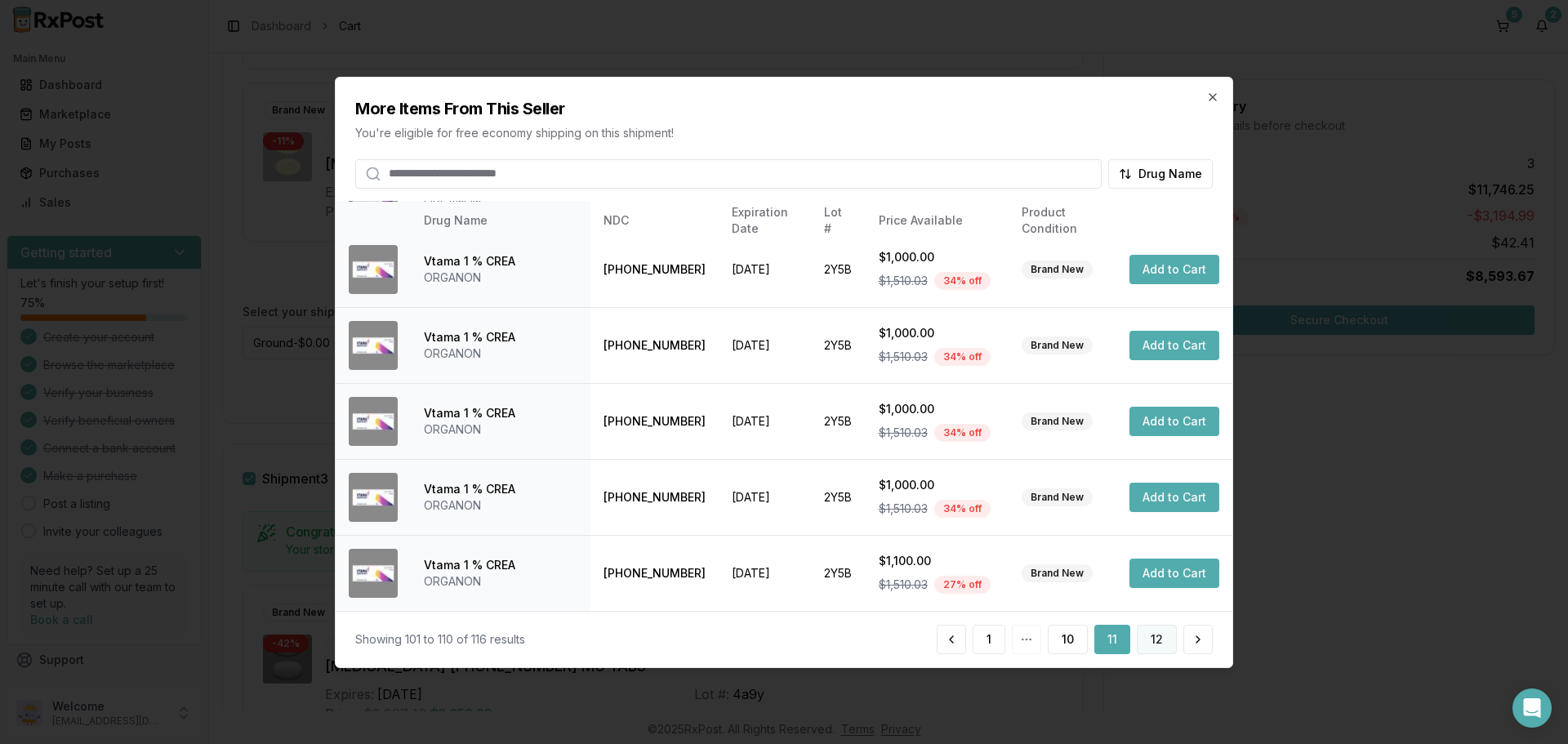
click at [1150, 643] on button "12" at bounding box center [1157, 639] width 40 height 30
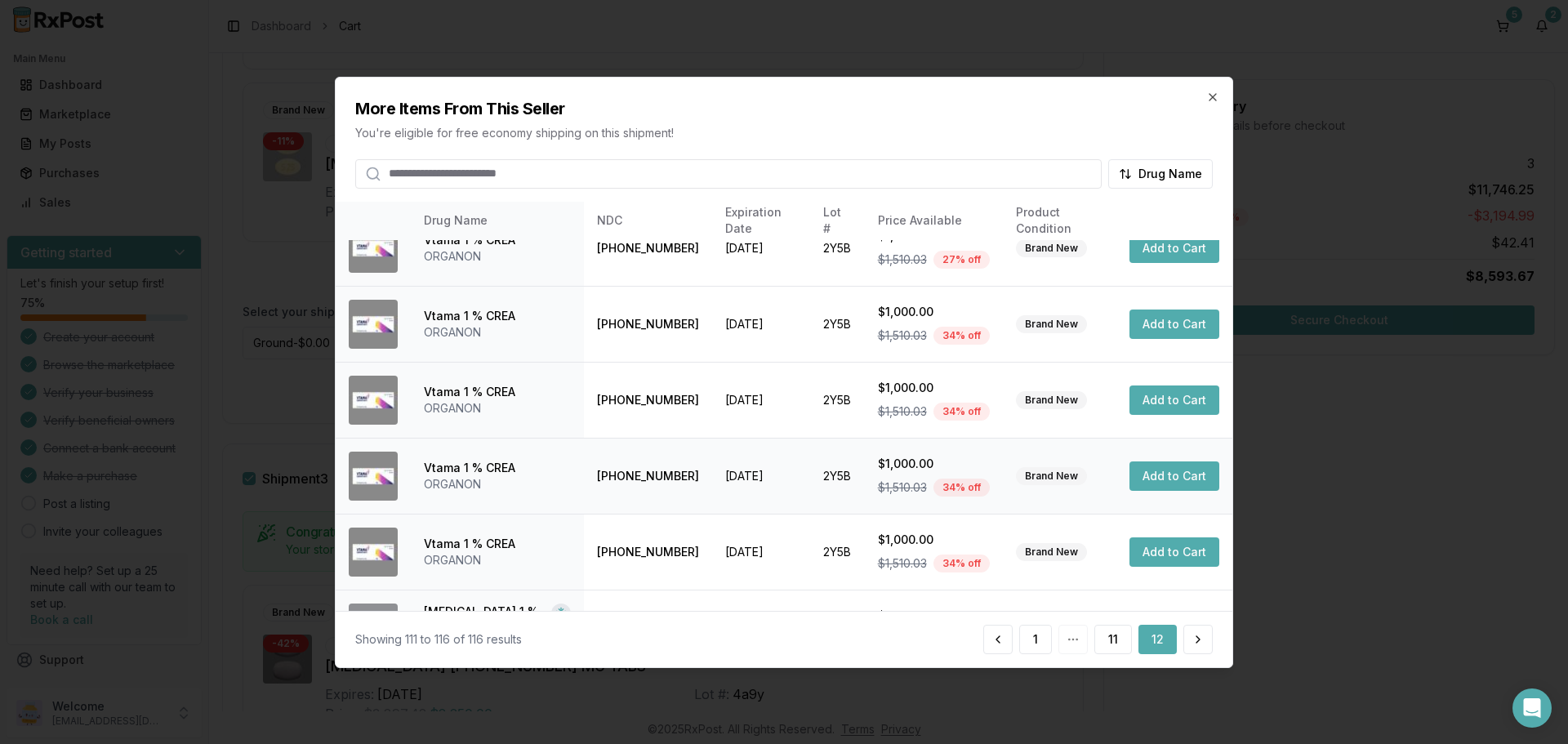
scroll to position [0, 0]
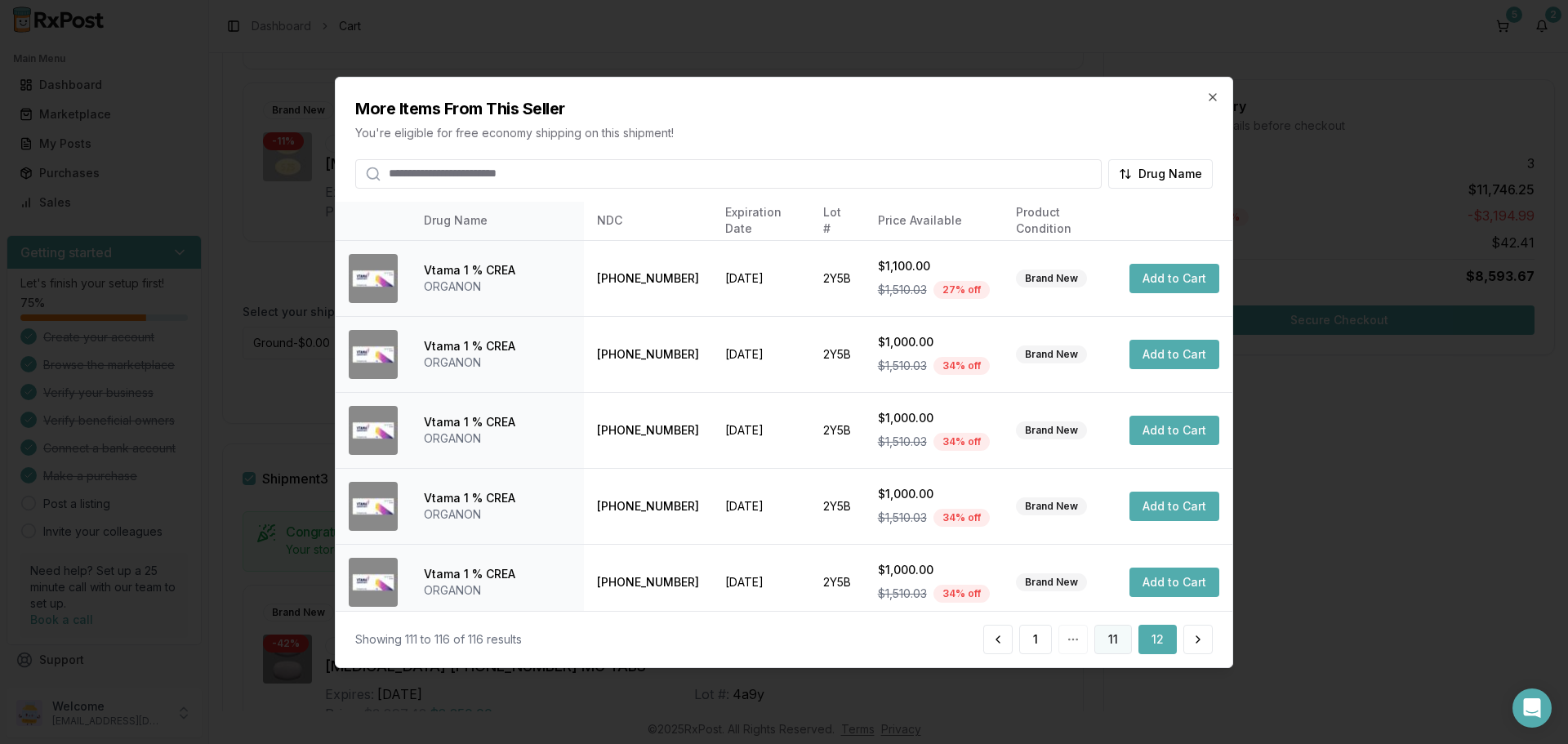
click at [1113, 644] on button "11" at bounding box center [1113, 639] width 38 height 30
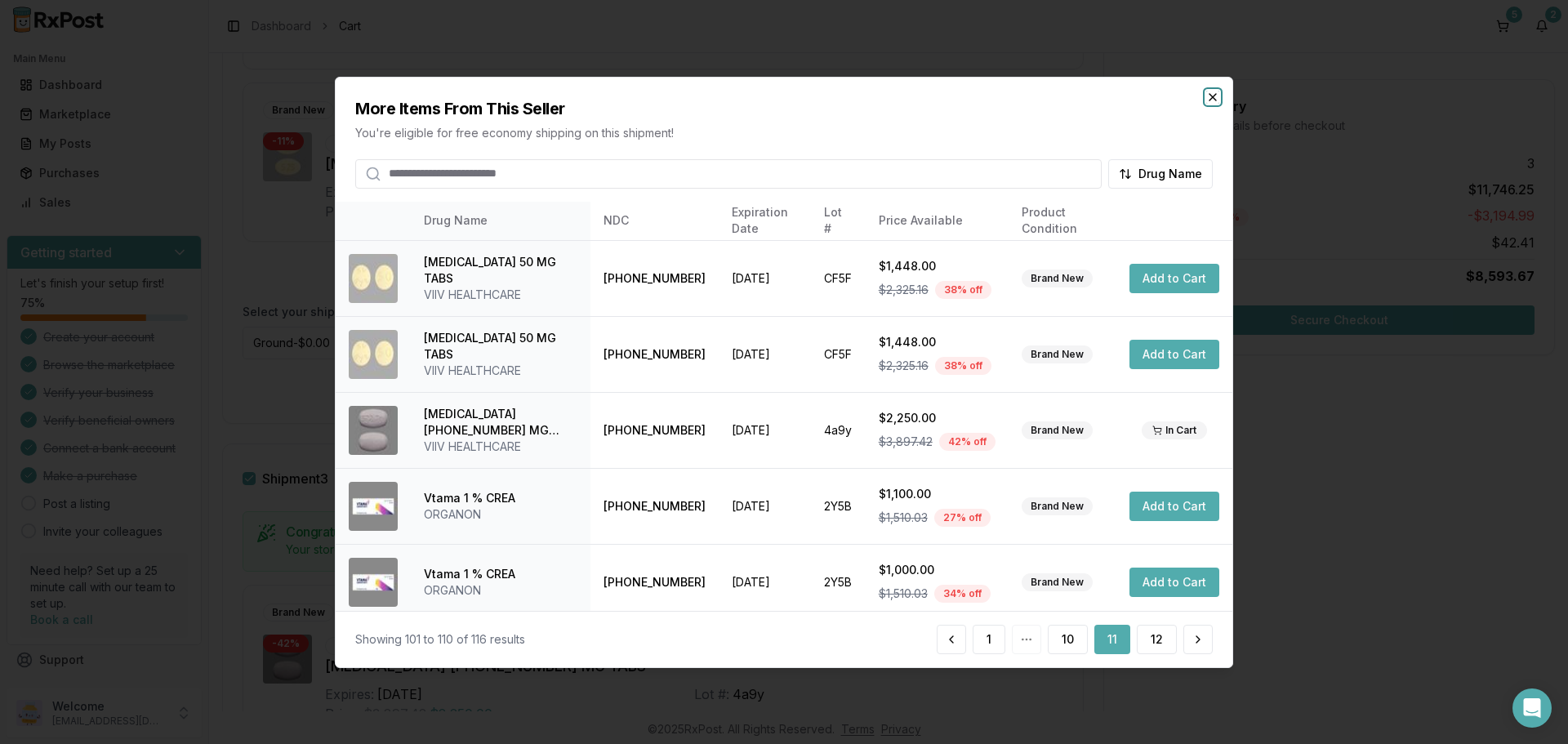
click at [1210, 99] on icon "button" at bounding box center [1213, 96] width 13 height 13
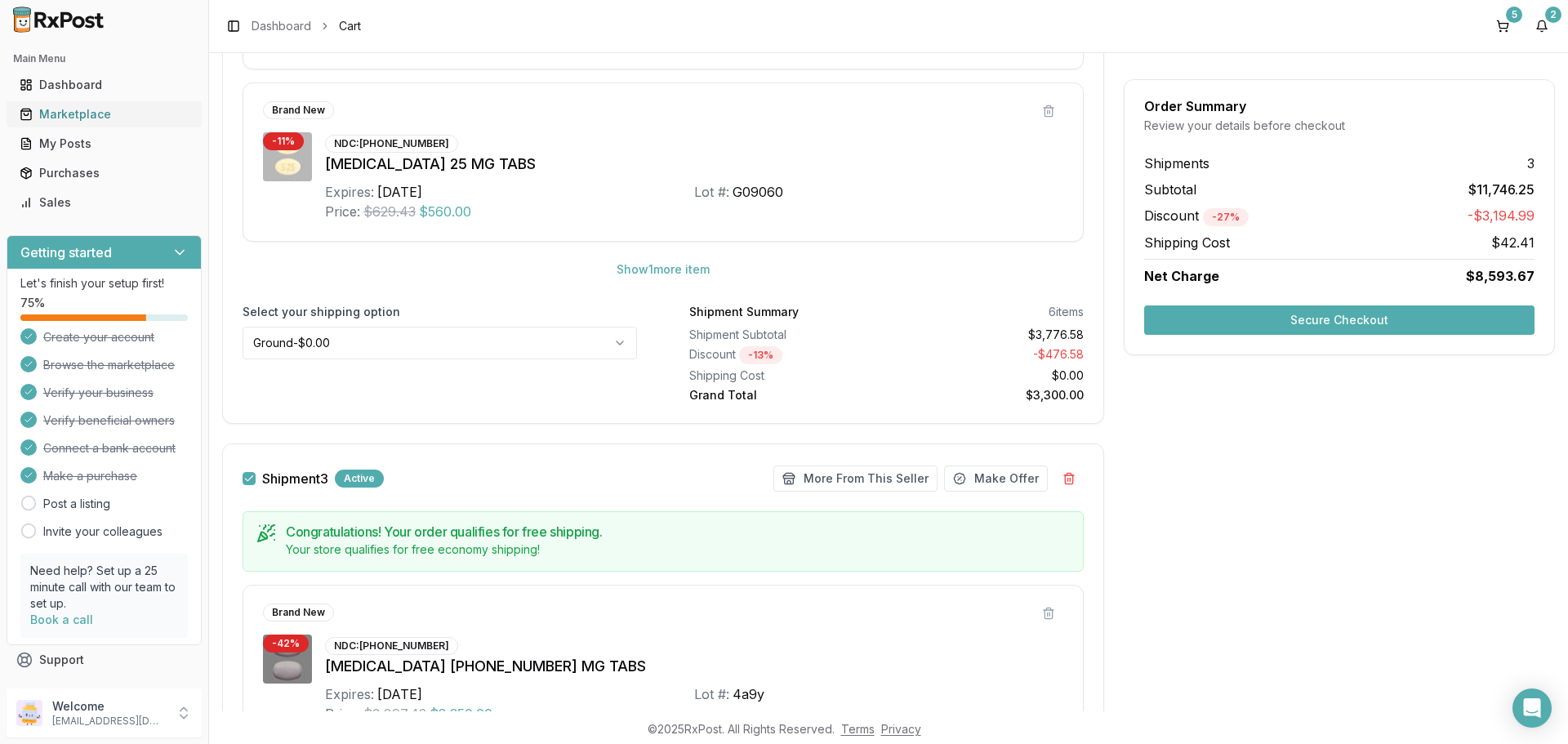
drag, startPoint x: 94, startPoint y: 111, endPoint x: 100, endPoint y: 120, distance: 10.8
click at [94, 111] on div "Marketplace" at bounding box center [104, 114] width 169 height 16
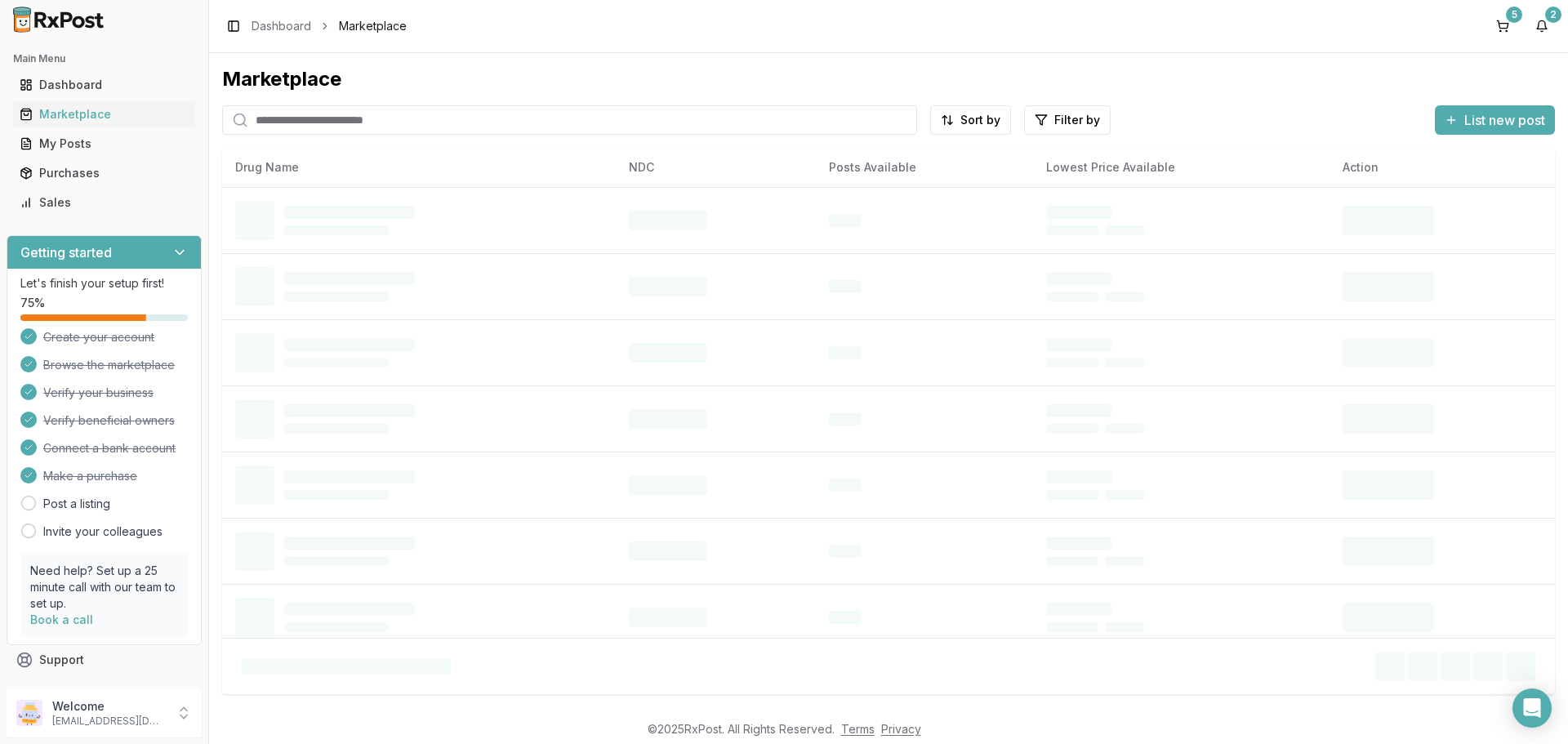
click at [337, 117] on input "search" at bounding box center [570, 119] width 695 height 30
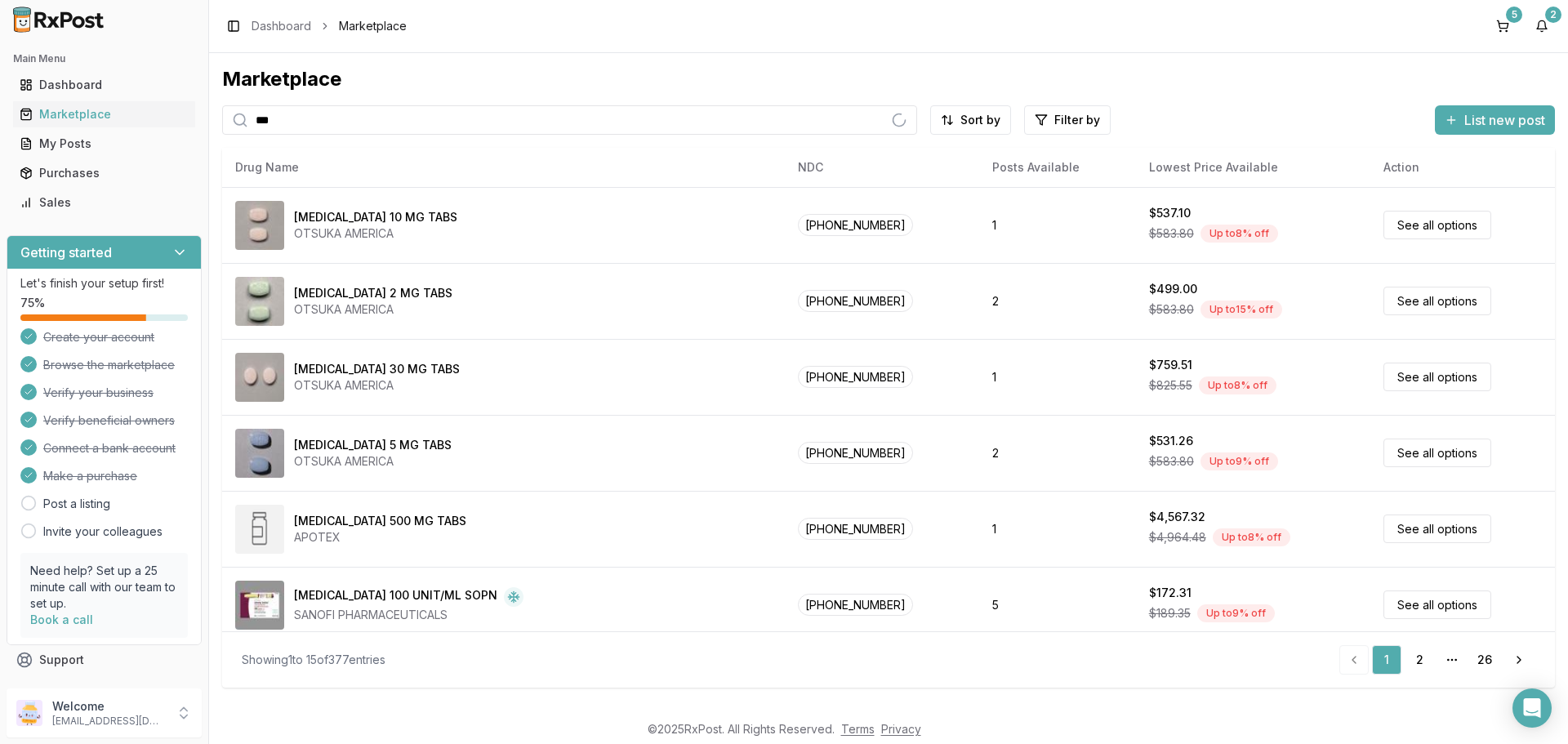
type input "******"
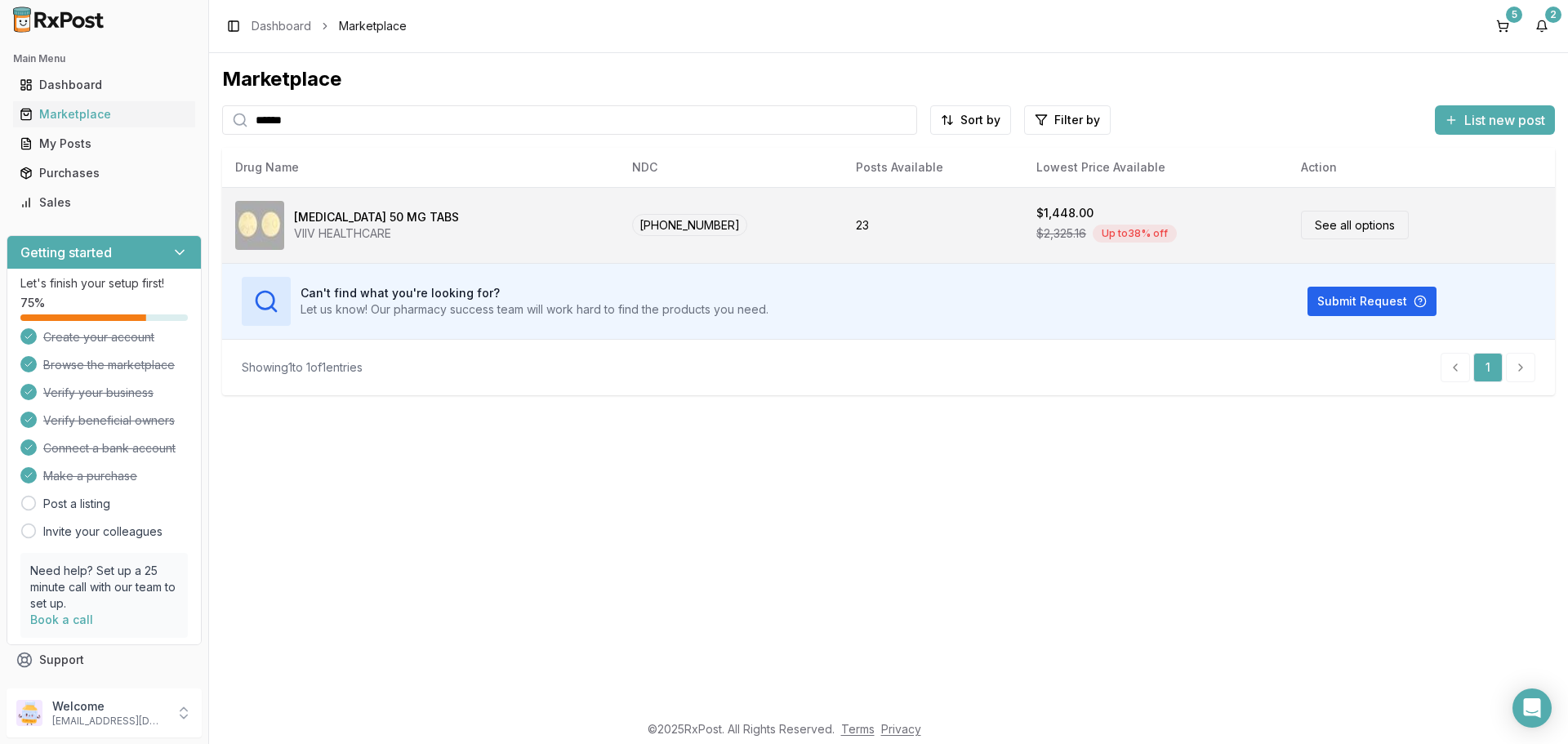
click at [1318, 230] on link "See all options" at bounding box center [1355, 225] width 108 height 29
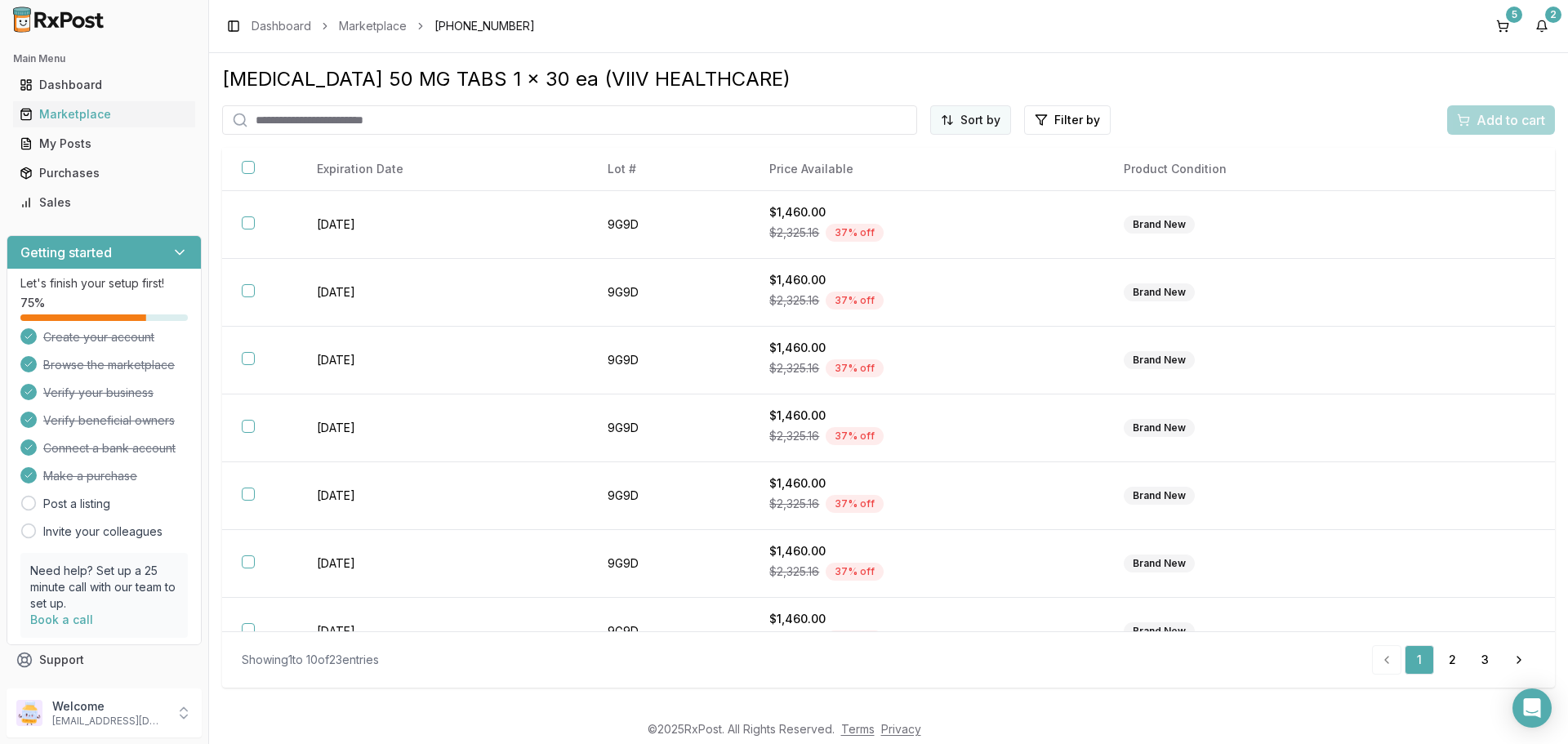
click at [966, 118] on html "Main Menu Dashboard Marketplace My Posts Purchases Sales Getting started Let's …" at bounding box center [784, 372] width 1568 height 744
click at [881, 180] on div "Price (Low to High)" at bounding box center [931, 181] width 155 height 26
click at [1506, 23] on button "5" at bounding box center [1503, 26] width 26 height 26
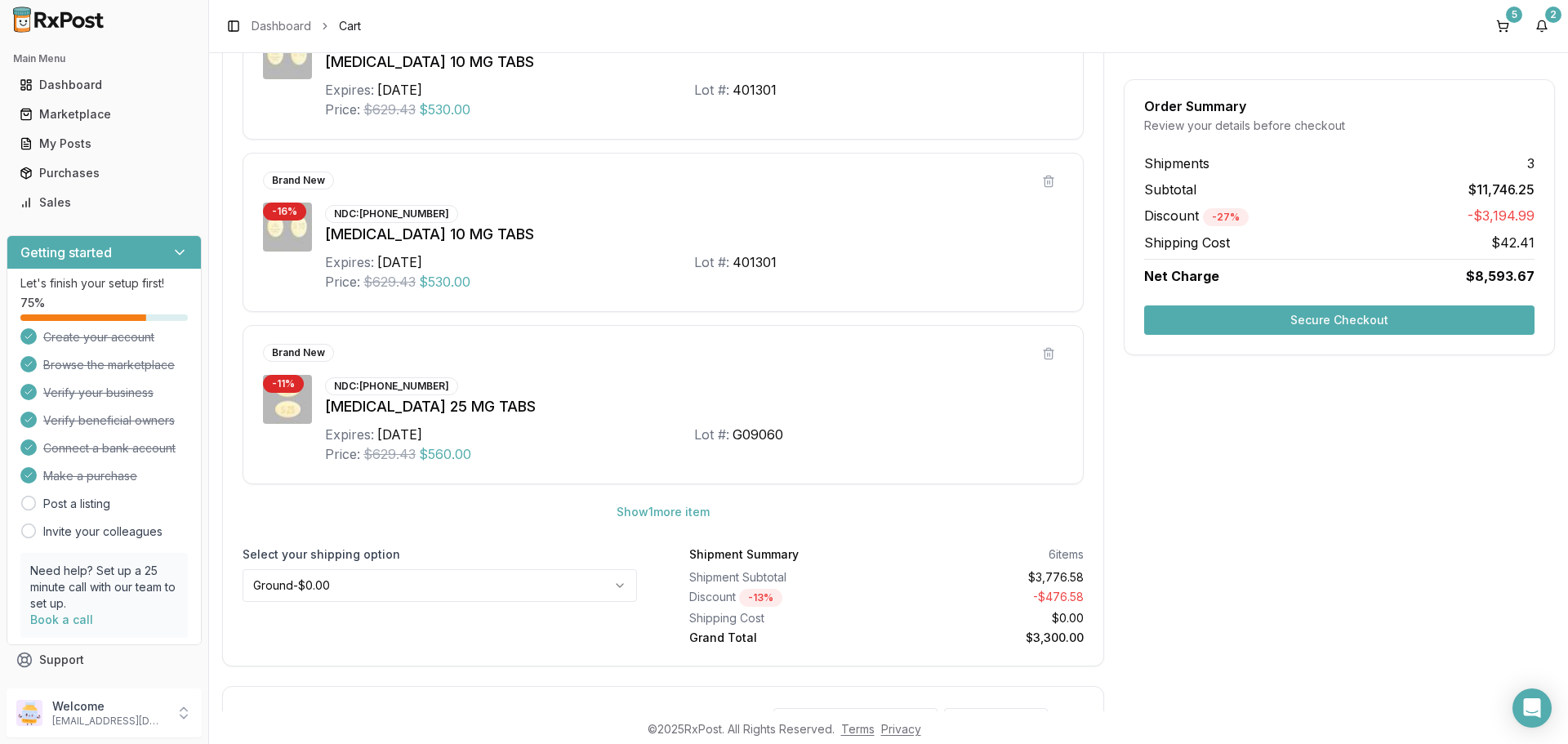
scroll to position [1388, 0]
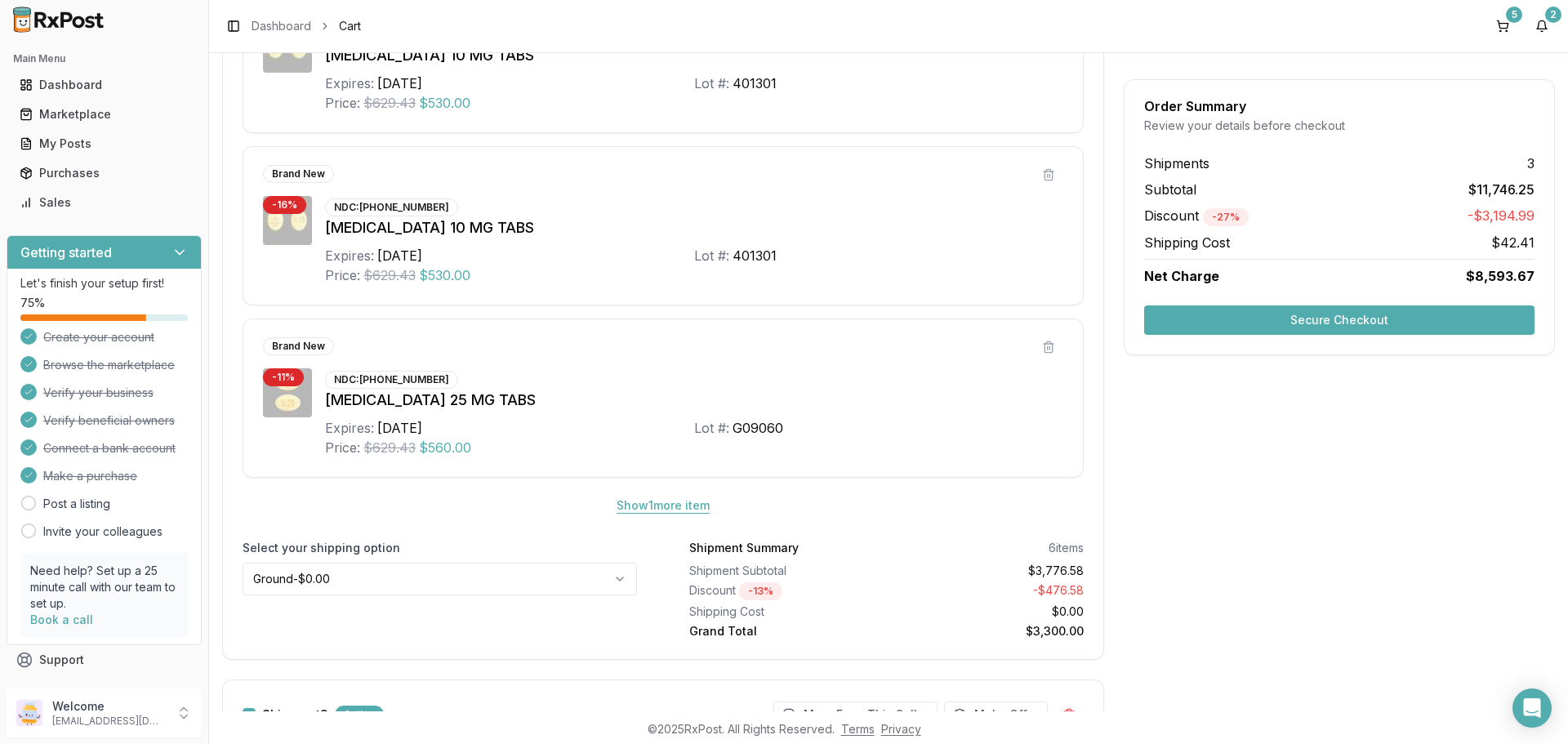
click at [650, 500] on button "Show 1 more item" at bounding box center [663, 505] width 119 height 30
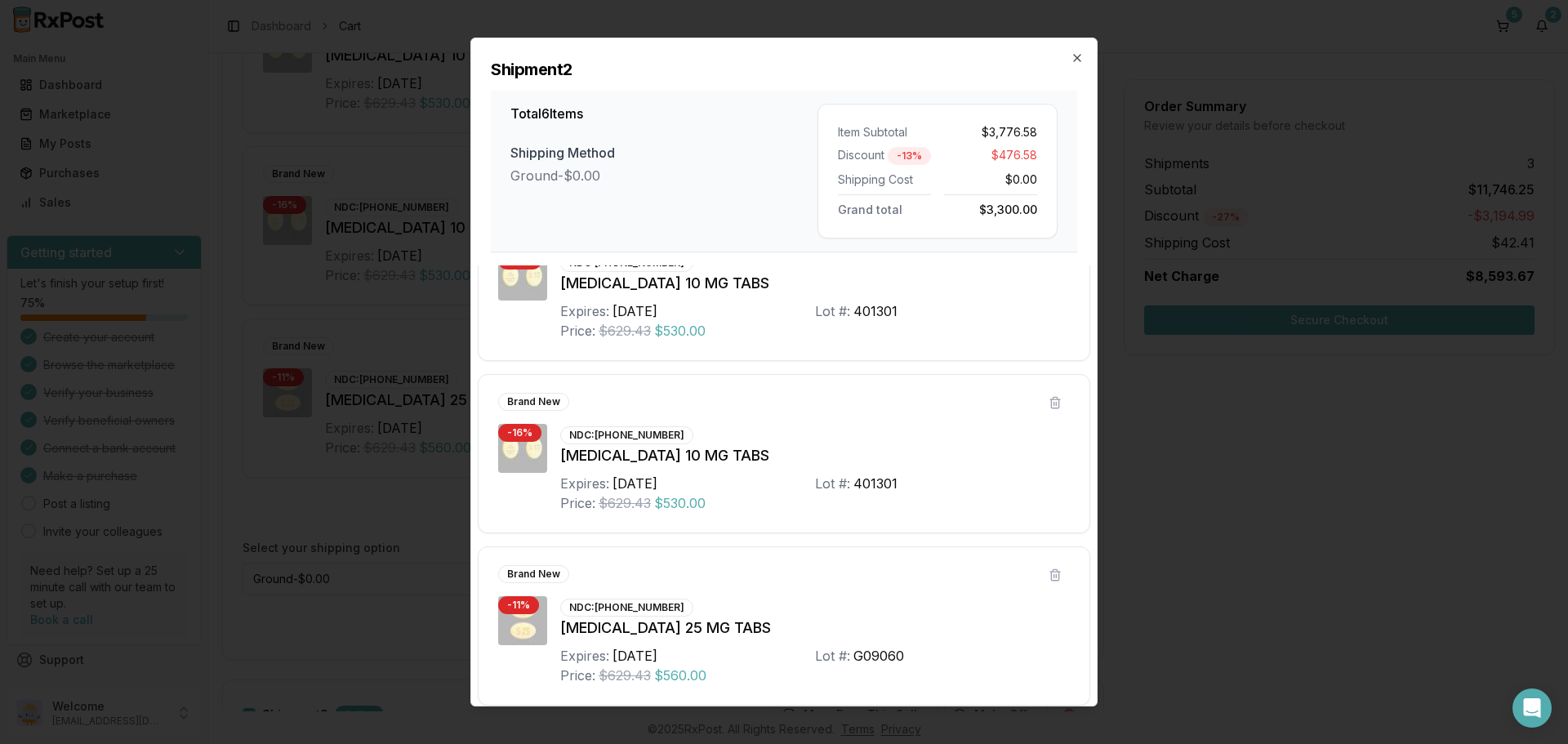
scroll to position [593, 0]
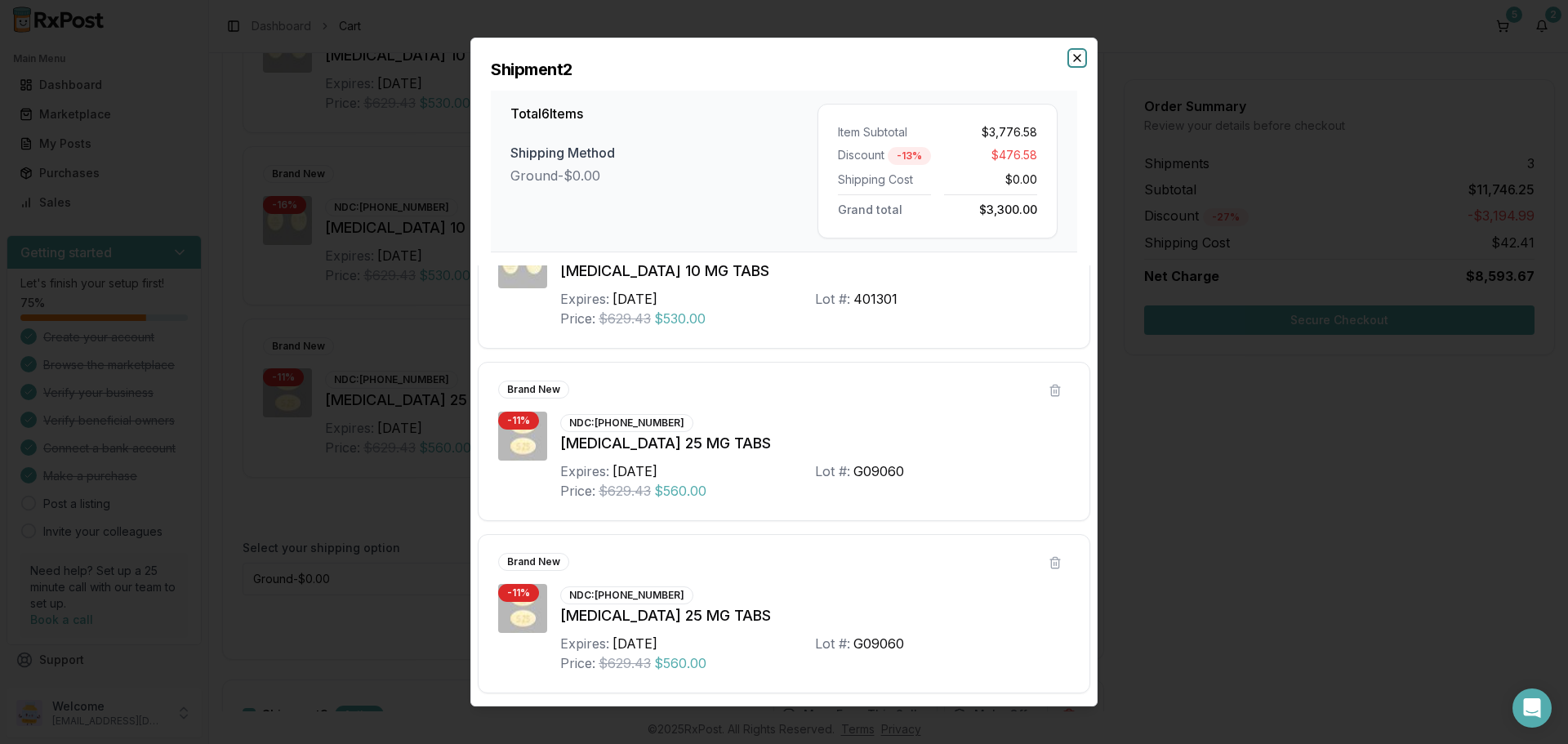
click at [1078, 63] on icon "button" at bounding box center [1077, 58] width 13 height 13
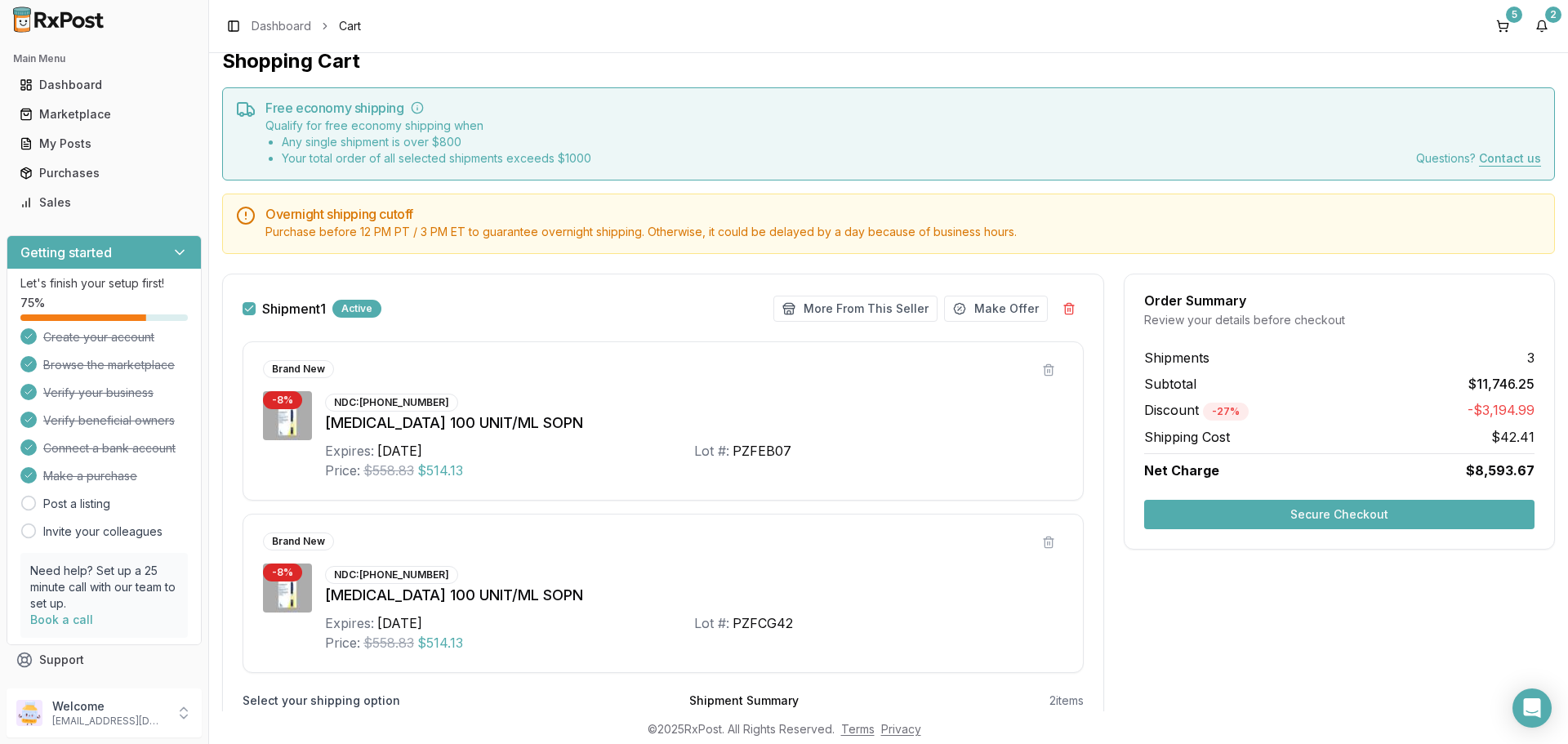
scroll to position [0, 0]
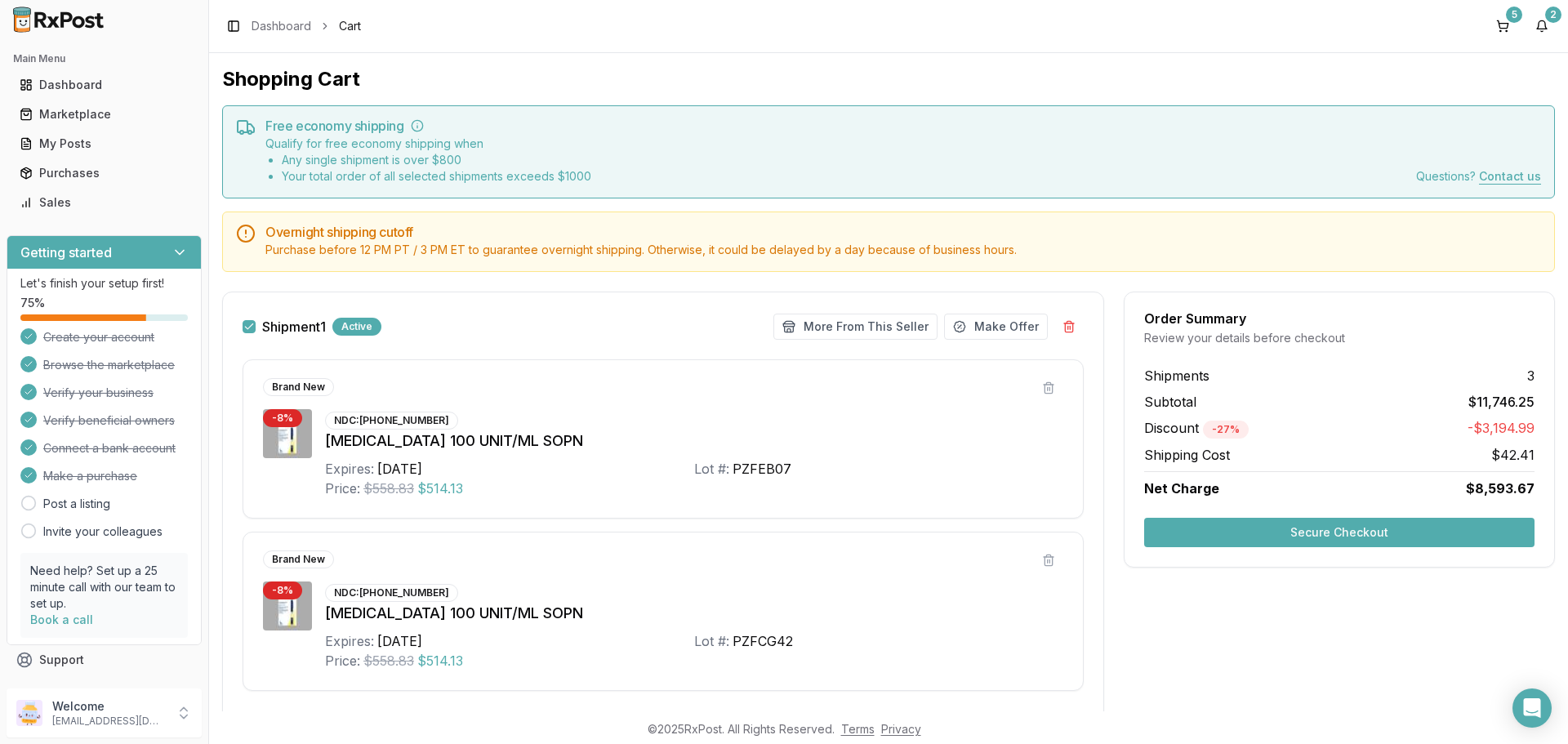
click at [244, 323] on button "button" at bounding box center [249, 327] width 13 height 13
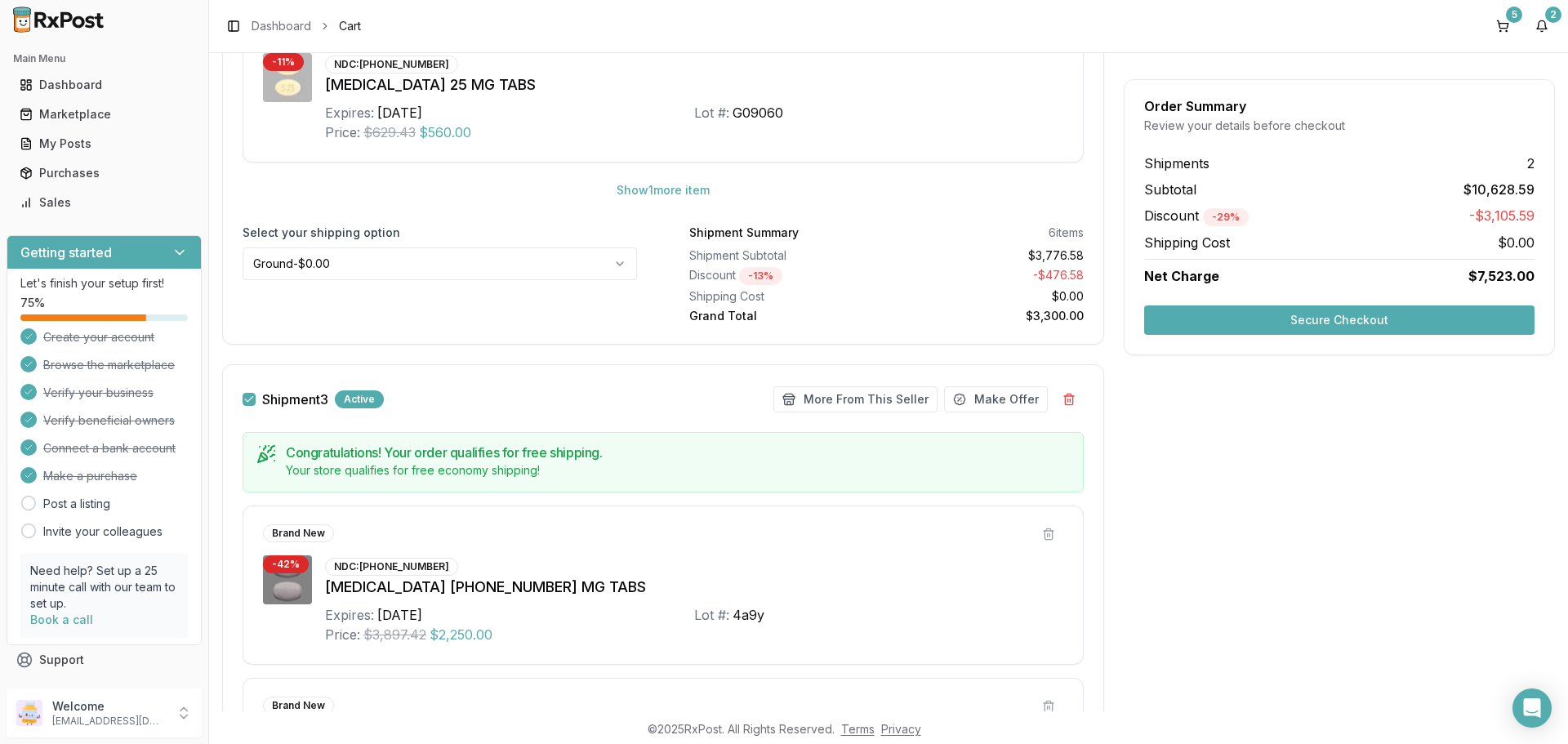
scroll to position [1533, 0]
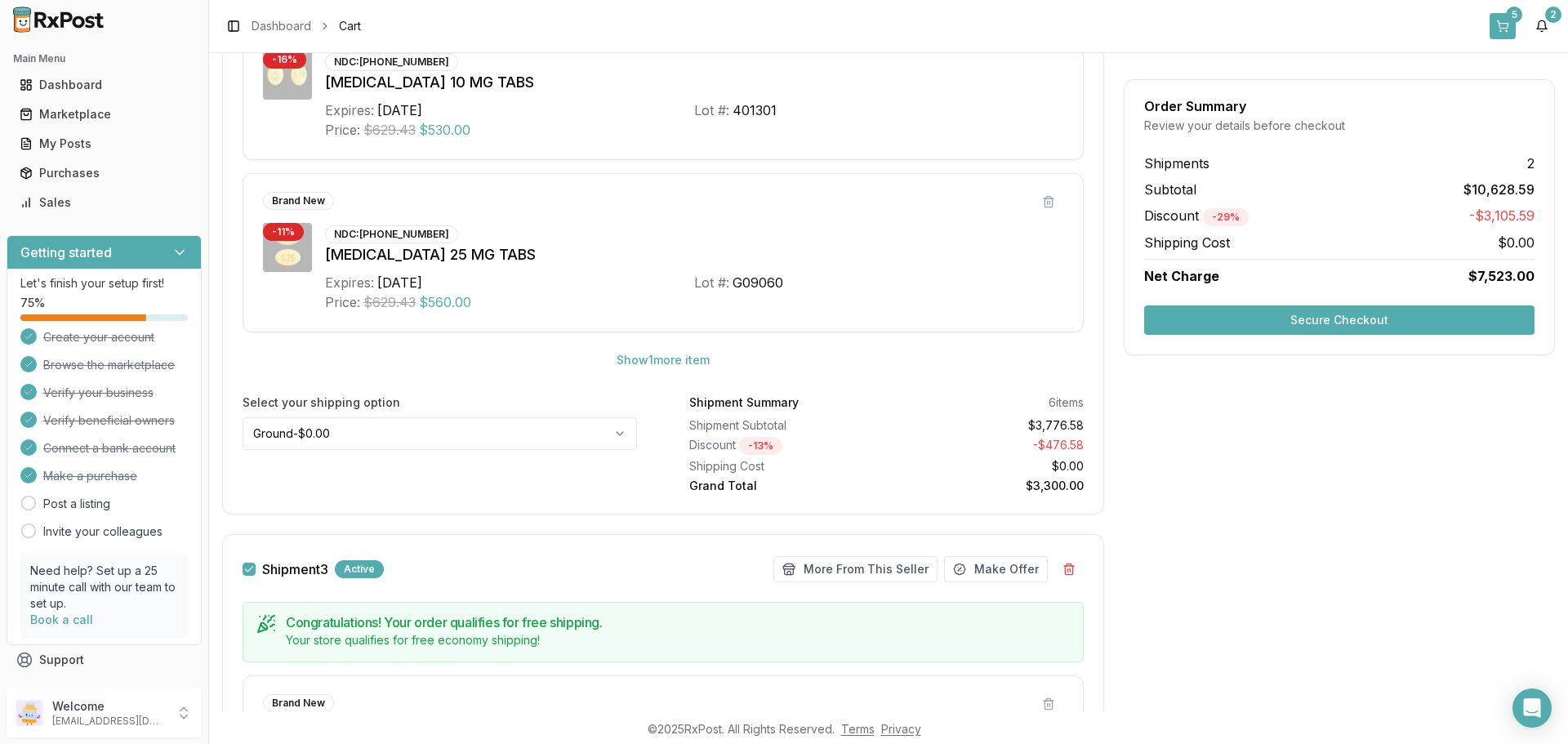
click at [1501, 27] on button "5" at bounding box center [1503, 26] width 26 height 26
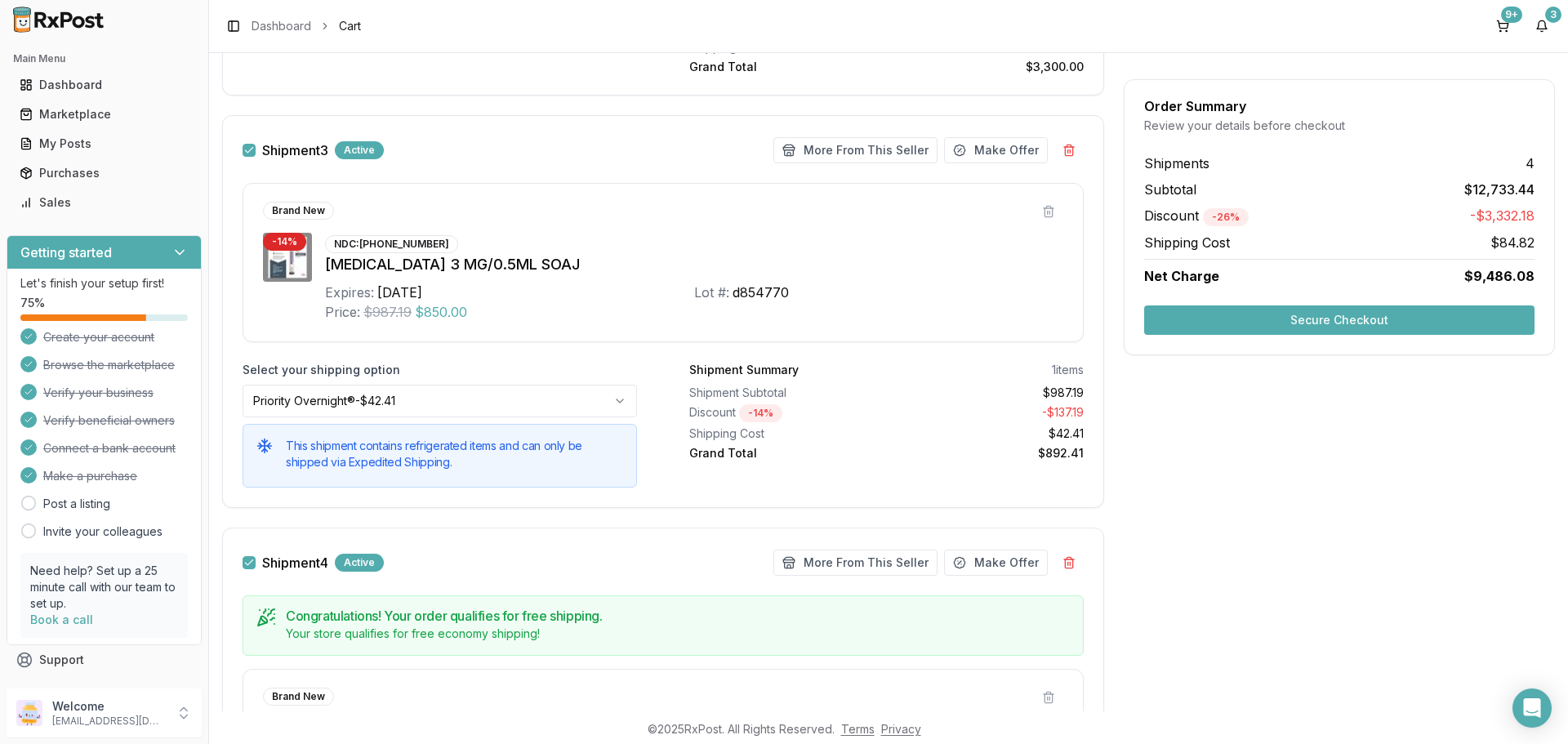
scroll to position [1960, 0]
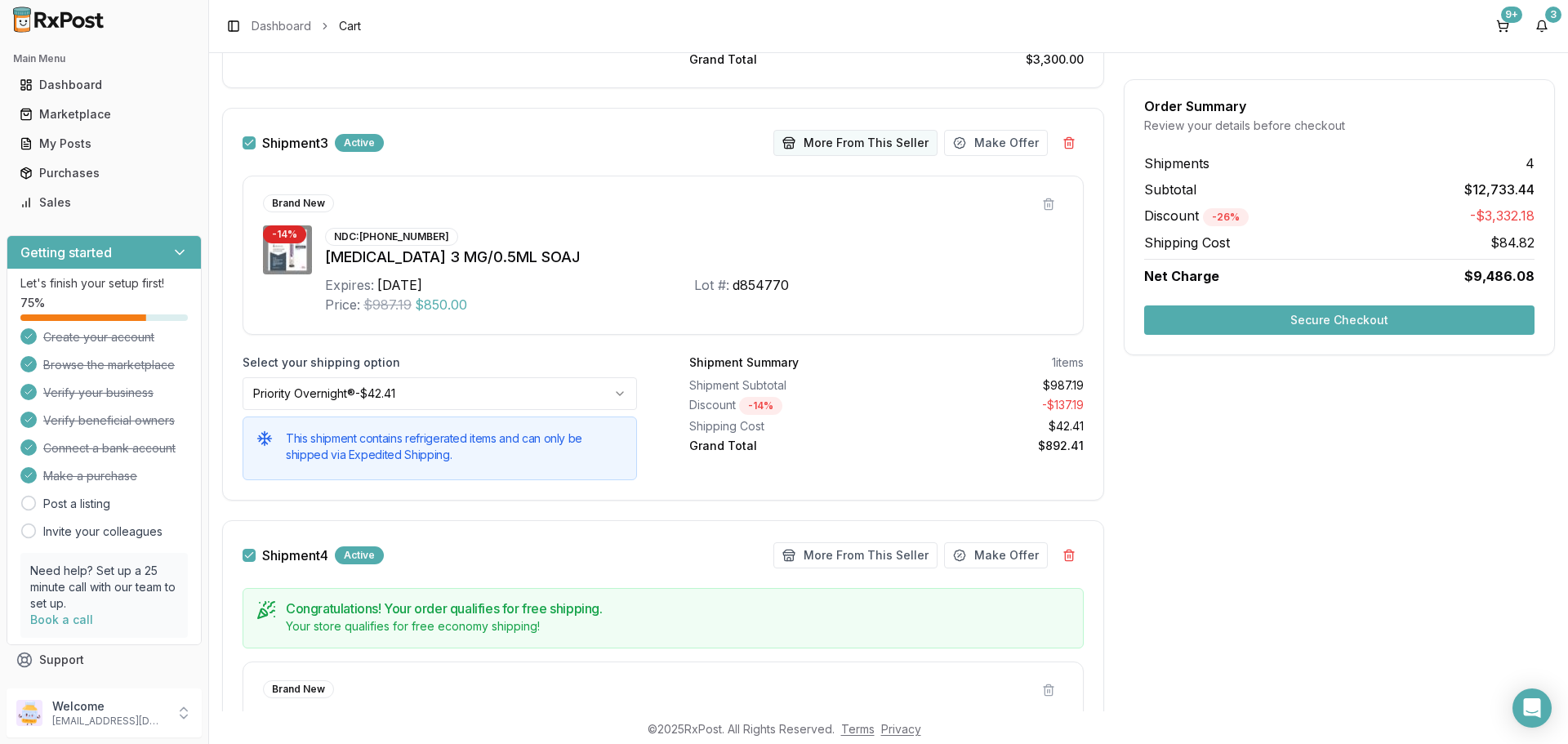
click at [813, 144] on button "More From This Seller" at bounding box center [855, 142] width 165 height 26
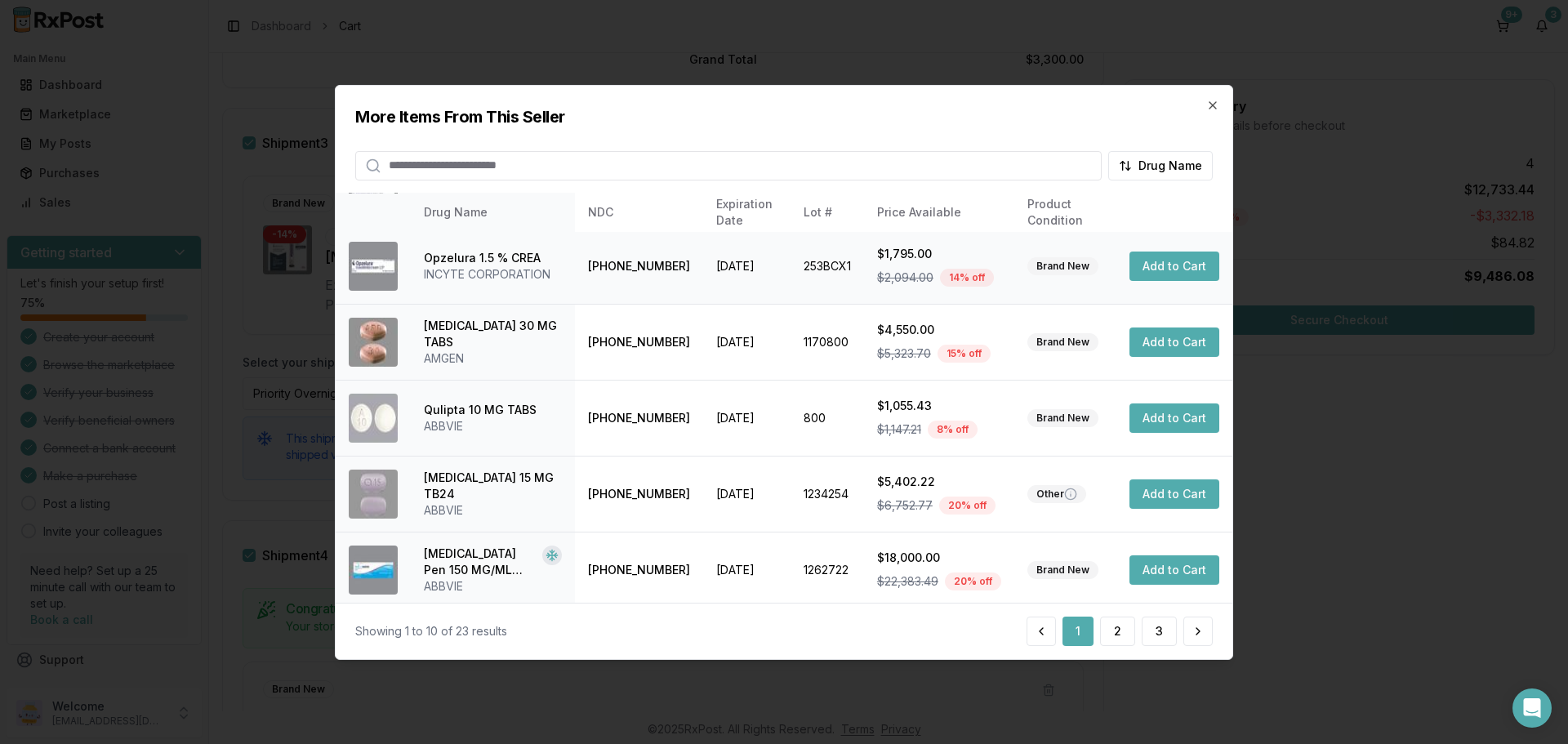
scroll to position [389, 0]
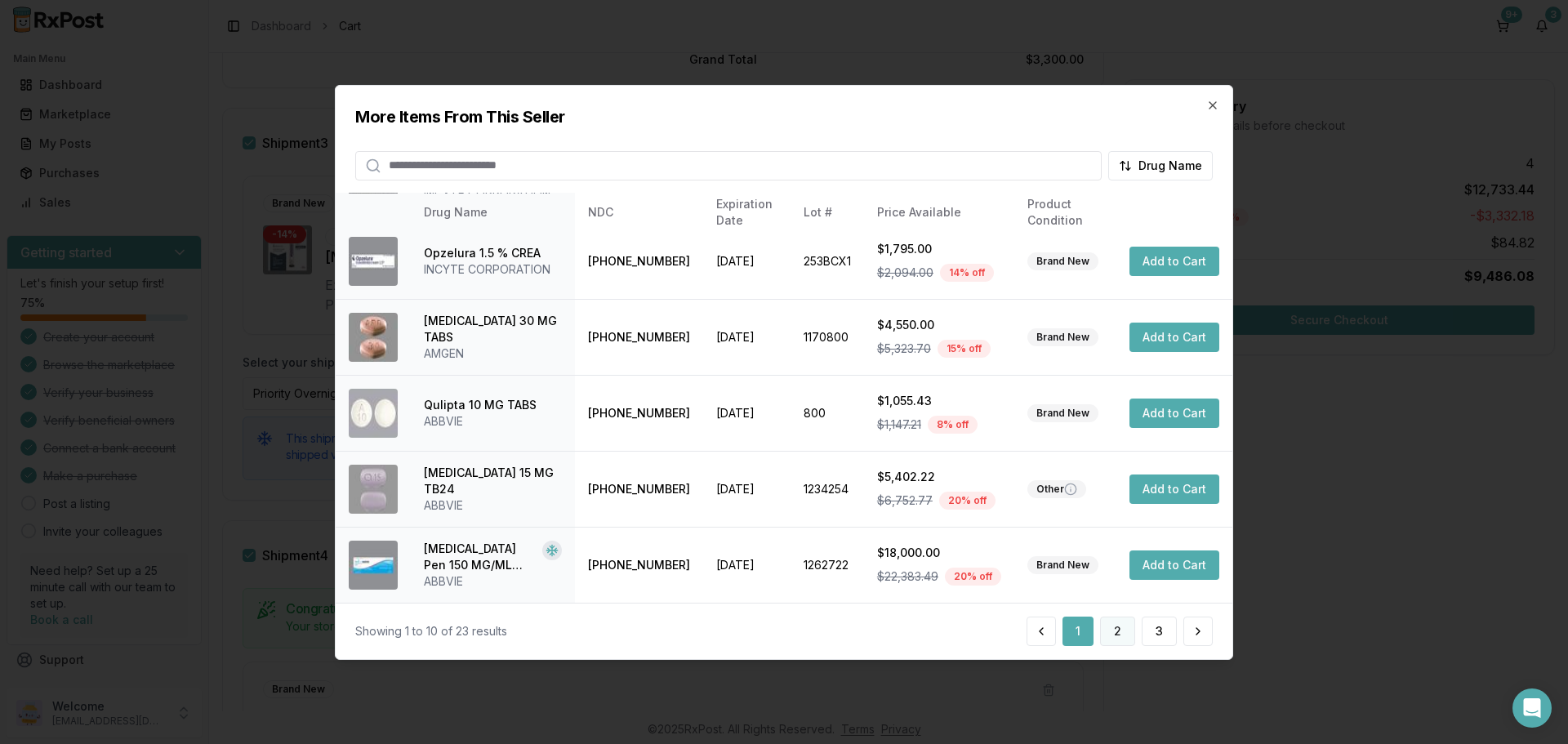
click at [1118, 634] on button "2" at bounding box center [1118, 631] width 35 height 30
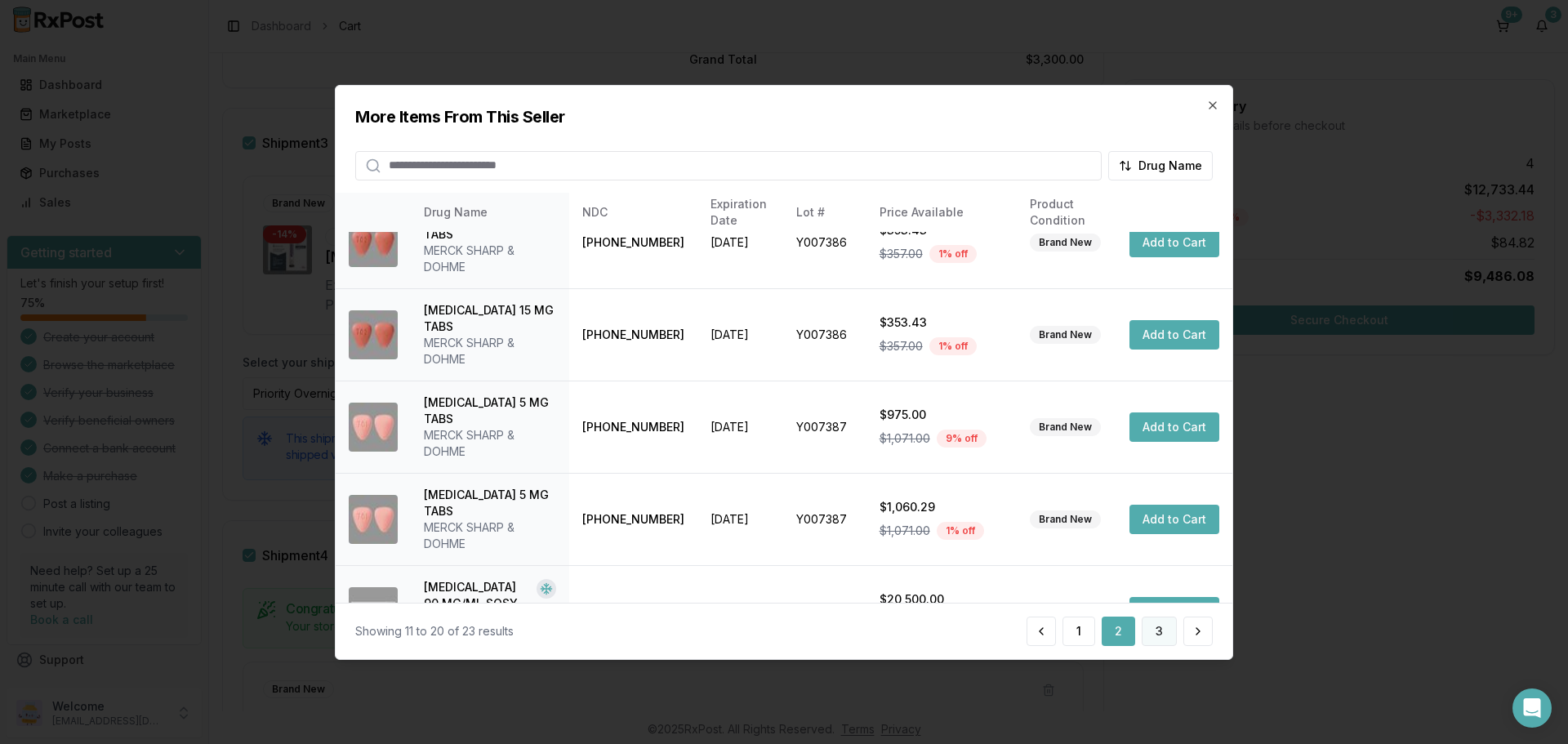
click at [1149, 629] on button "3" at bounding box center [1159, 631] width 35 height 30
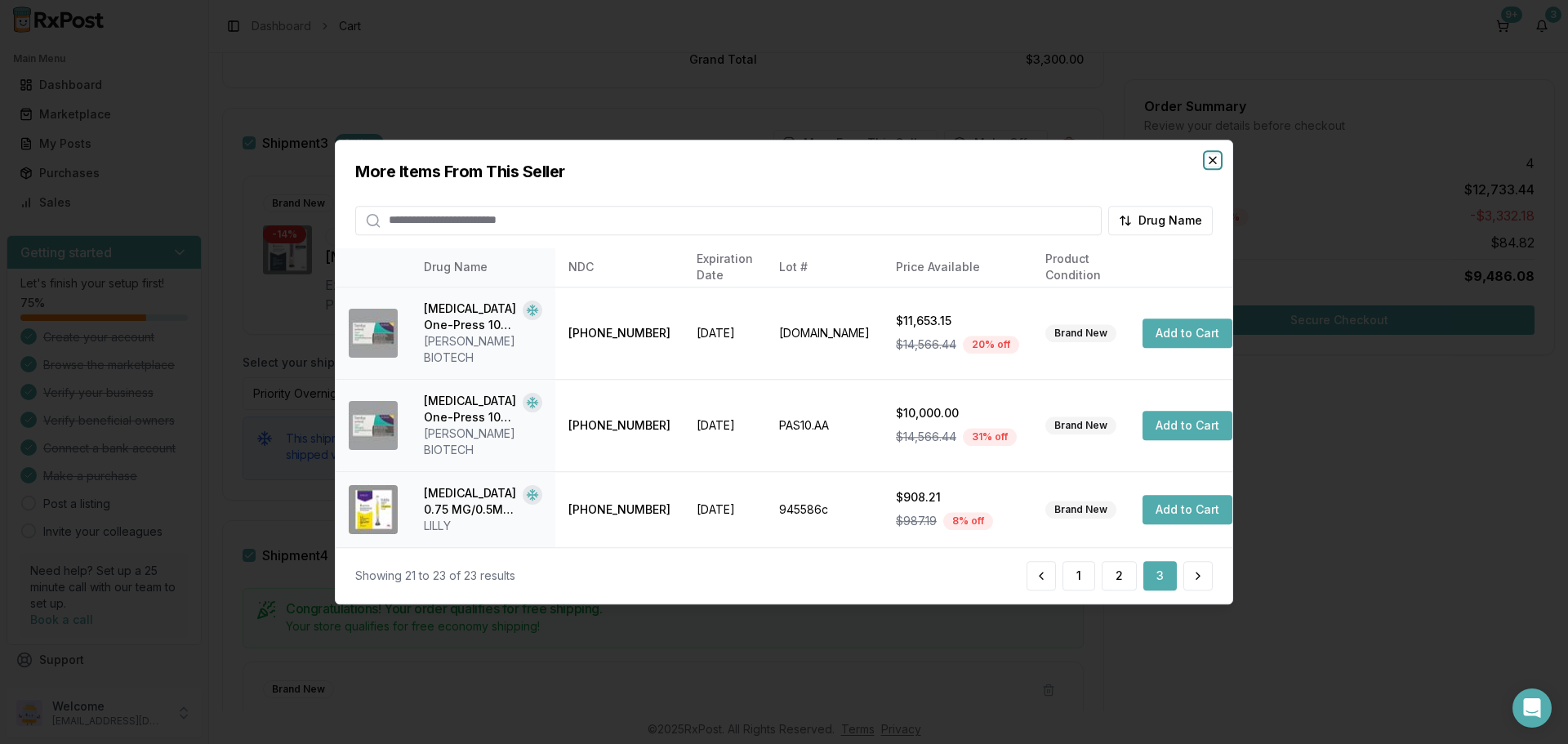
click at [1212, 167] on icon "button" at bounding box center [1213, 161] width 13 height 13
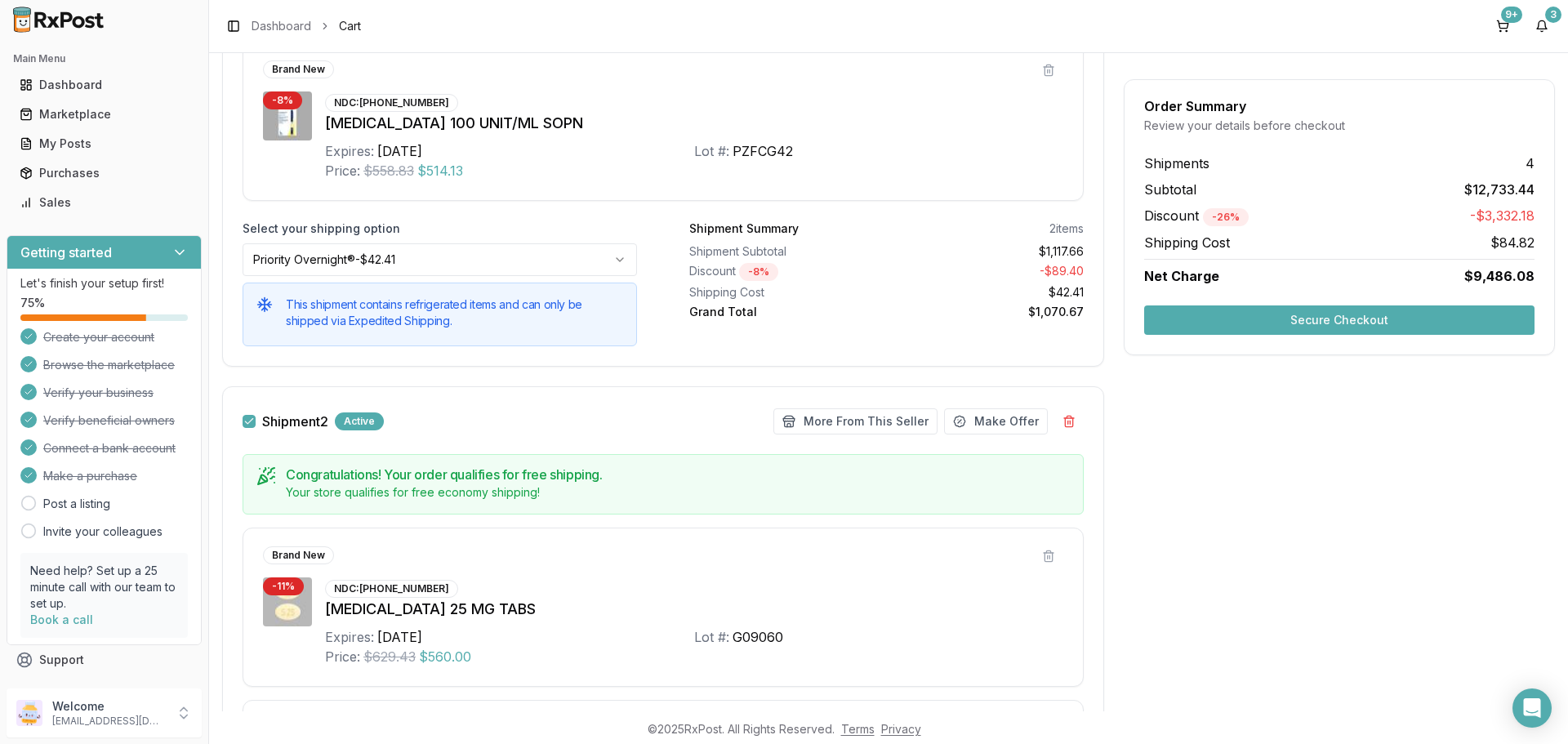
scroll to position [82, 0]
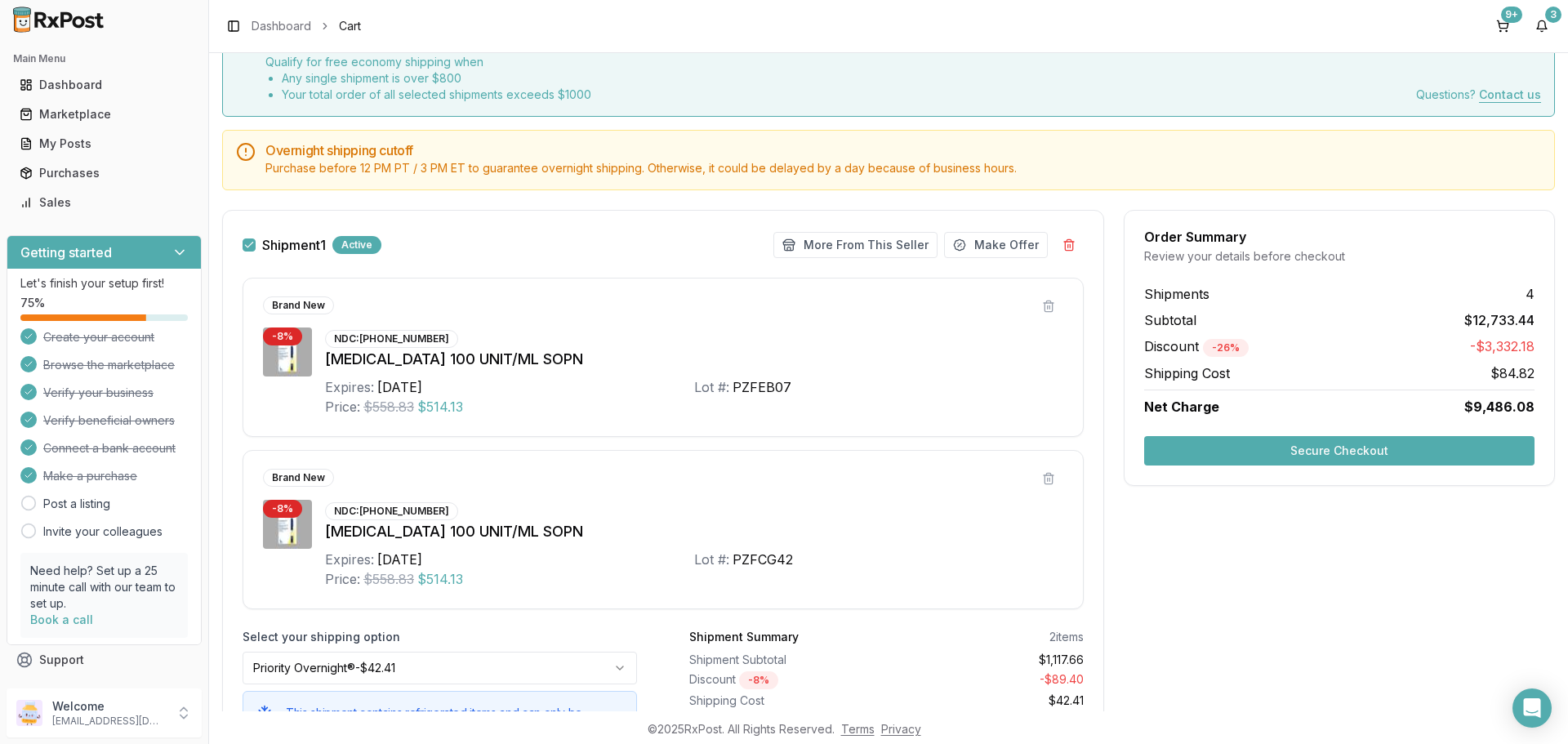
click at [248, 245] on button "button" at bounding box center [249, 245] width 13 height 13
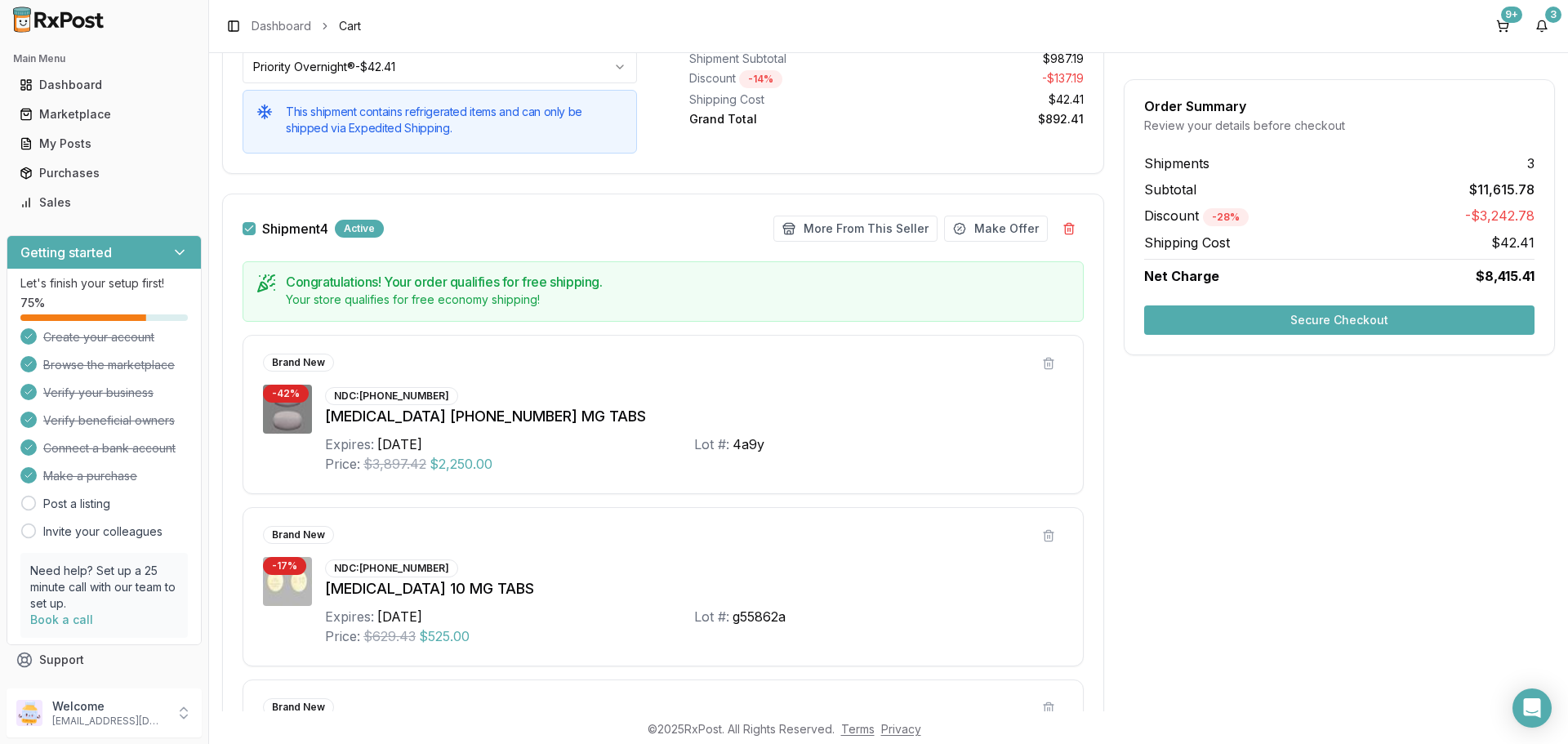
scroll to position [2600, 0]
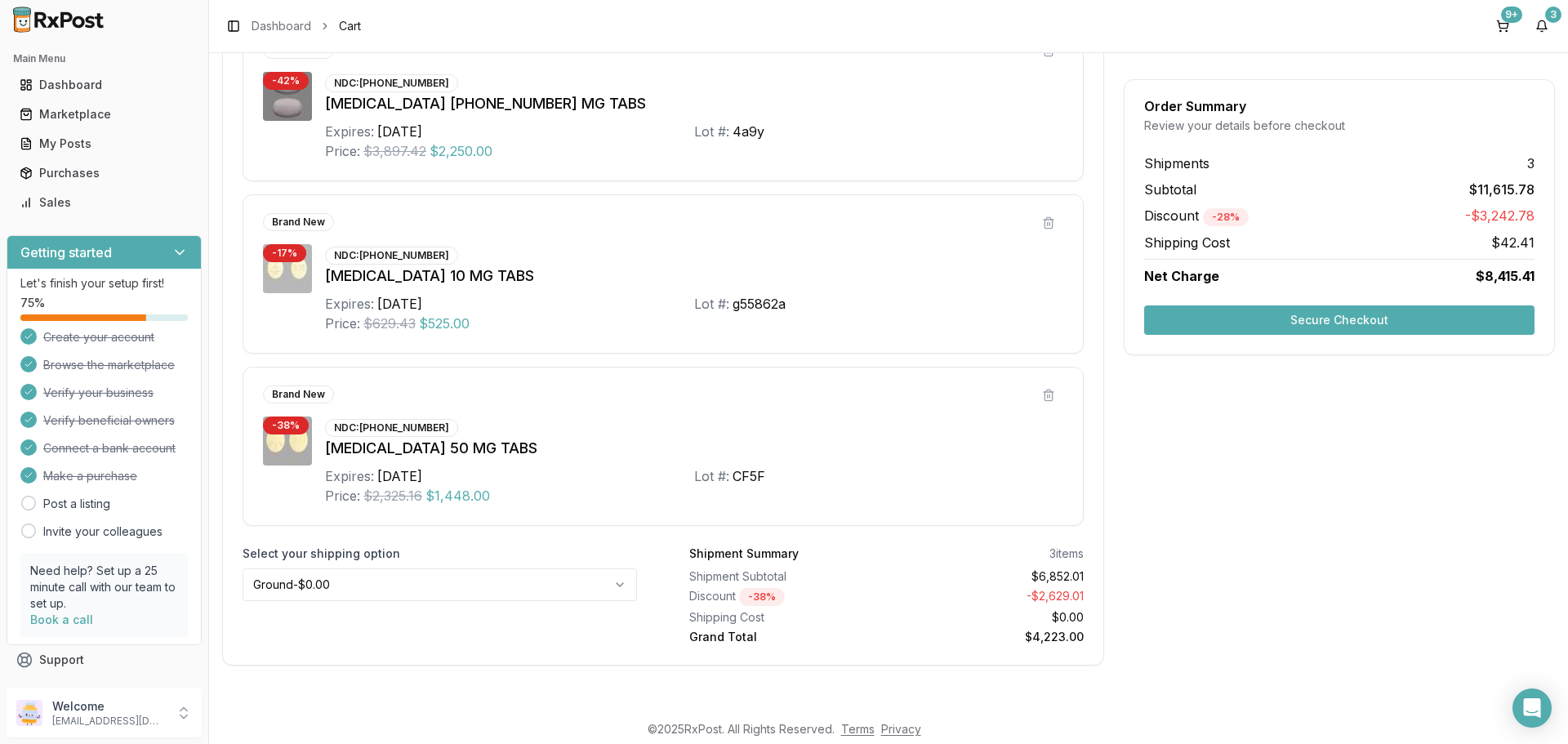
click at [1248, 329] on button "Secure Checkout" at bounding box center [1340, 320] width 391 height 30
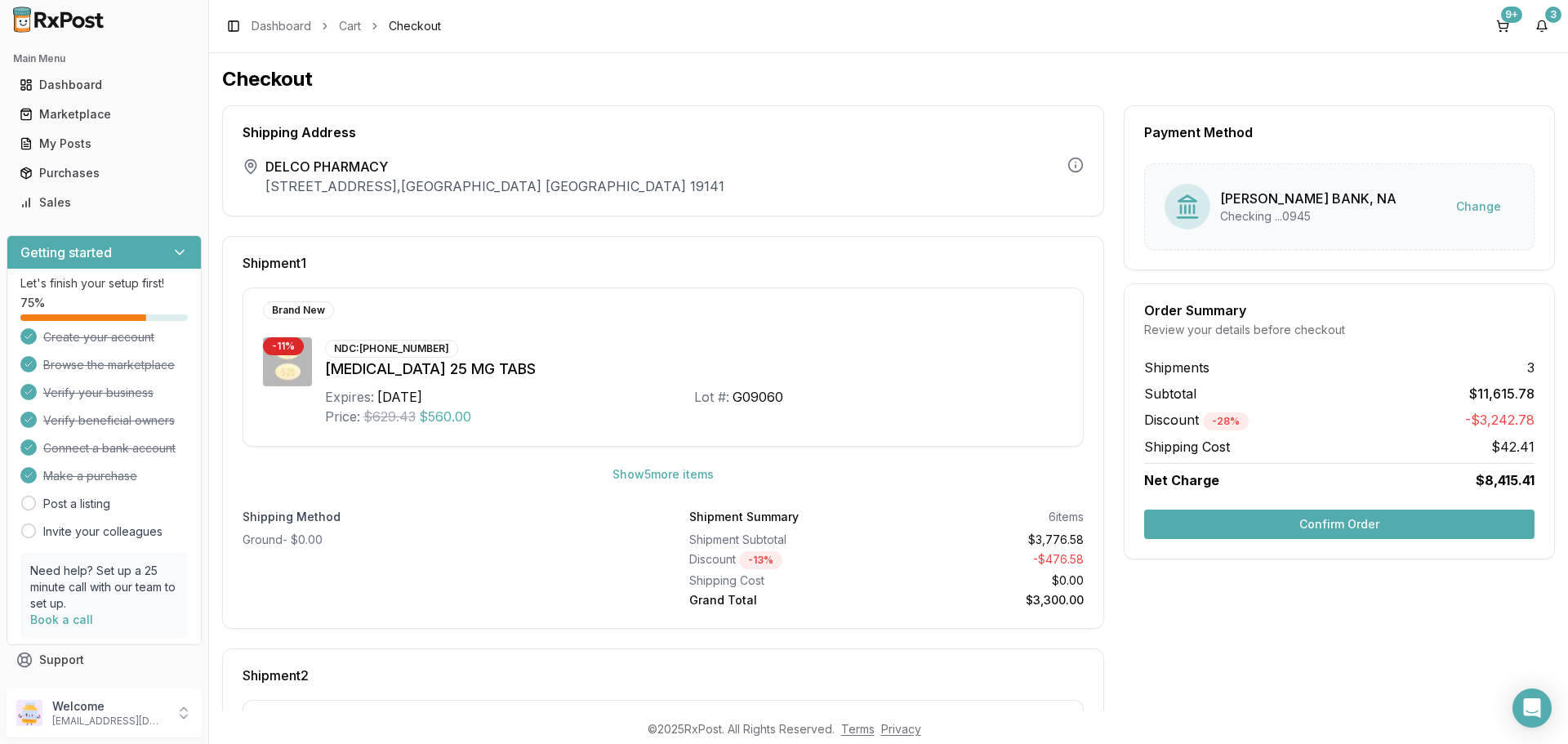
click at [1307, 534] on button "Confirm Order" at bounding box center [1340, 524] width 391 height 30
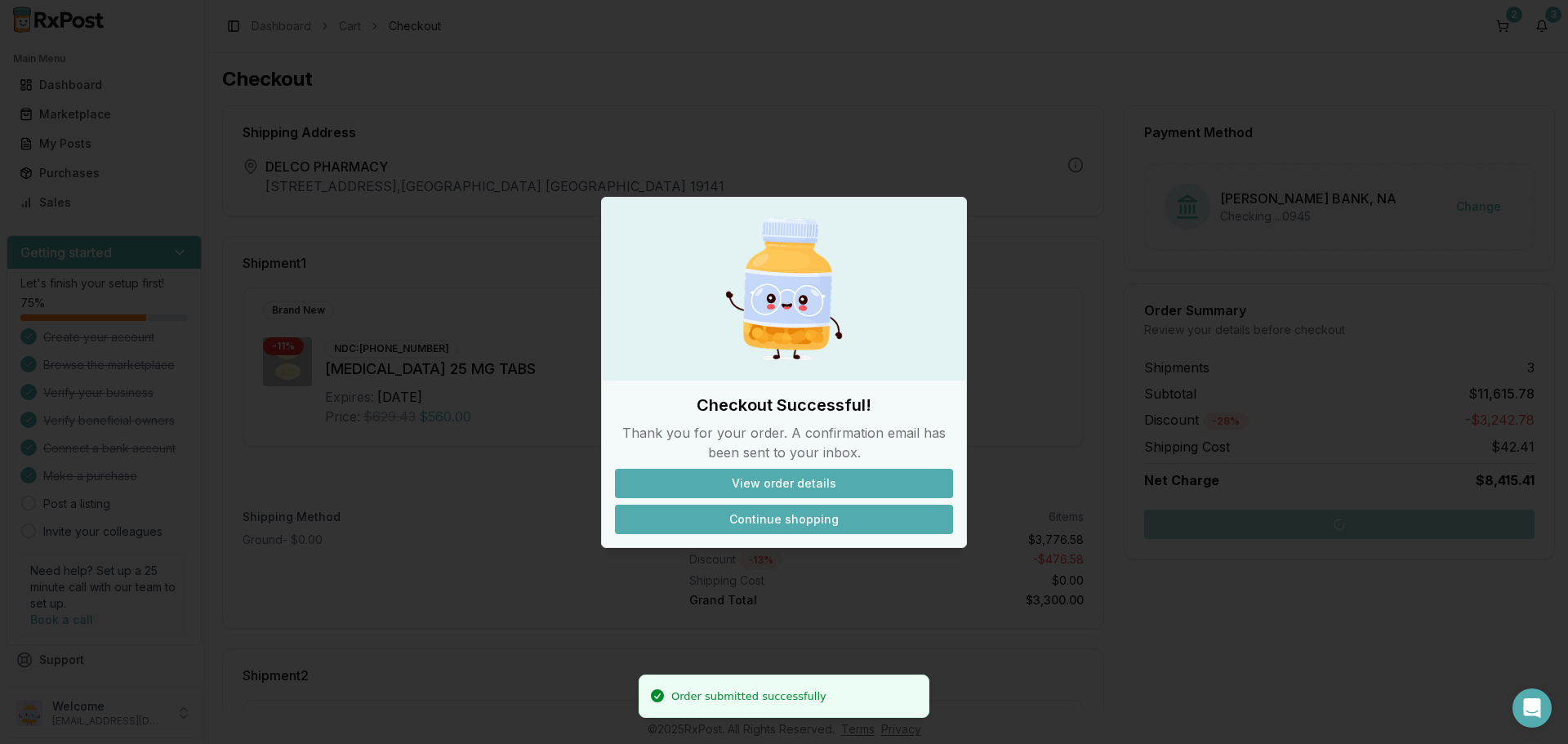
click at [819, 513] on button "Continue shopping" at bounding box center [784, 519] width 338 height 30
